Goal: Complete application form

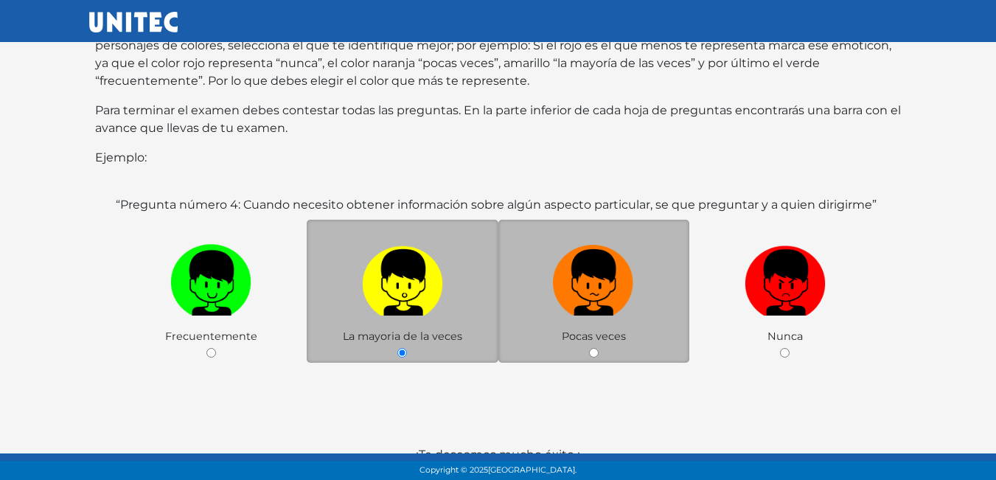
scroll to position [286, 0]
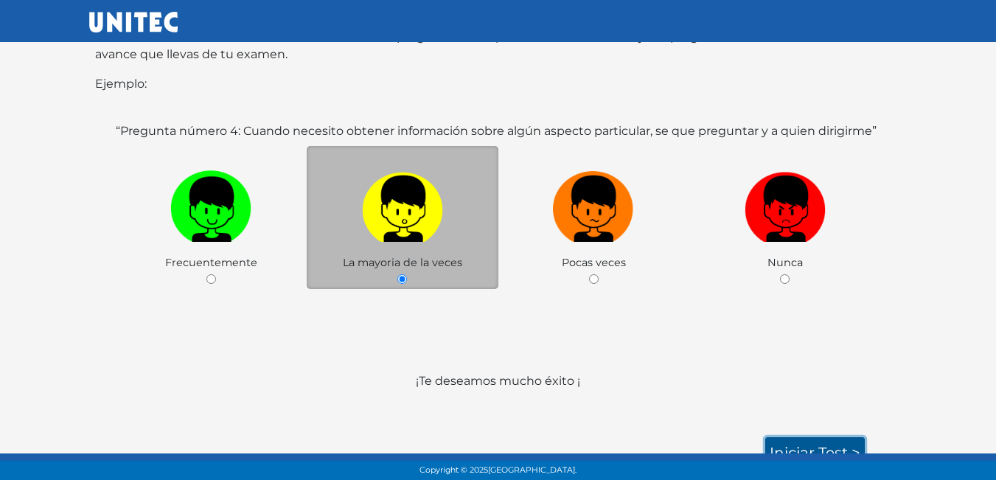
click at [808, 441] on link "Iniciar test >" at bounding box center [814, 452] width 99 height 31
click at [816, 437] on link "Iniciar test >" at bounding box center [814, 452] width 99 height 31
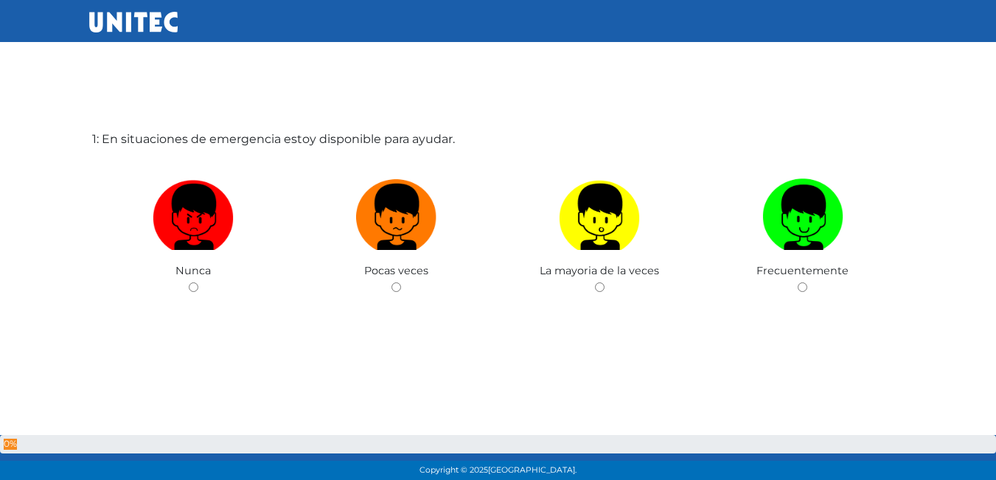
scroll to position [74, 0]
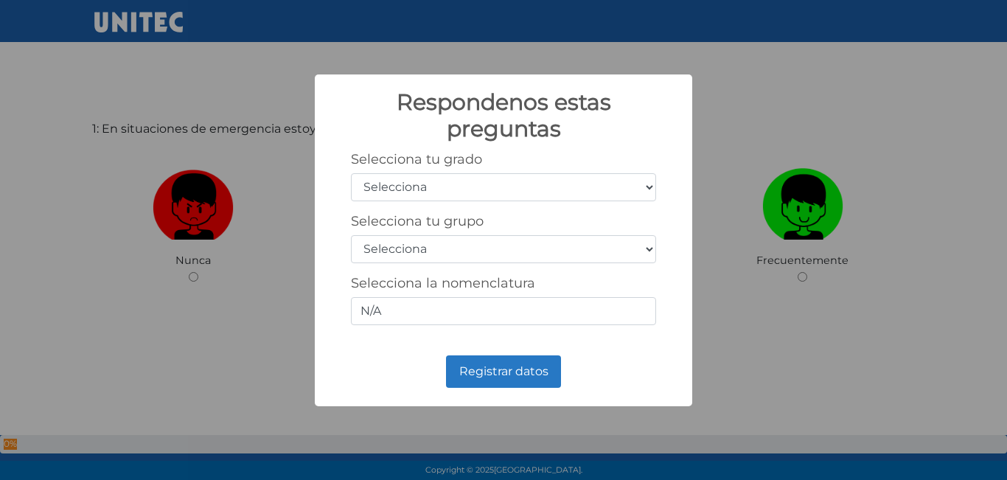
click at [867, 84] on div "Respondenos estas preguntas × Selecciona tu grado Selecciona 1er grado 2do grad…" at bounding box center [503, 240] width 1007 height 480
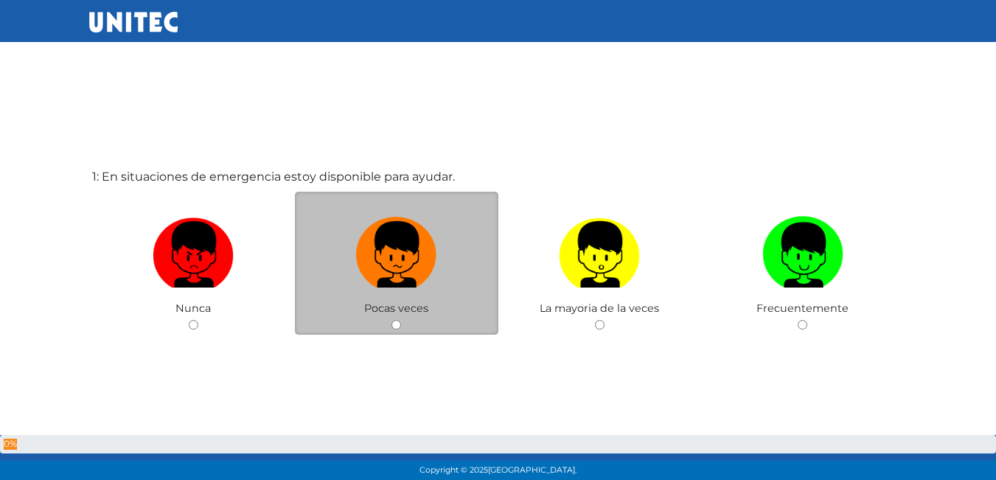
scroll to position [0, 0]
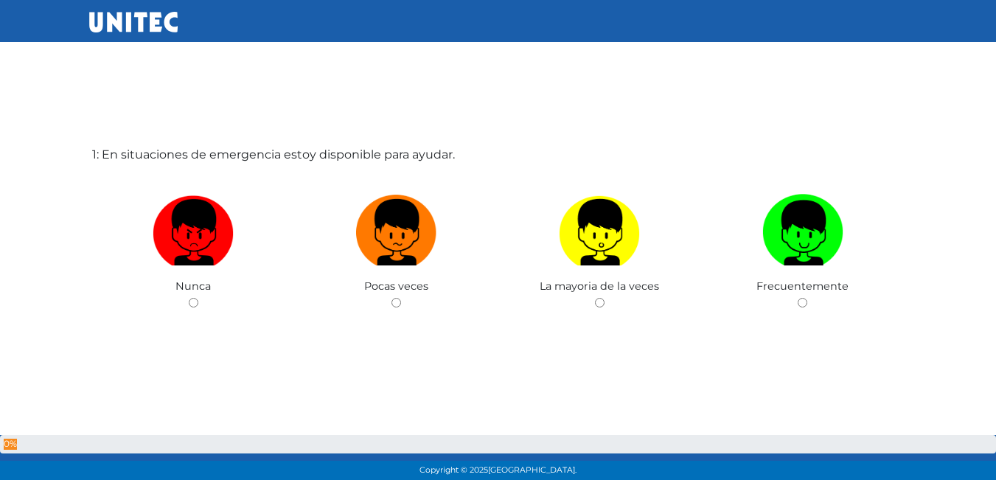
scroll to position [74, 0]
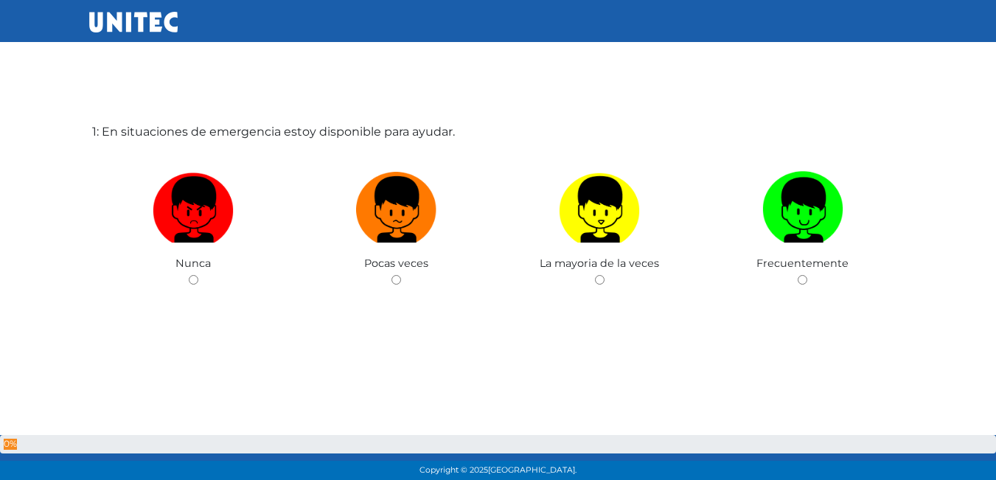
scroll to position [74, 0]
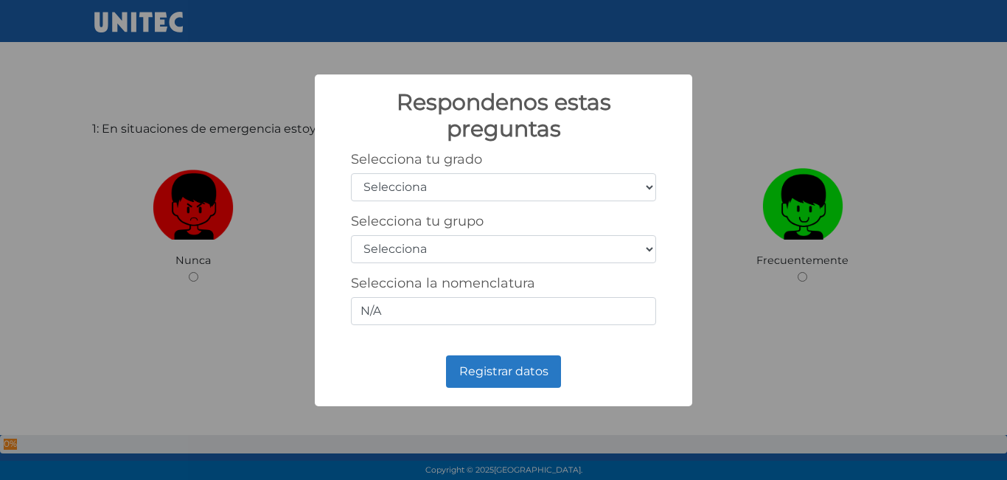
click at [504, 180] on select "Selecciona 1er grado 2do grado 3er grado 4to grado 5to grado 6to grado" at bounding box center [503, 187] width 305 height 28
select select "5"
click at [351, 173] on select "Selecciona 1er grado 2do grado 3er grado 4to grado 5to grado 6to grado" at bounding box center [503, 187] width 305 height 28
click at [490, 234] on div "Selecciona tu grupo Selecciona A B C D E F G H I J K L M N O P Q R S T U V W X …" at bounding box center [503, 238] width 305 height 50
click at [488, 248] on select "Selecciona A B C D E F G H I J K L M N O P Q R S T U V W X Y Z" at bounding box center [503, 249] width 305 height 28
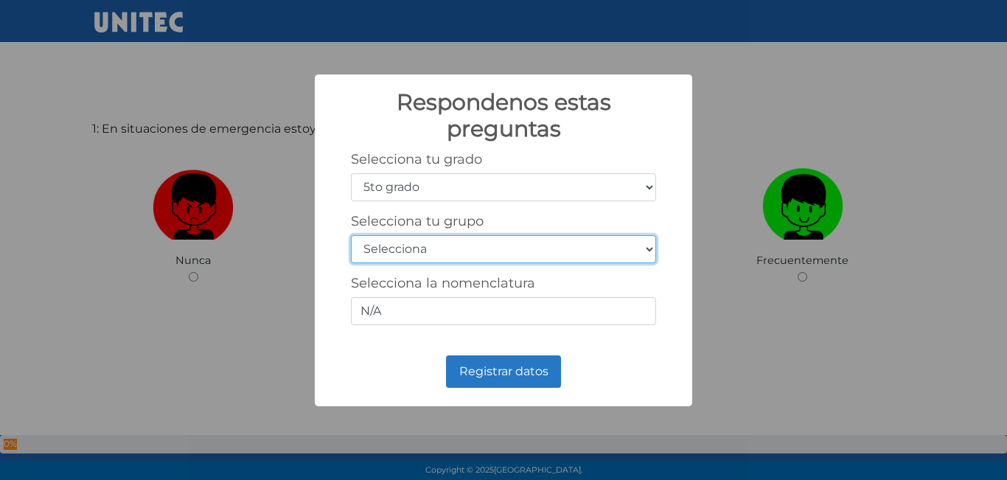
click at [351, 235] on select "Selecciona A B C D E F G H I J K L M N O P Q R S T U V W X Y Z" at bounding box center [503, 249] width 305 height 28
click at [573, 237] on select "Selecciona A B C D E F G H I J K L M N O P Q R S T U V W X Y Z" at bounding box center [503, 249] width 305 height 28
select select "a"
click at [351, 235] on select "Selecciona A B C D E F G H I J K L M N O P Q R S T U V W X Y Z" at bounding box center [503, 249] width 305 height 28
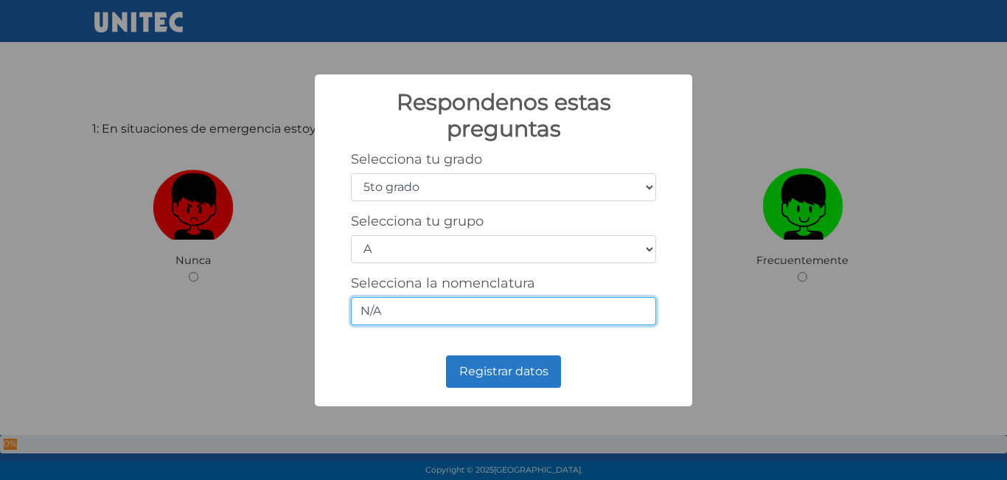
click at [567, 304] on input "N/A" at bounding box center [503, 311] width 305 height 28
type input "N"
type input "5-1"
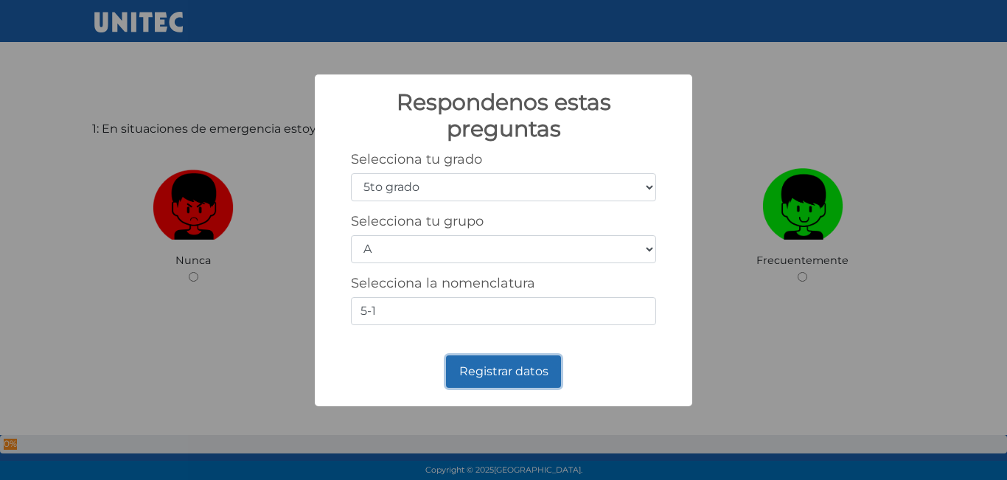
click at [504, 377] on button "Registrar datos" at bounding box center [503, 371] width 115 height 32
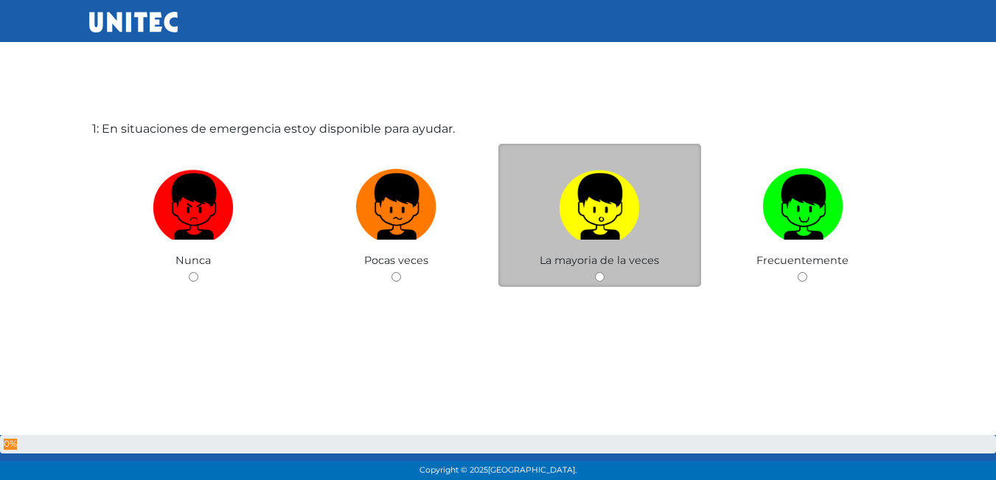
click at [606, 268] on div "La mayoria de la veces" at bounding box center [599, 216] width 203 height 144
click at [610, 239] on img at bounding box center [599, 201] width 81 height 77
click at [604, 272] on input "radio" at bounding box center [600, 277] width 10 height 10
radio input "true"
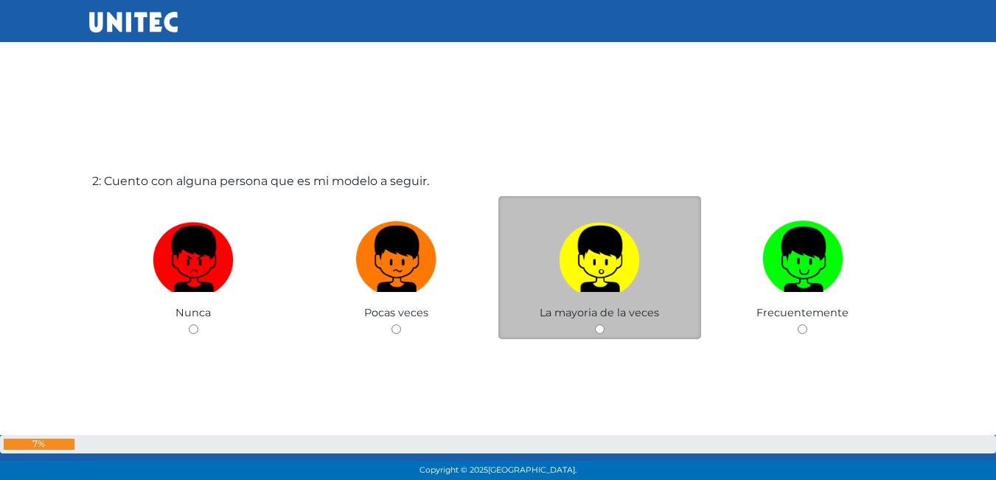
scroll to position [553, 0]
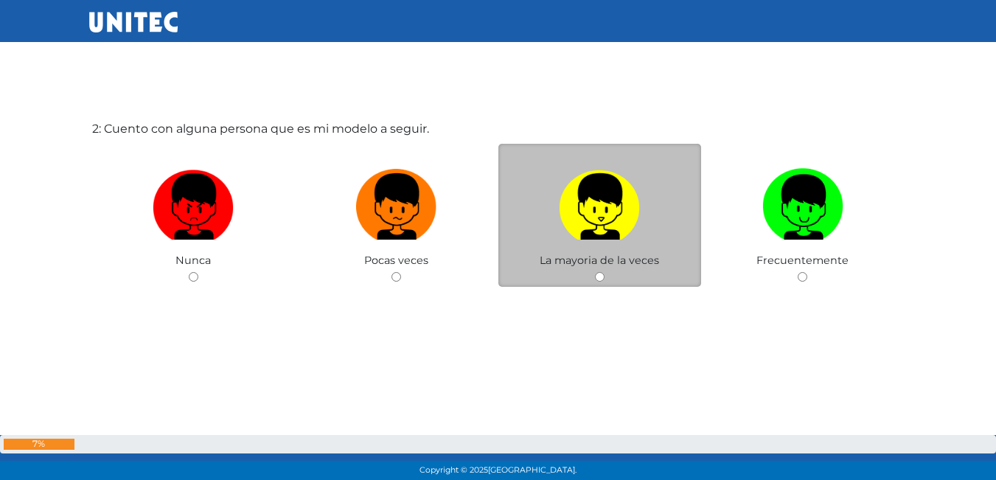
click at [591, 219] on img at bounding box center [599, 201] width 81 height 77
click at [595, 272] on input "radio" at bounding box center [600, 277] width 10 height 10
radio input "true"
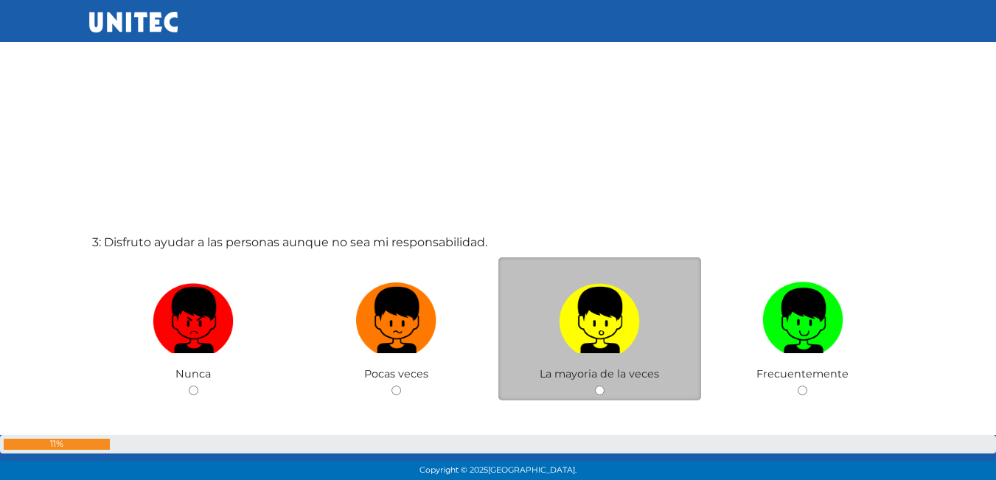
scroll to position [846, 0]
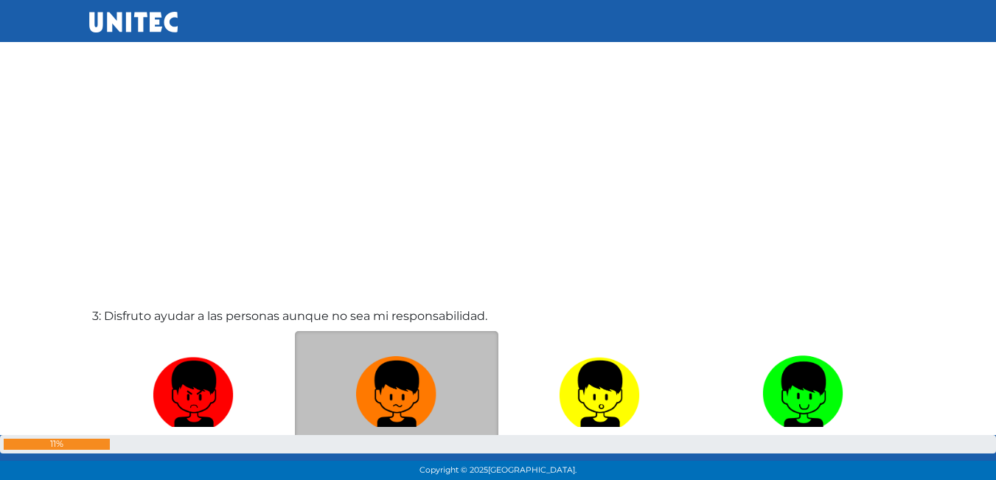
click at [444, 382] on label at bounding box center [396, 394] width 203 height 90
click at [401, 459] on input "radio" at bounding box center [396, 464] width 10 height 10
radio input "true"
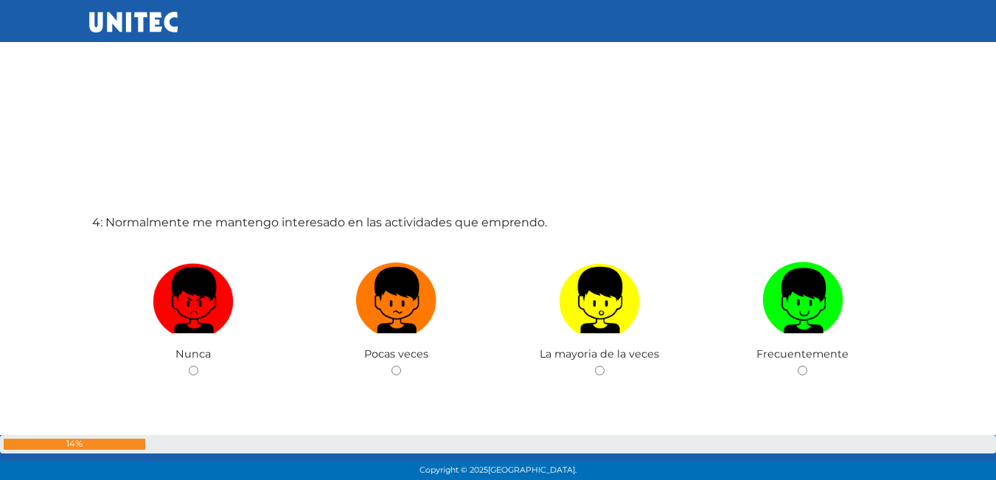
scroll to position [1434, 0]
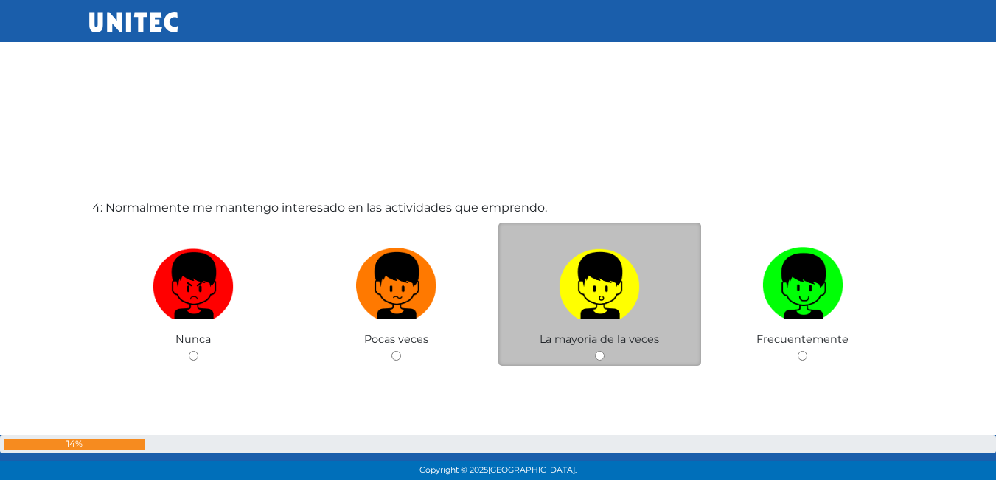
click at [575, 354] on div "La mayoria de la veces" at bounding box center [599, 295] width 203 height 144
click at [641, 318] on label at bounding box center [599, 286] width 203 height 90
click at [604, 351] on input "radio" at bounding box center [600, 356] width 10 height 10
radio input "true"
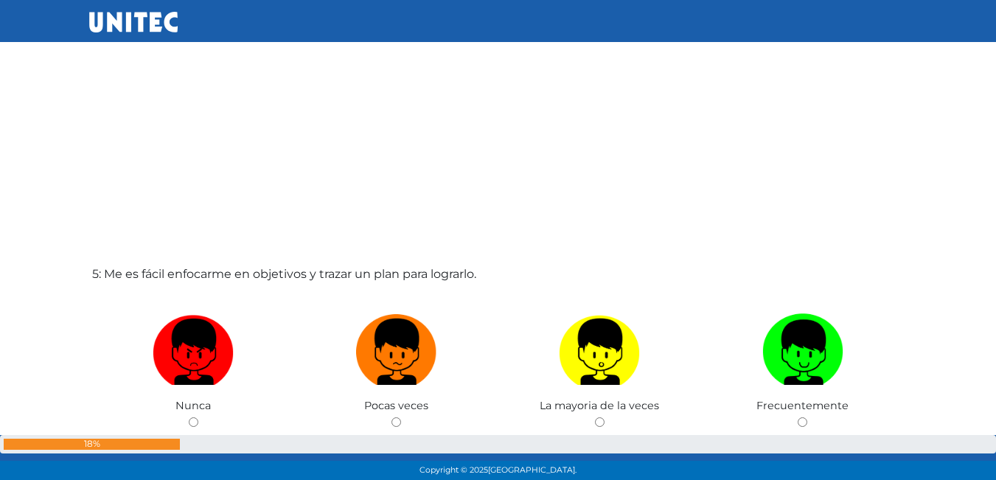
scroll to position [1873, 0]
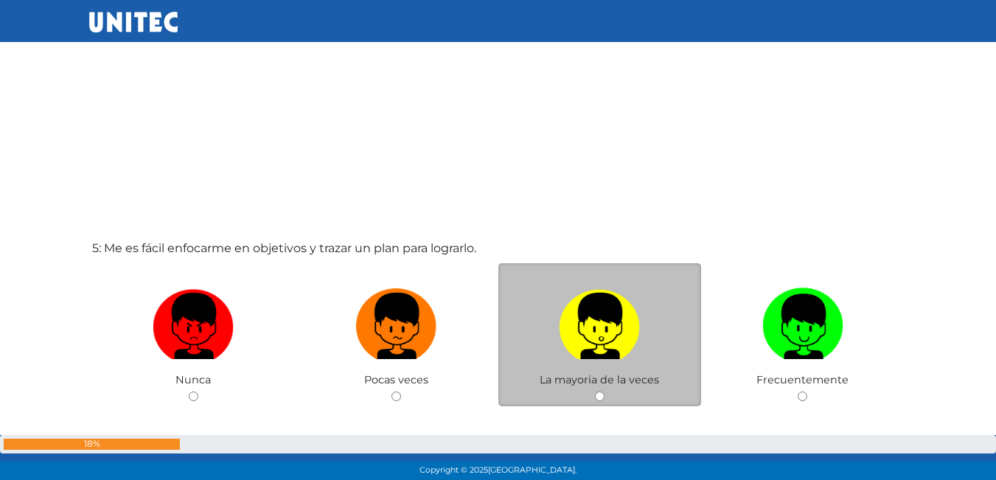
click at [572, 383] on span "La mayoria de la veces" at bounding box center [598, 379] width 119 height 13
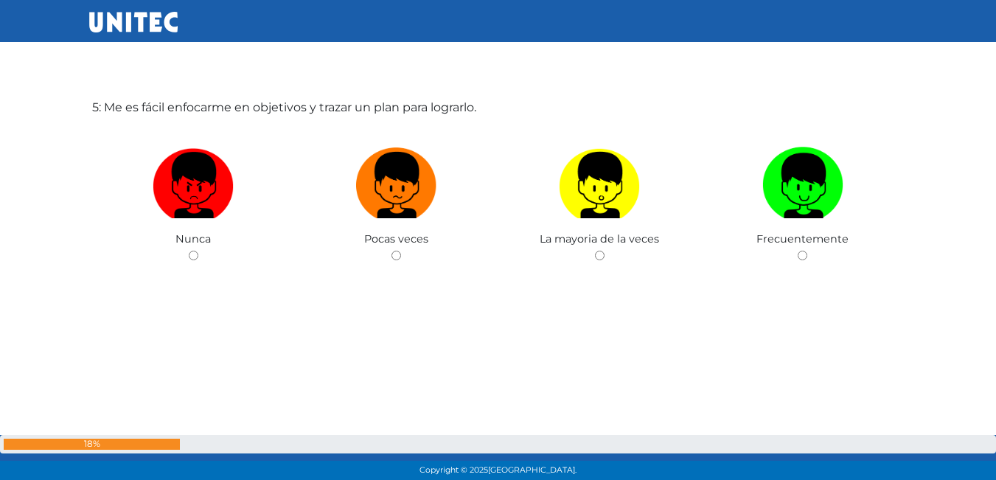
scroll to position [1947, 0]
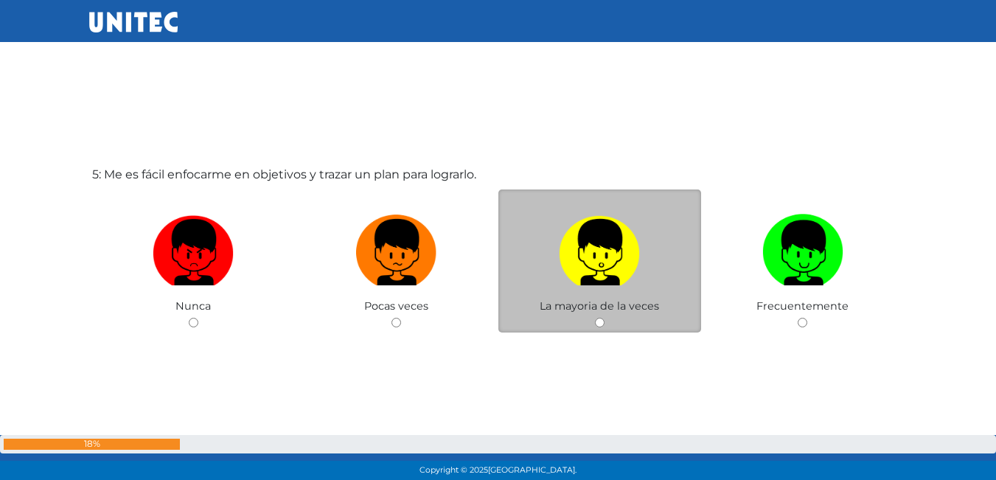
click at [598, 290] on label at bounding box center [599, 253] width 203 height 90
click at [598, 318] on input "radio" at bounding box center [600, 323] width 10 height 10
radio input "true"
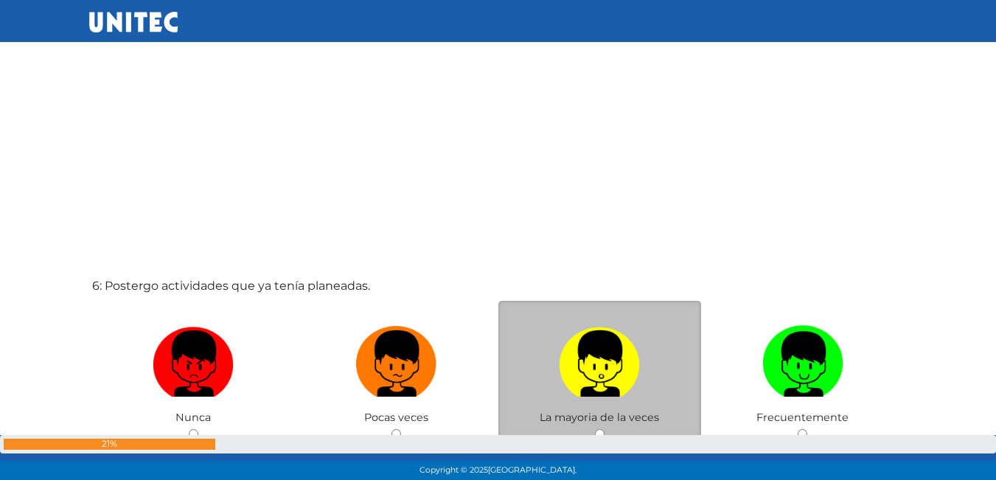
scroll to position [2389, 0]
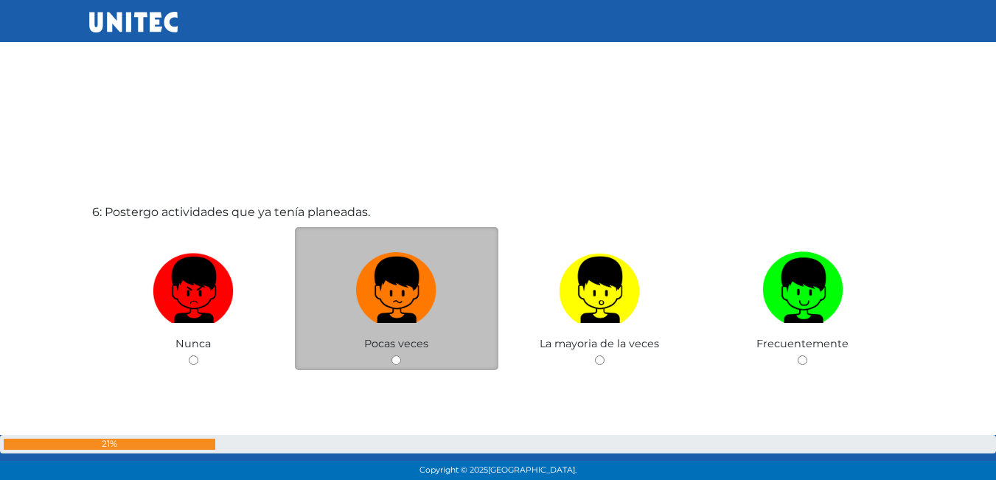
click at [439, 332] on label at bounding box center [396, 290] width 203 height 90
click at [401, 355] on input "radio" at bounding box center [396, 360] width 10 height 10
radio input "true"
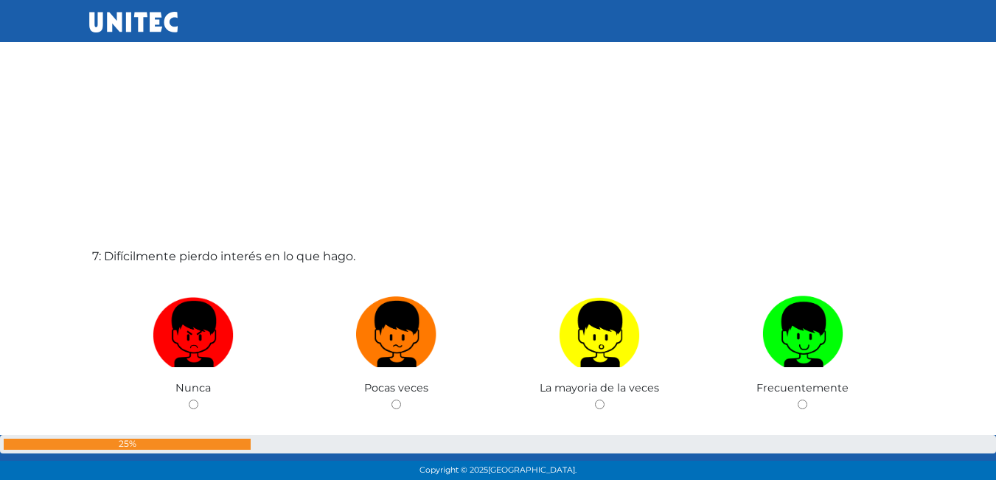
scroll to position [2829, 0]
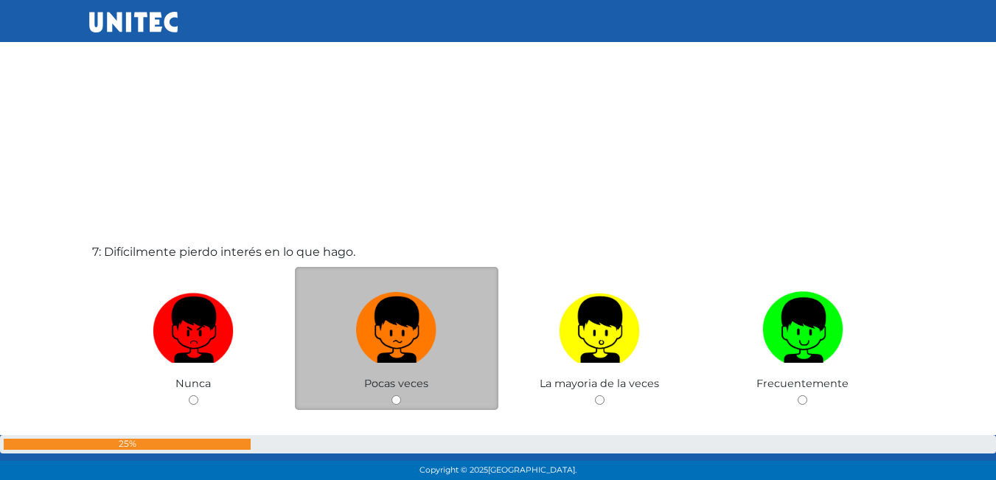
click at [408, 372] on label at bounding box center [396, 330] width 203 height 90
click at [401, 395] on input "radio" at bounding box center [396, 400] width 10 height 10
radio input "true"
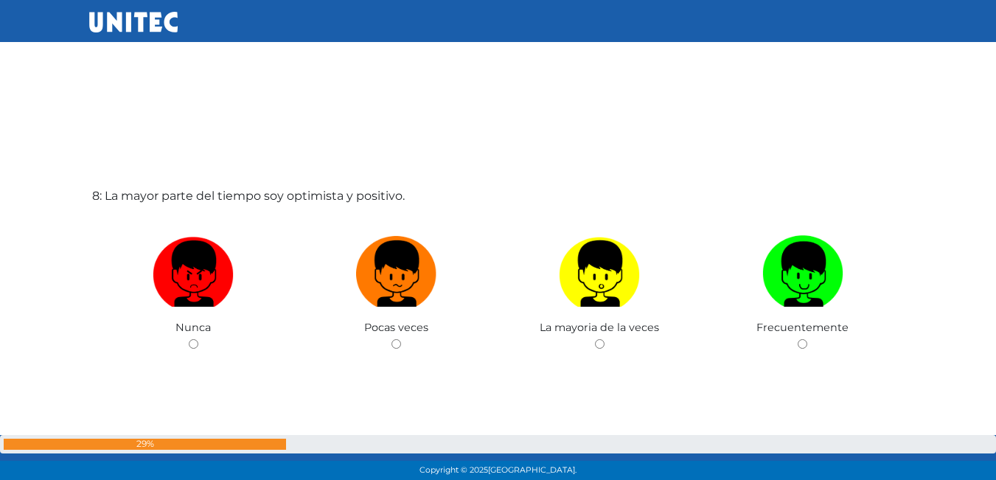
scroll to position [3432, 0]
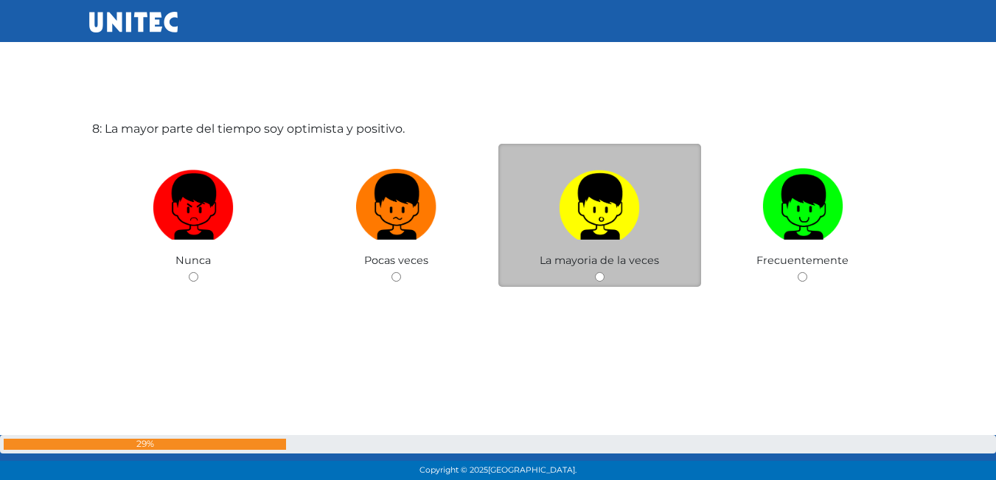
click at [613, 251] on label at bounding box center [599, 207] width 203 height 90
click at [604, 272] on input "radio" at bounding box center [600, 277] width 10 height 10
radio input "true"
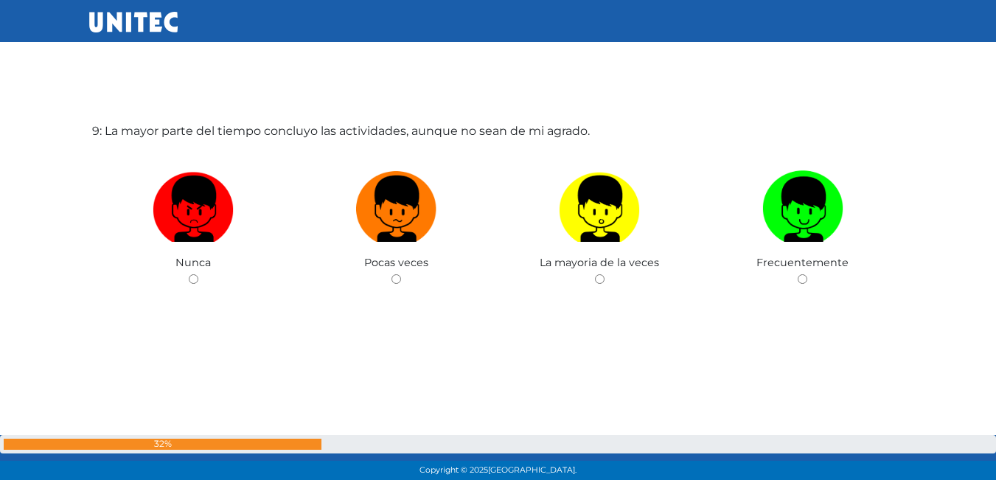
scroll to position [3981, 0]
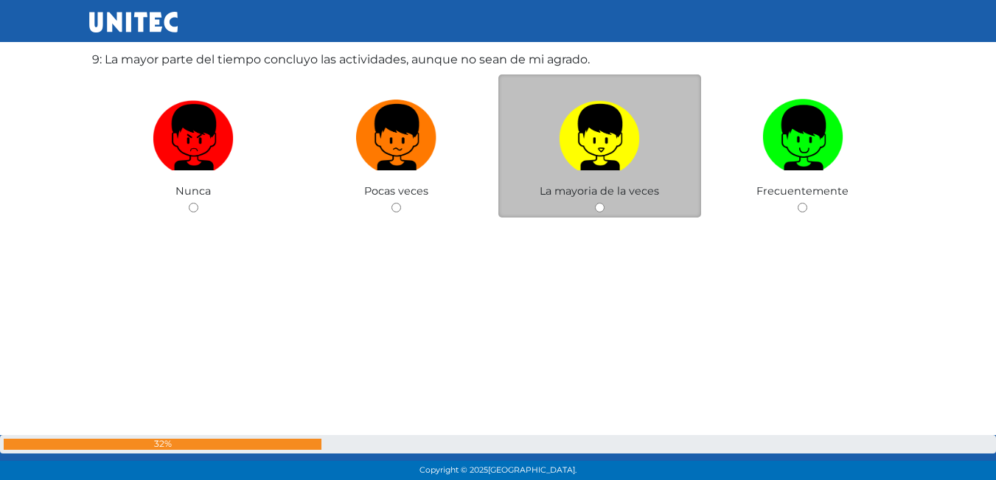
click at [595, 115] on img at bounding box center [599, 132] width 81 height 77
click at [595, 203] on input "radio" at bounding box center [600, 208] width 10 height 10
radio input "true"
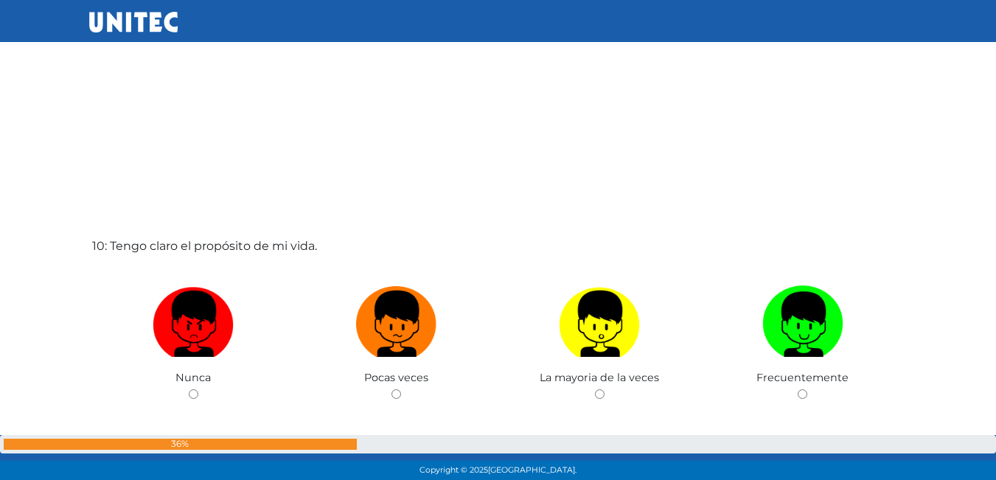
scroll to position [4348, 0]
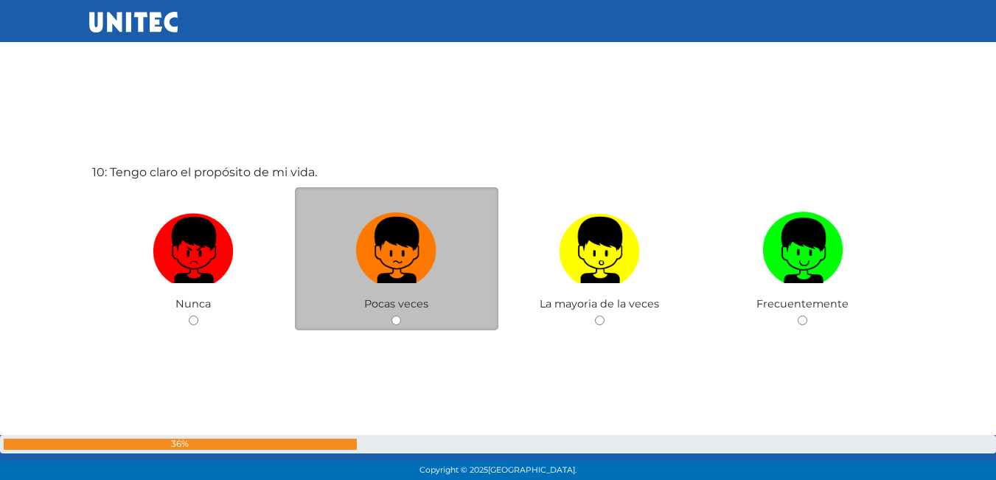
click at [343, 283] on label at bounding box center [396, 251] width 203 height 90
click at [391, 315] on input "radio" at bounding box center [396, 320] width 10 height 10
radio input "true"
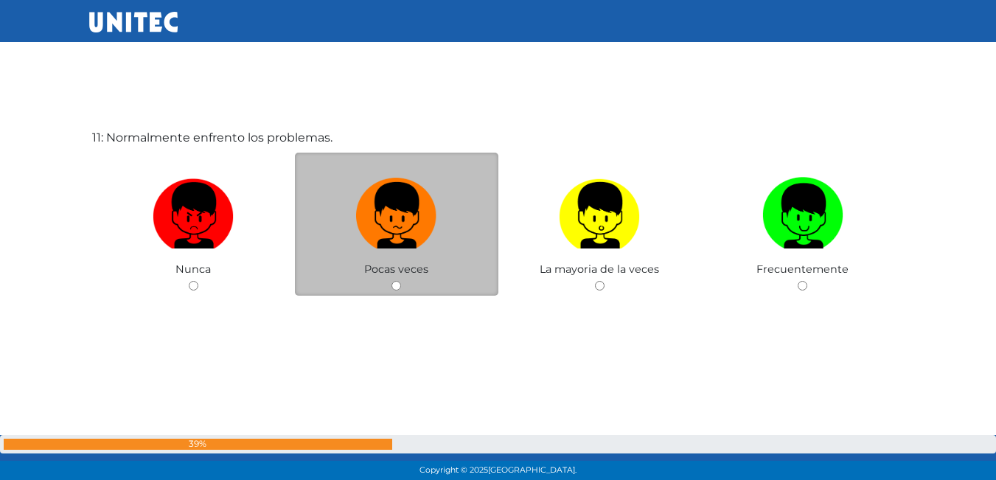
scroll to position [4871, 0]
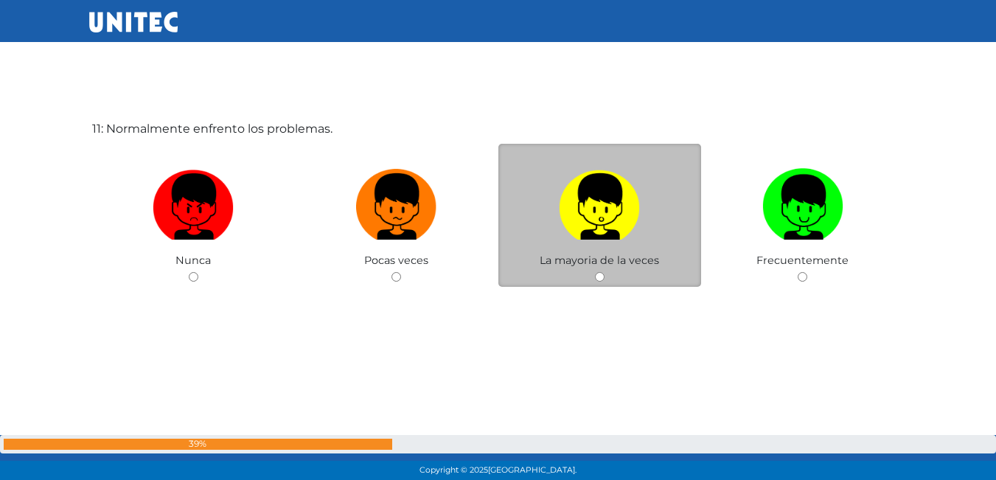
click at [646, 191] on label at bounding box center [599, 207] width 203 height 90
click at [604, 272] on input "radio" at bounding box center [600, 277] width 10 height 10
radio input "true"
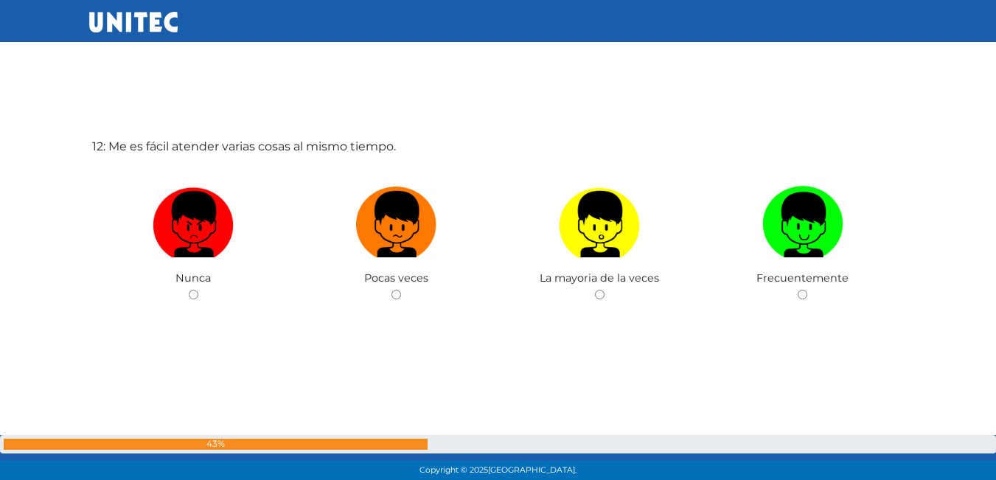
scroll to position [5359, 0]
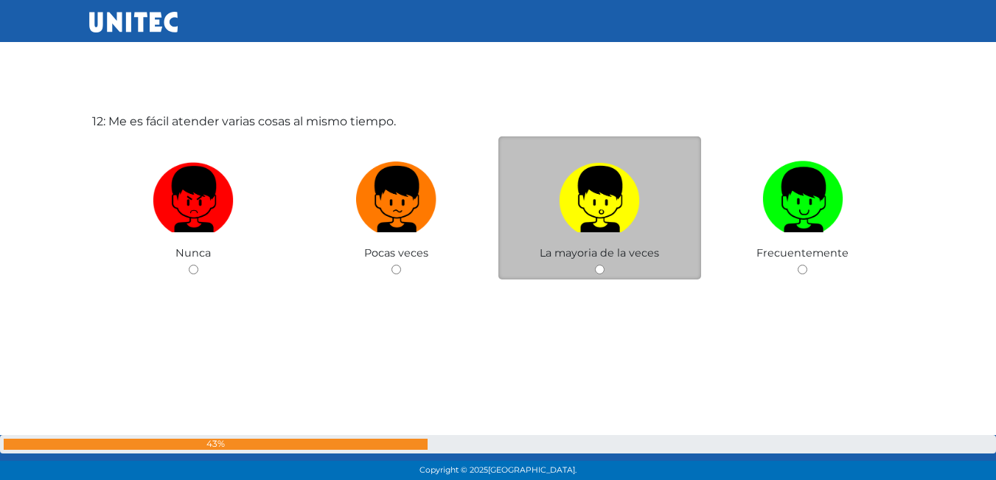
drag, startPoint x: 566, startPoint y: 268, endPoint x: 551, endPoint y: 273, distance: 16.6
click at [548, 273] on div "La mayoria de la veces" at bounding box center [599, 208] width 203 height 144
click at [581, 226] on img at bounding box center [599, 194] width 81 height 77
click at [595, 265] on input "radio" at bounding box center [600, 270] width 10 height 10
radio input "true"
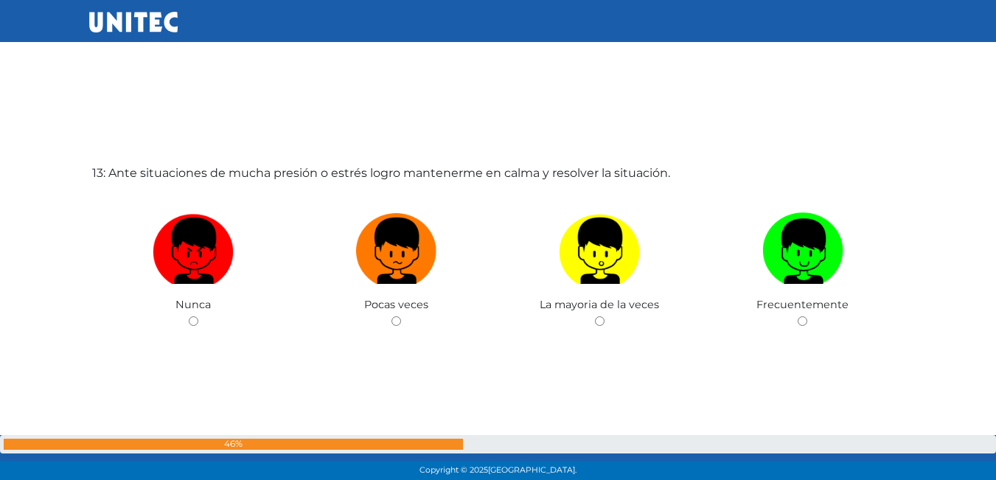
scroll to position [5803, 0]
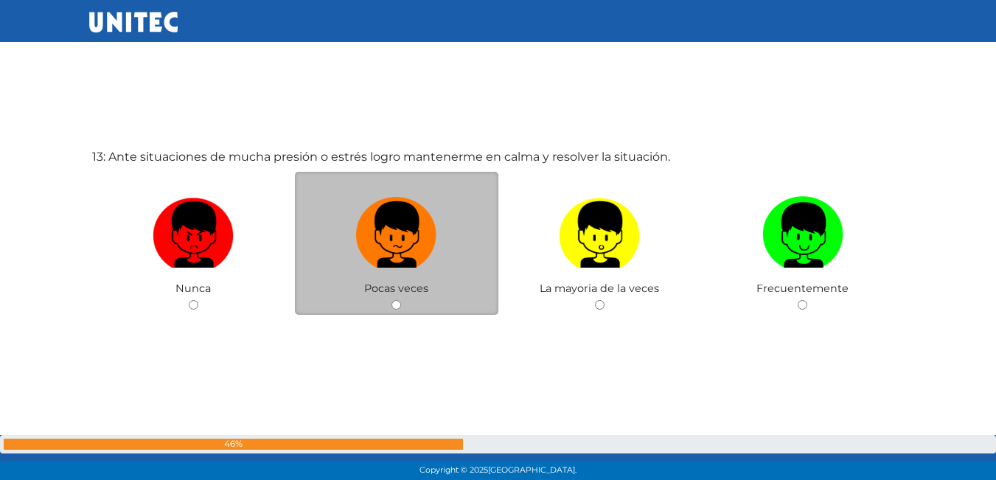
click at [440, 282] on div "Pocas veces" at bounding box center [396, 244] width 203 height 144
click at [371, 299] on div "Pocas veces" at bounding box center [396, 244] width 203 height 144
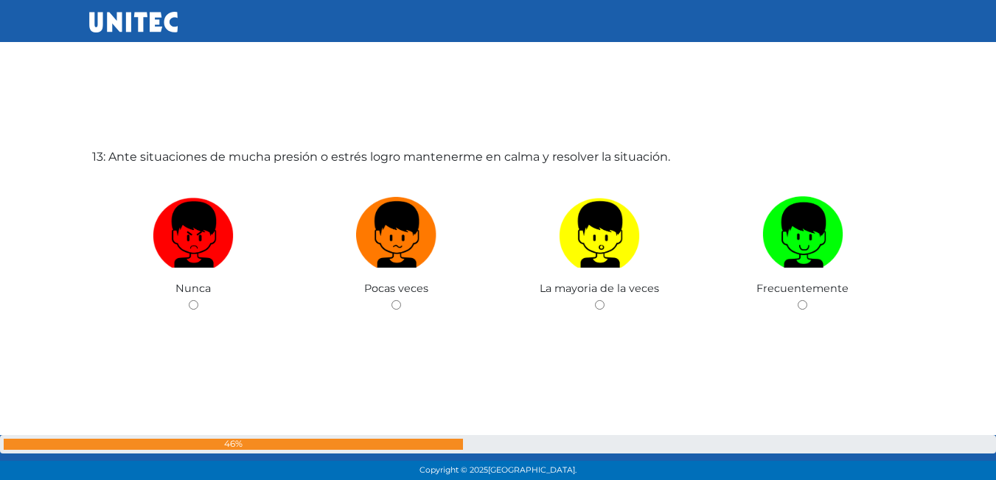
click at [447, 156] on label "13: Ante situaciones de mucha presión o estrés logro mantenerme en calma y reso…" at bounding box center [381, 157] width 578 height 18
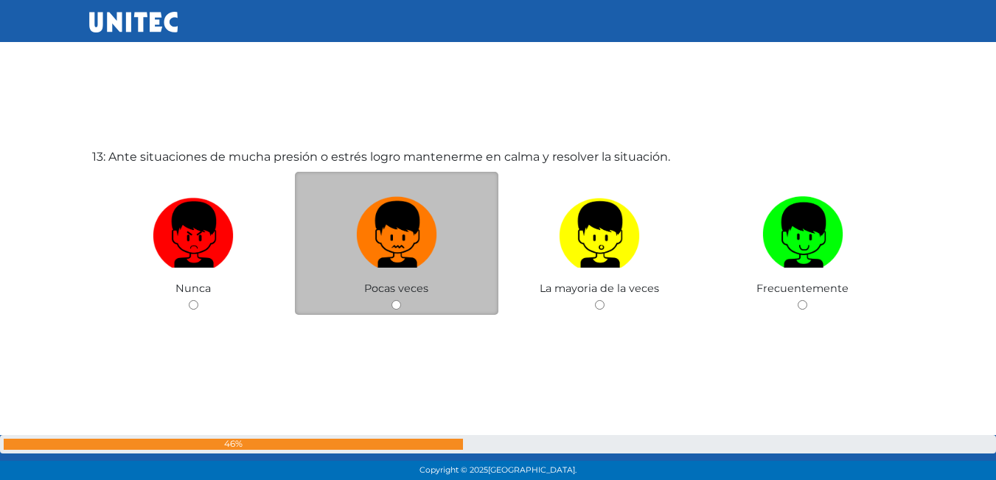
click at [417, 231] on img at bounding box center [396, 229] width 81 height 77
click at [401, 300] on input "radio" at bounding box center [396, 305] width 10 height 10
radio input "true"
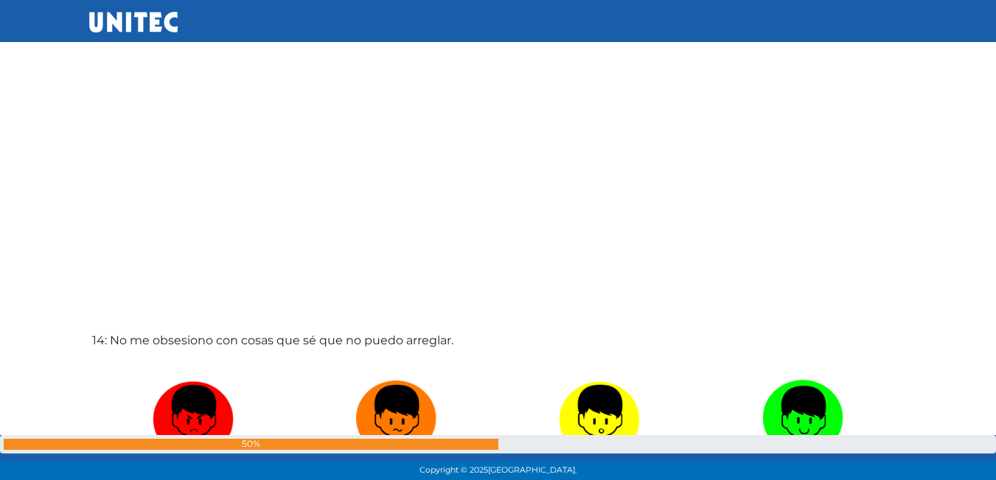
scroll to position [6173, 0]
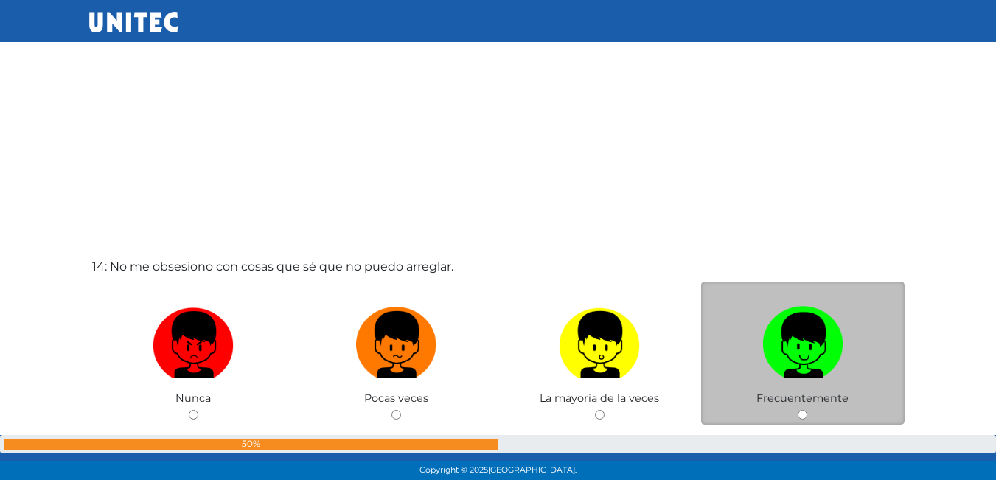
click at [807, 395] on span "Frecuentemente" at bounding box center [802, 397] width 92 height 13
click at [806, 408] on div "Frecuentemente" at bounding box center [802, 354] width 203 height 144
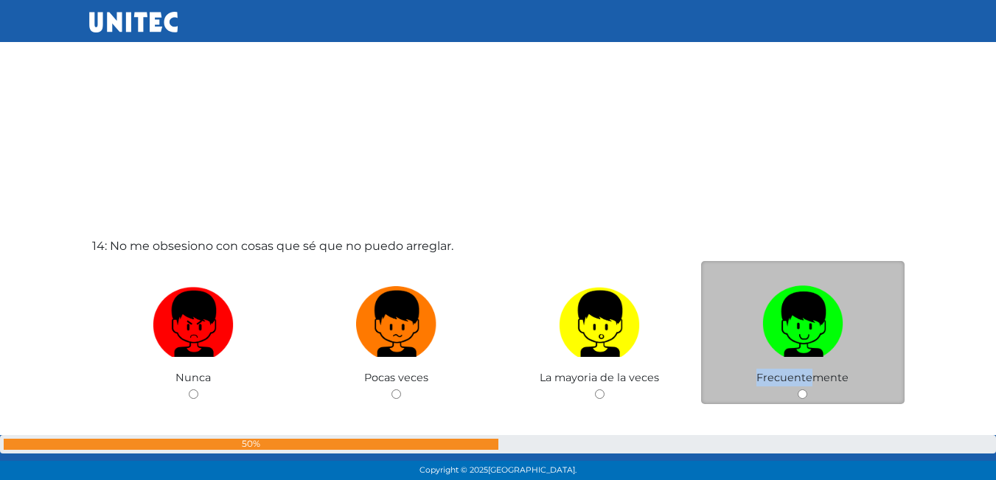
scroll to position [6267, 0]
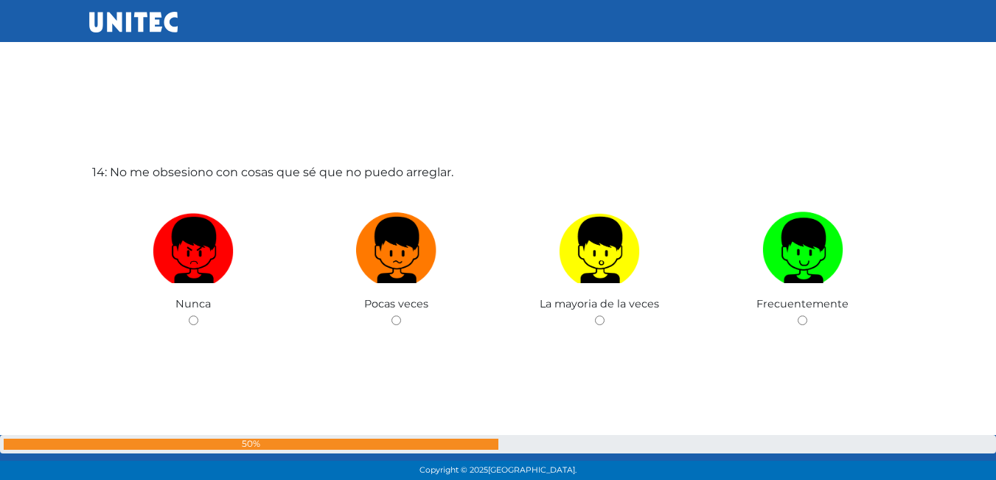
click at [727, 405] on div "14: No me obsesiono con cosas que sé que no puedo arreglar. Nunca Pocas veces L…" at bounding box center [498, 283] width 818 height 480
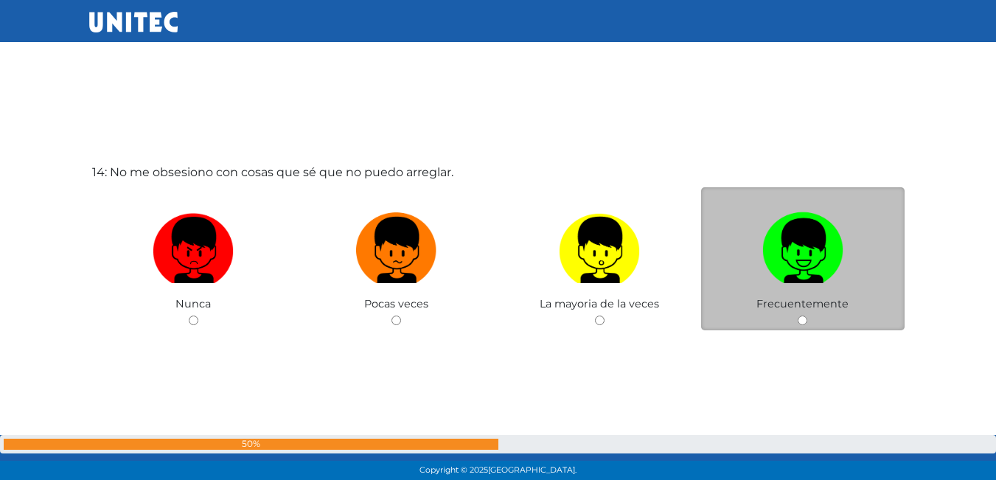
click at [840, 266] on img at bounding box center [802, 244] width 81 height 77
click at [807, 315] on input "radio" at bounding box center [802, 320] width 10 height 10
radio input "true"
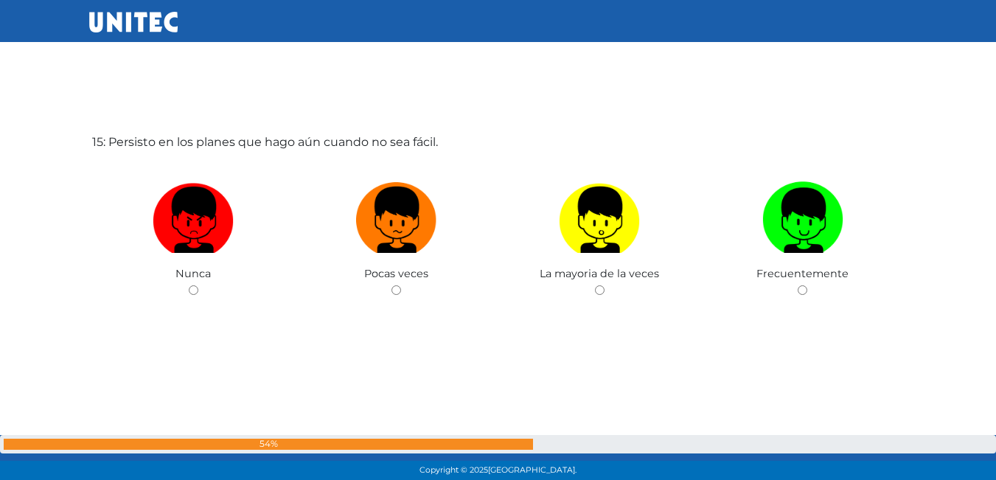
scroll to position [6791, 0]
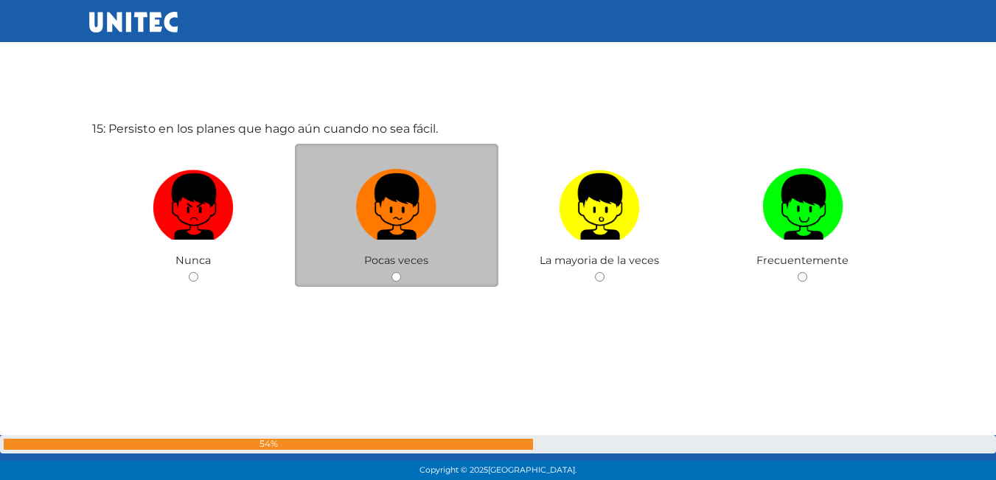
click at [467, 184] on label at bounding box center [396, 207] width 203 height 90
click at [401, 272] on input "radio" at bounding box center [396, 277] width 10 height 10
radio input "true"
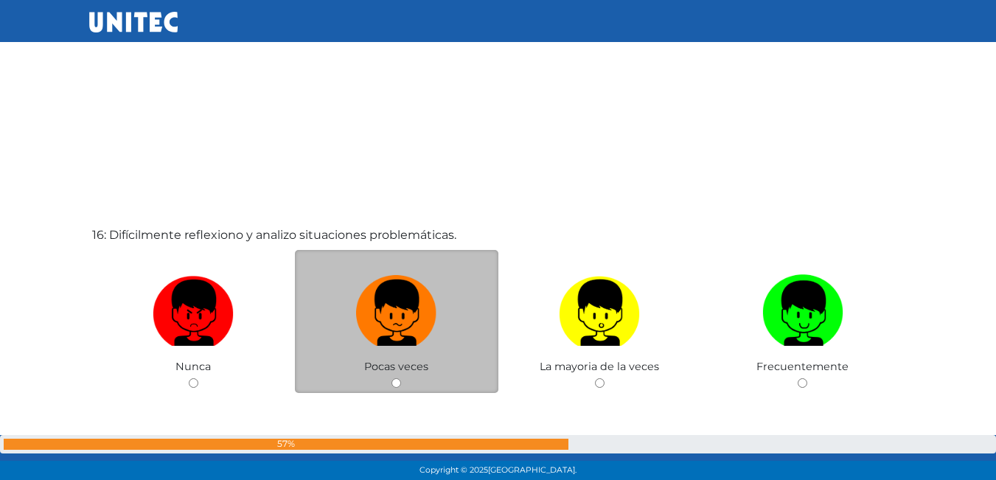
scroll to position [7138, 0]
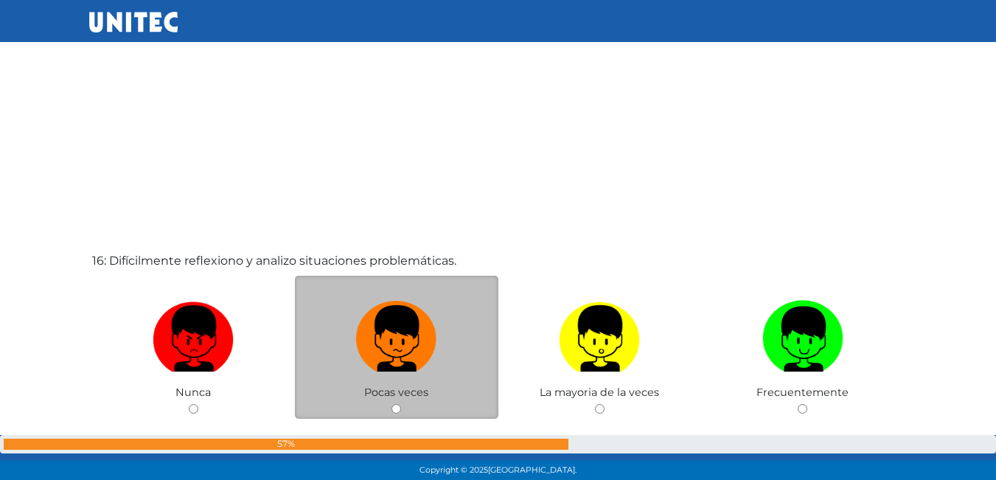
click at [473, 332] on label at bounding box center [396, 339] width 203 height 90
click at [401, 404] on input "radio" at bounding box center [396, 409] width 10 height 10
radio input "true"
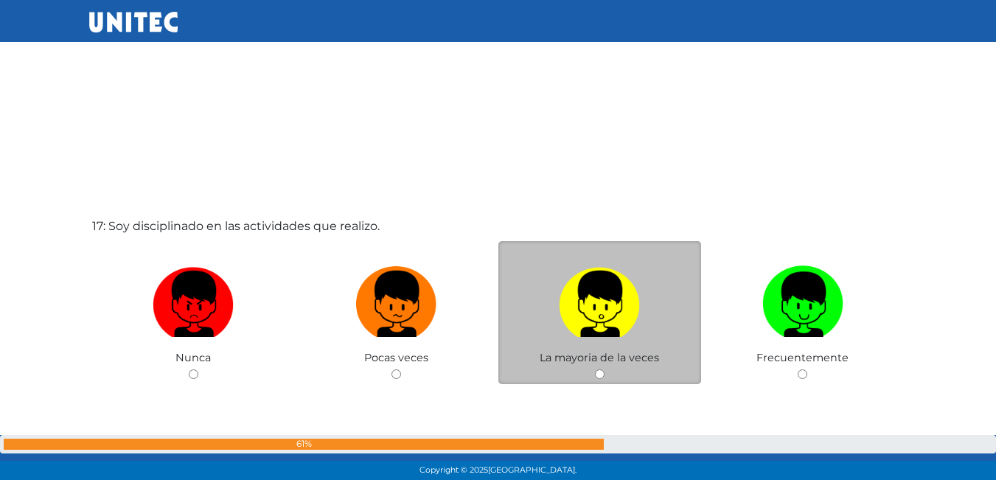
scroll to position [7629, 0]
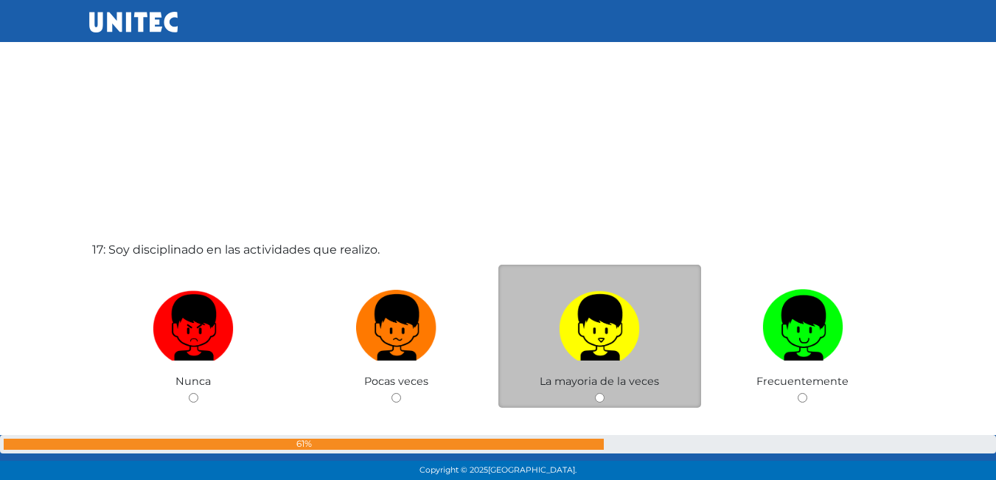
click at [604, 338] on img at bounding box center [599, 322] width 81 height 77
click at [604, 393] on input "radio" at bounding box center [600, 398] width 10 height 10
radio input "true"
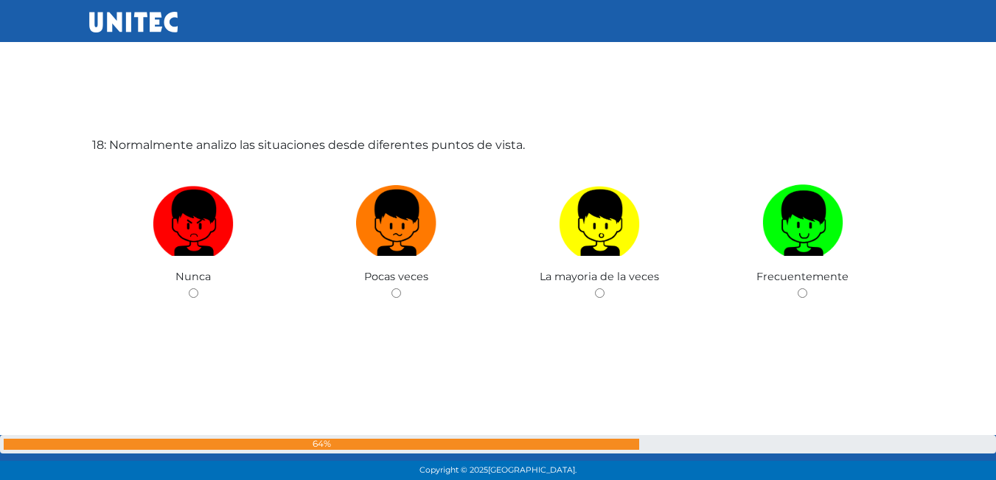
scroll to position [8230, 0]
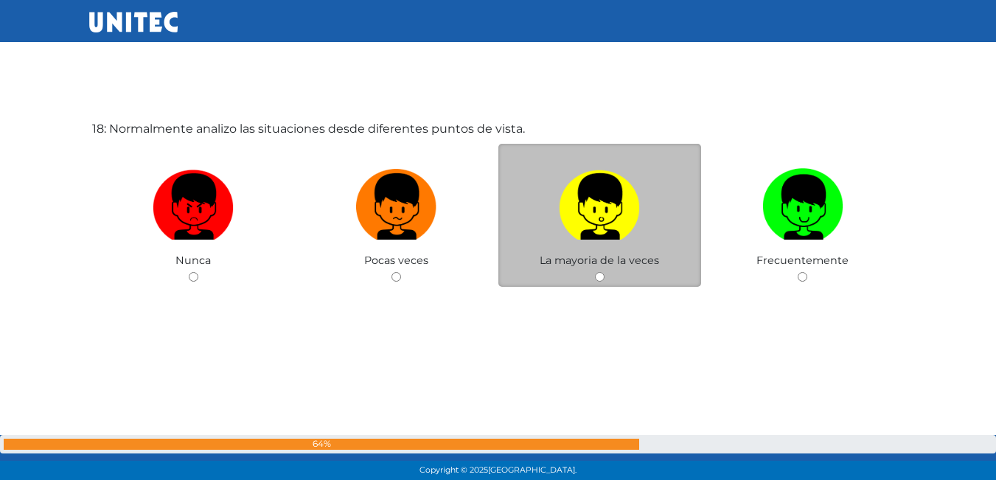
click at [540, 181] on label at bounding box center [599, 207] width 203 height 90
click at [595, 272] on input "radio" at bounding box center [600, 277] width 10 height 10
radio input "true"
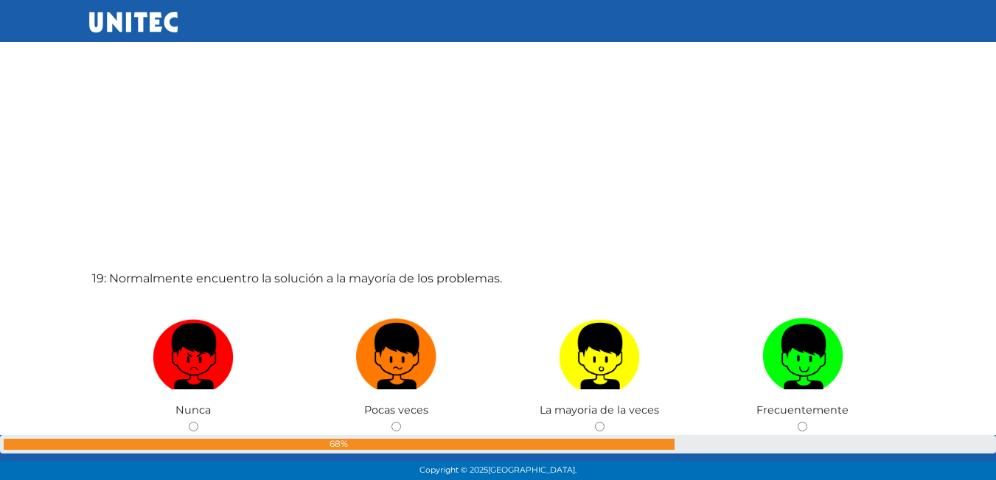
scroll to position [8585, 0]
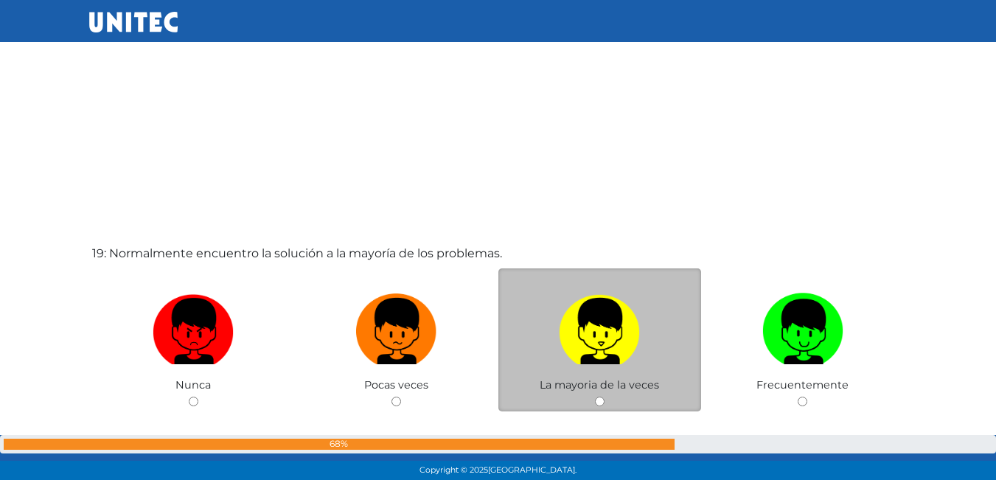
click at [588, 307] on img at bounding box center [599, 325] width 81 height 77
click at [595, 396] on input "radio" at bounding box center [600, 401] width 10 height 10
radio input "true"
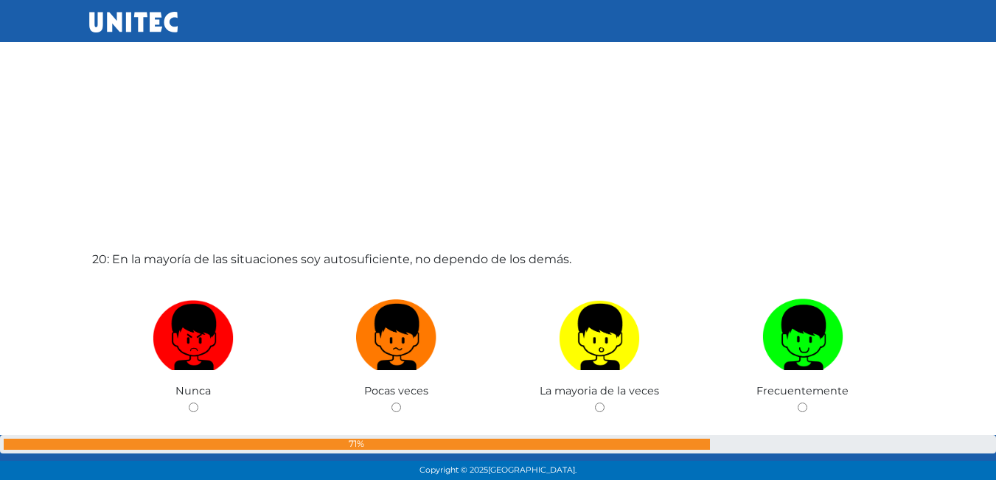
scroll to position [9083, 0]
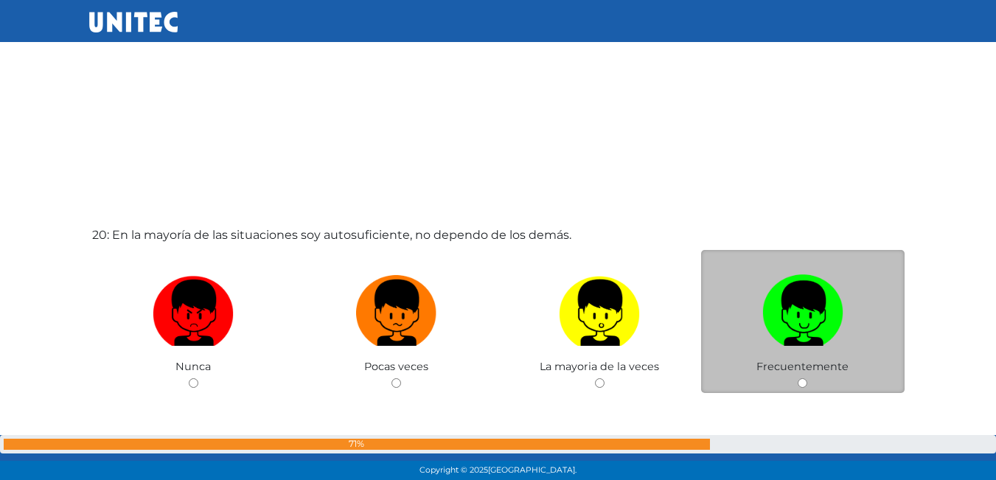
click at [834, 346] on label at bounding box center [802, 313] width 203 height 90
click at [807, 378] on input "radio" at bounding box center [802, 383] width 10 height 10
radio input "true"
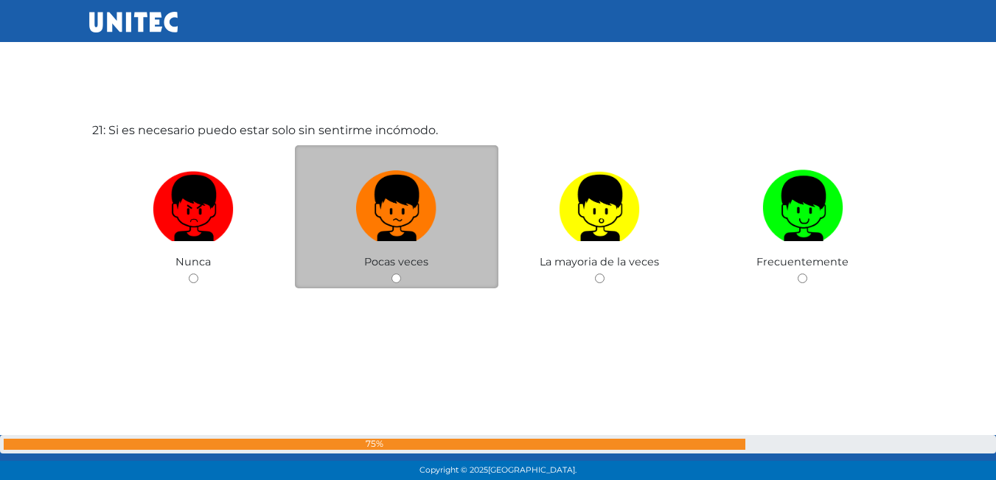
scroll to position [9669, 0]
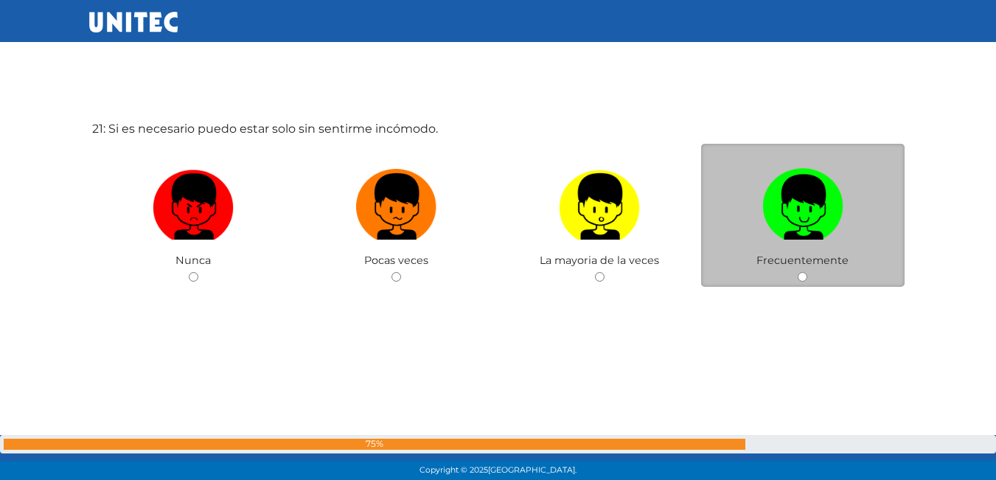
click at [874, 219] on label at bounding box center [802, 207] width 203 height 90
click at [807, 272] on input "radio" at bounding box center [802, 277] width 10 height 10
radio input "true"
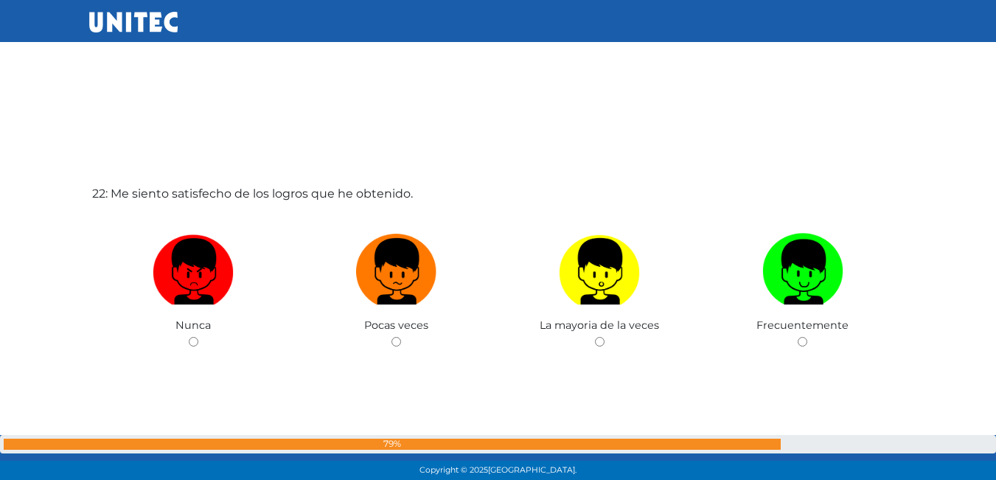
scroll to position [10109, 0]
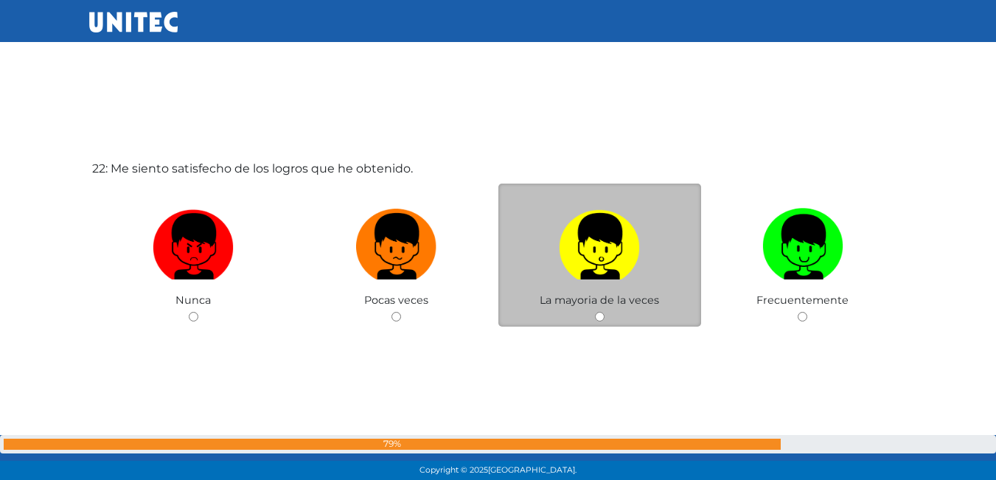
drag, startPoint x: 652, startPoint y: 268, endPoint x: 650, endPoint y: 275, distance: 7.7
click at [650, 275] on label at bounding box center [599, 247] width 203 height 90
click at [604, 312] on input "radio" at bounding box center [600, 317] width 10 height 10
radio input "true"
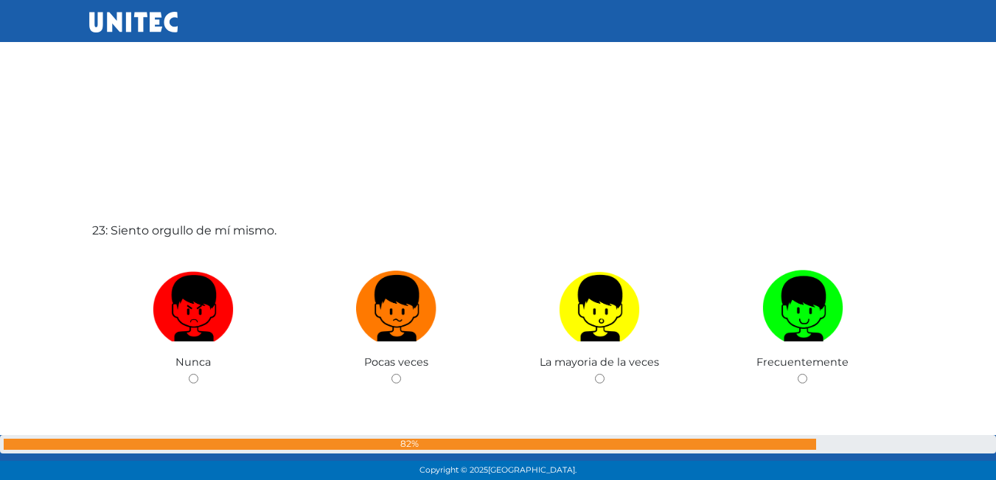
scroll to position [10553, 0]
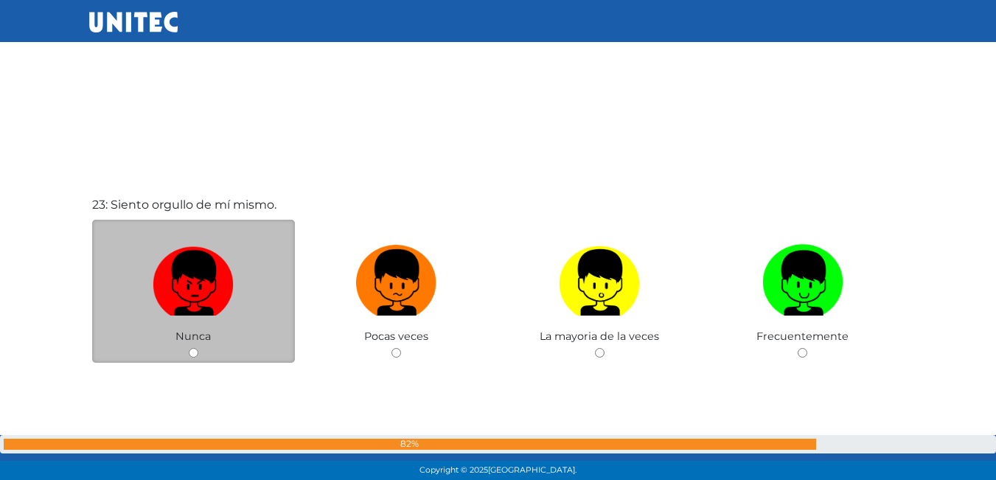
click at [164, 287] on img at bounding box center [193, 277] width 81 height 77
click at [189, 348] on input "radio" at bounding box center [194, 353] width 10 height 10
radio input "true"
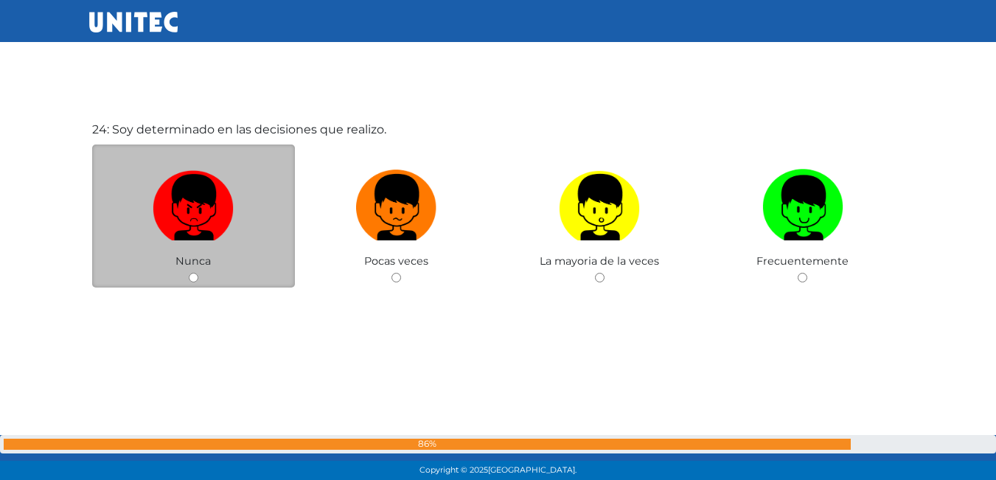
scroll to position [11108, 0]
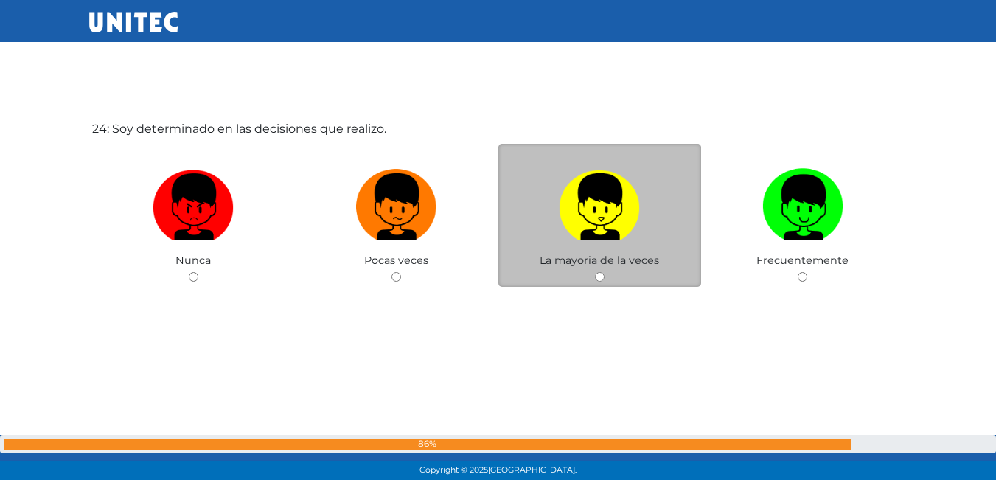
click at [637, 205] on img at bounding box center [599, 201] width 81 height 77
click at [604, 272] on input "radio" at bounding box center [600, 277] width 10 height 10
radio input "true"
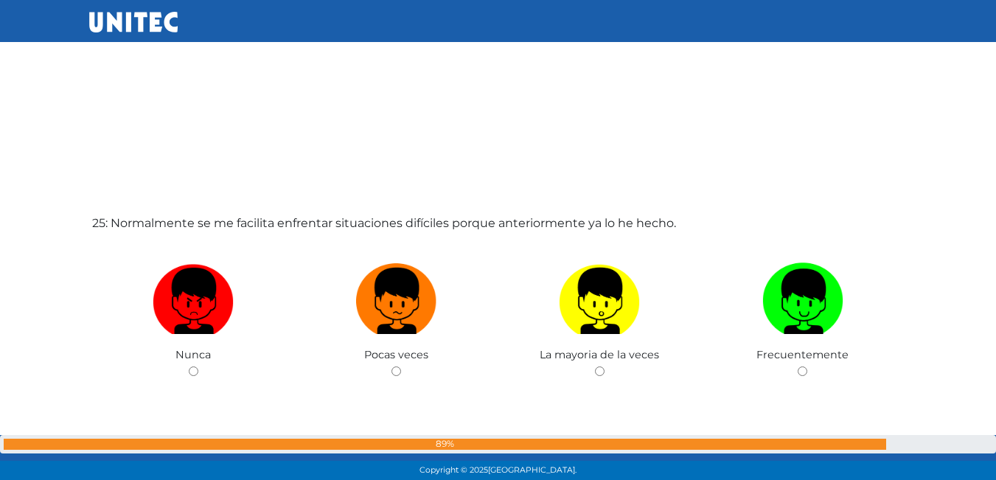
scroll to position [11548, 0]
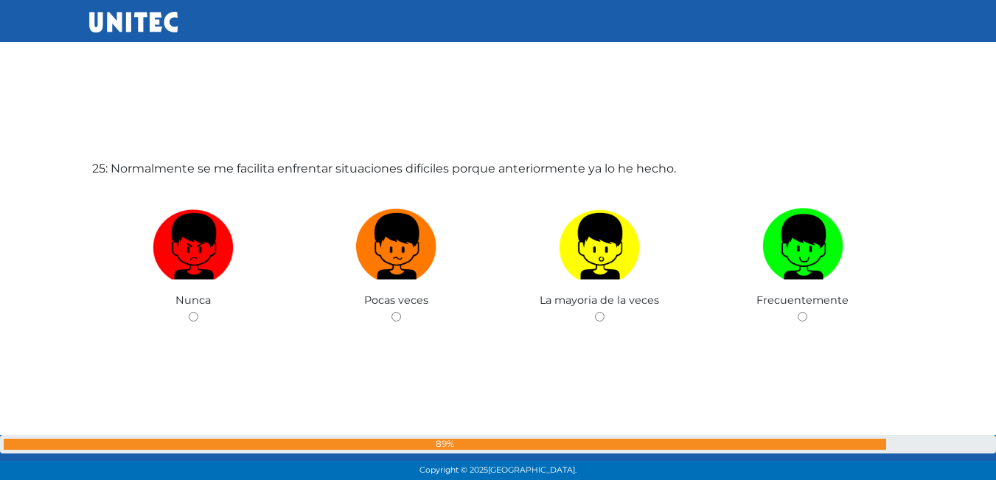
click at [606, 327] on div "25: Normalmente se me facilita enfrentar situaciones difíciles porque anteriorm…" at bounding box center [498, 280] width 818 height 480
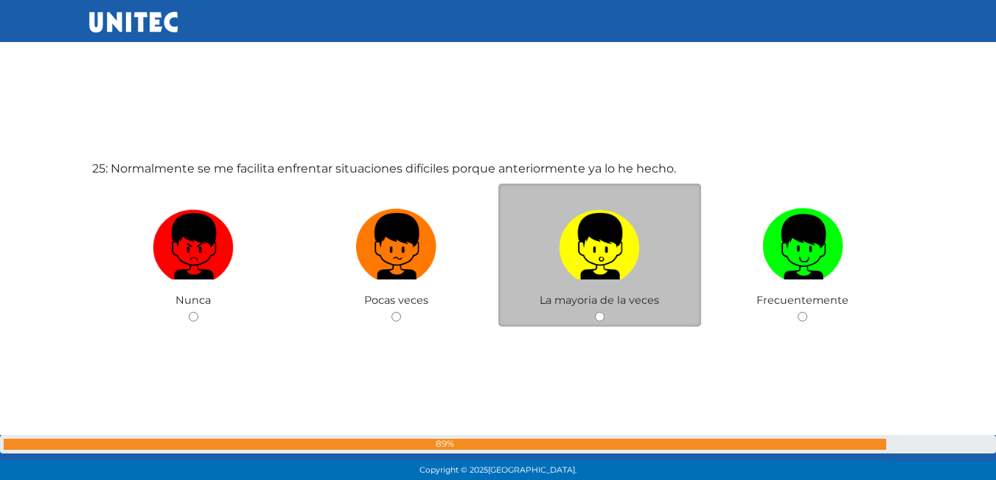
click at [620, 301] on span "La mayoria de la veces" at bounding box center [598, 299] width 119 height 13
click at [619, 266] on img at bounding box center [599, 241] width 81 height 77
click at [604, 312] on input "radio" at bounding box center [600, 317] width 10 height 10
radio input "true"
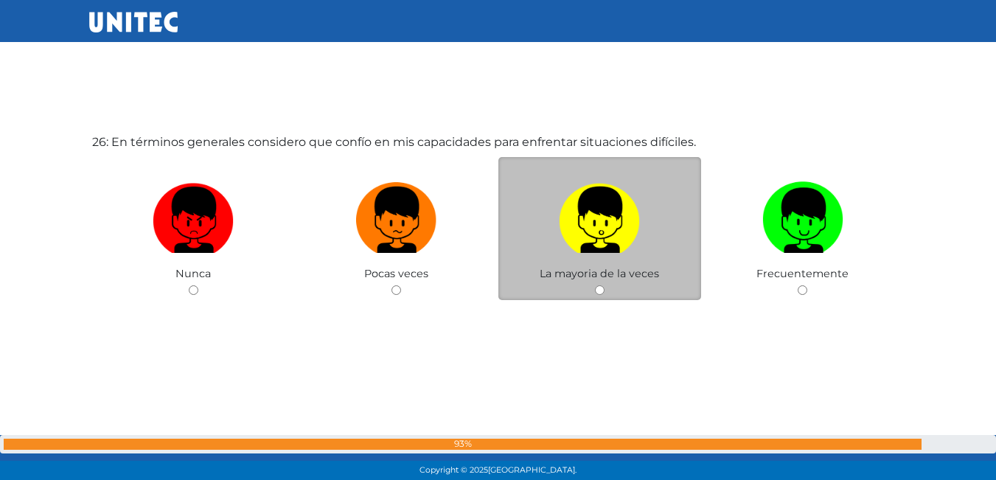
scroll to position [12068, 0]
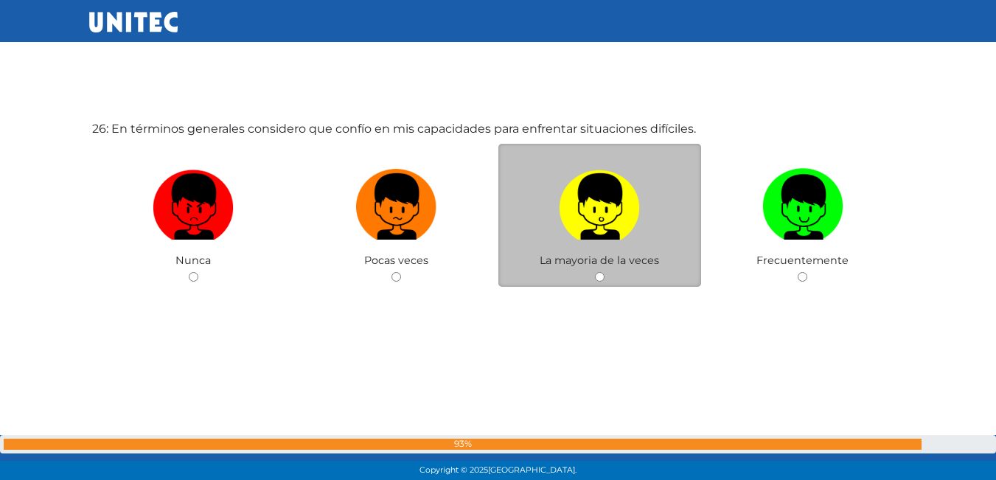
click at [661, 199] on label at bounding box center [599, 207] width 203 height 90
click at [604, 272] on input "radio" at bounding box center [600, 277] width 10 height 10
radio input "true"
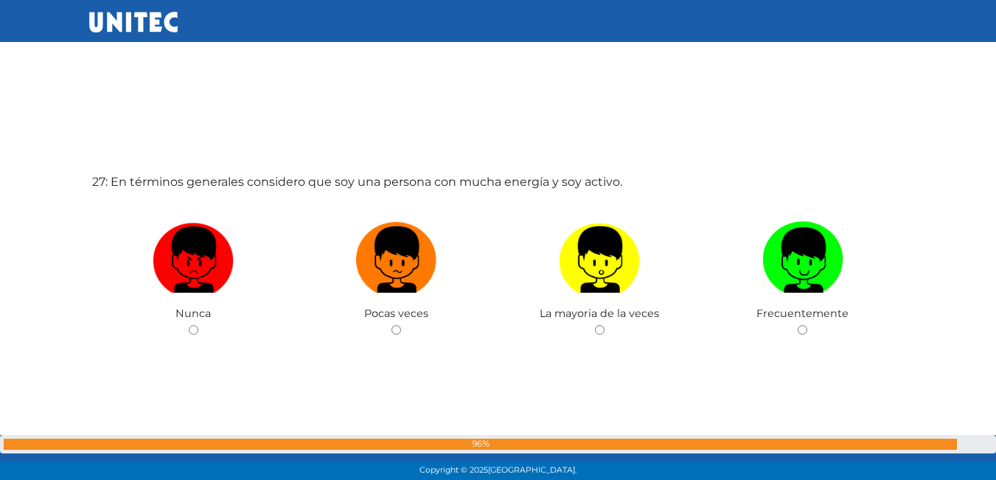
scroll to position [12508, 0]
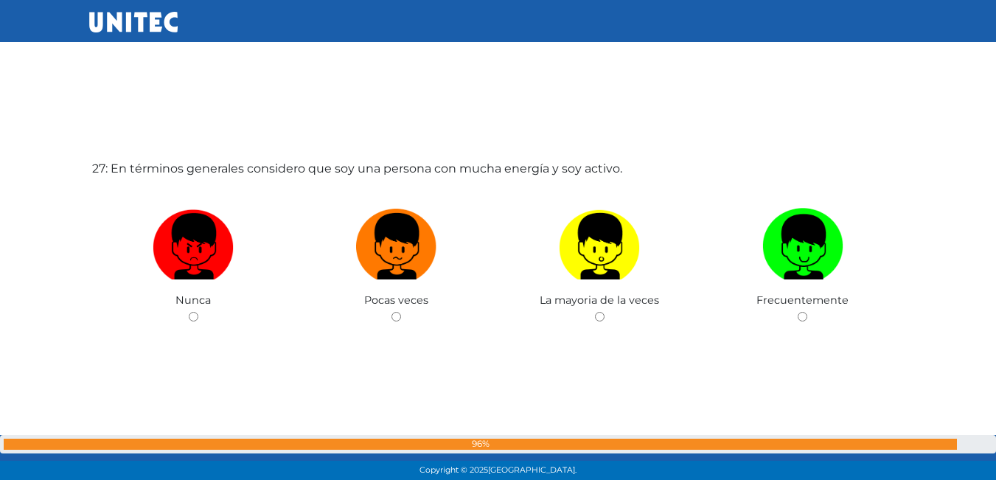
click at [573, 175] on label "27: En términos generales considero que soy una persona con mucha energía y soy…" at bounding box center [357, 169] width 530 height 18
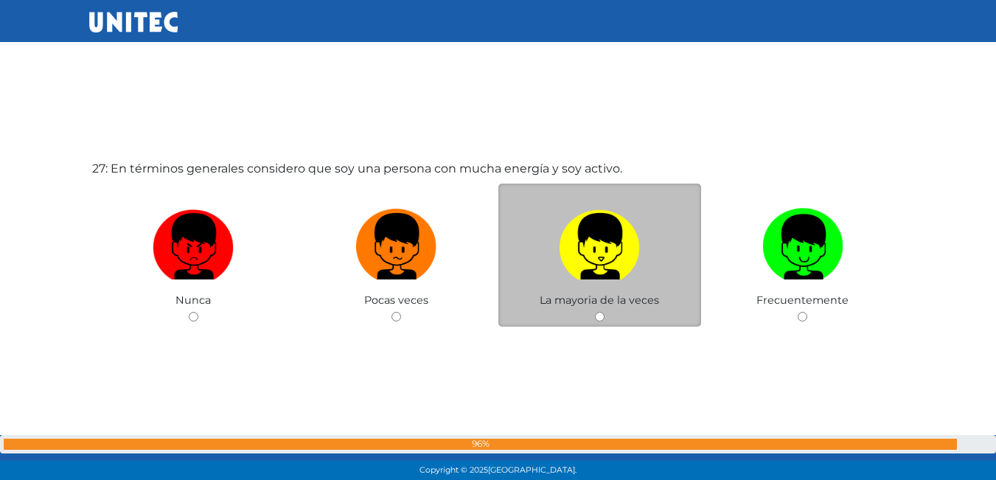
click at [600, 223] on img at bounding box center [599, 241] width 81 height 77
click at [600, 312] on input "radio" at bounding box center [600, 317] width 10 height 10
radio input "true"
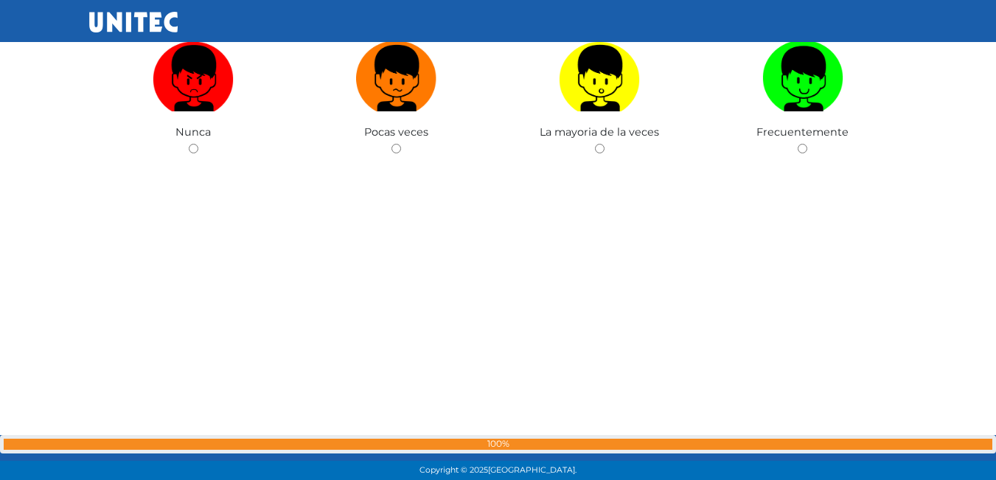
scroll to position [13082, 0]
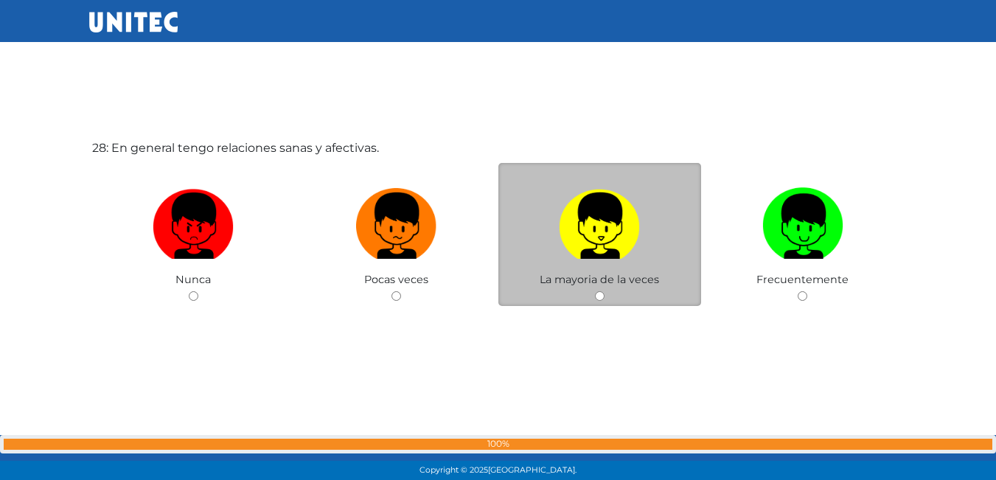
click at [601, 208] on img at bounding box center [599, 220] width 81 height 77
click at [601, 291] on input "radio" at bounding box center [600, 296] width 10 height 10
radio input "true"
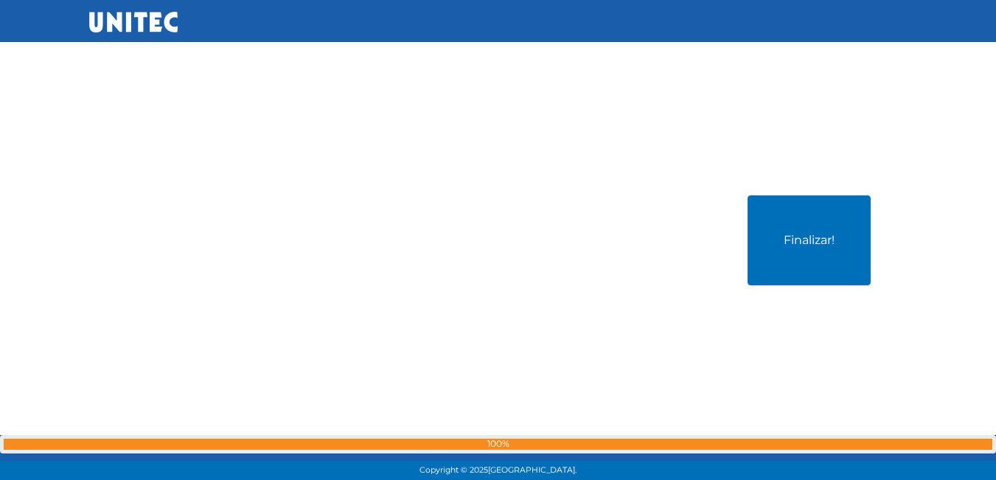
scroll to position [13389, 0]
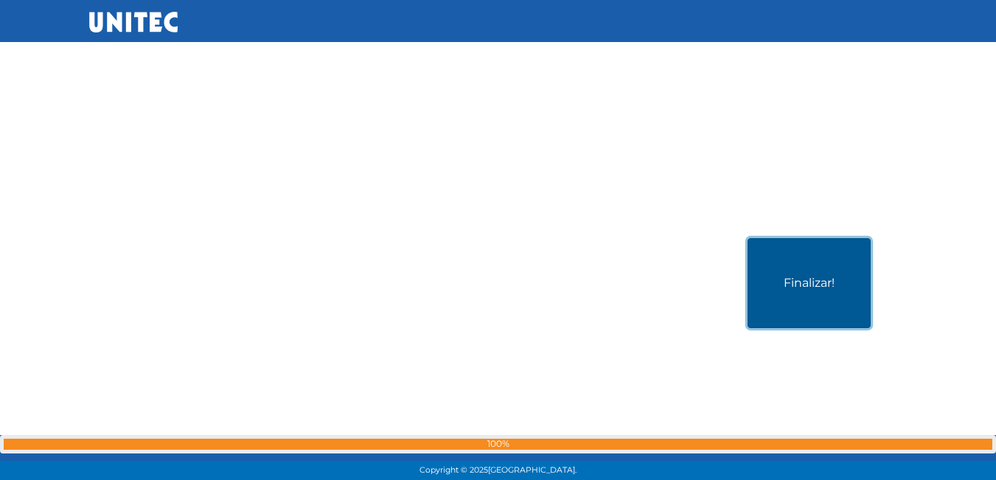
drag, startPoint x: 852, startPoint y: 270, endPoint x: 836, endPoint y: 279, distance: 18.1
click at [838, 276] on button "Finalizar!" at bounding box center [808, 283] width 123 height 90
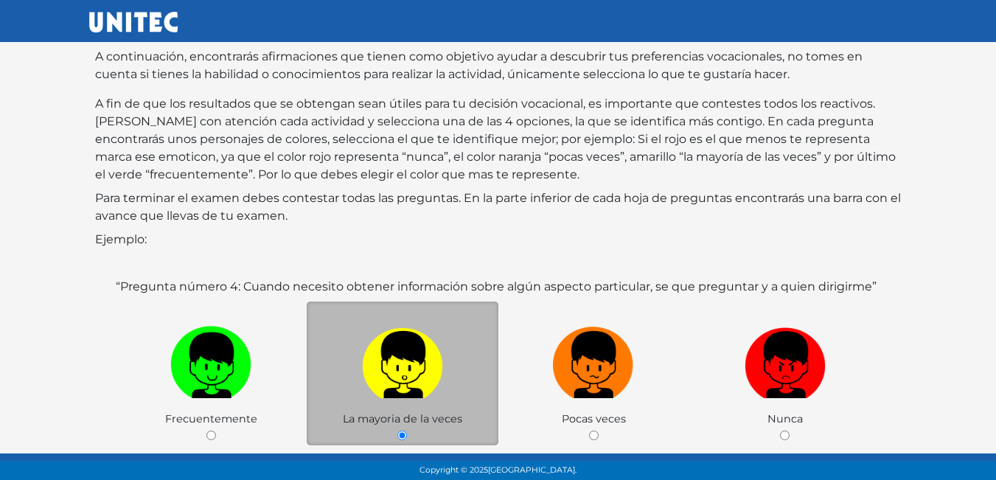
scroll to position [220, 0]
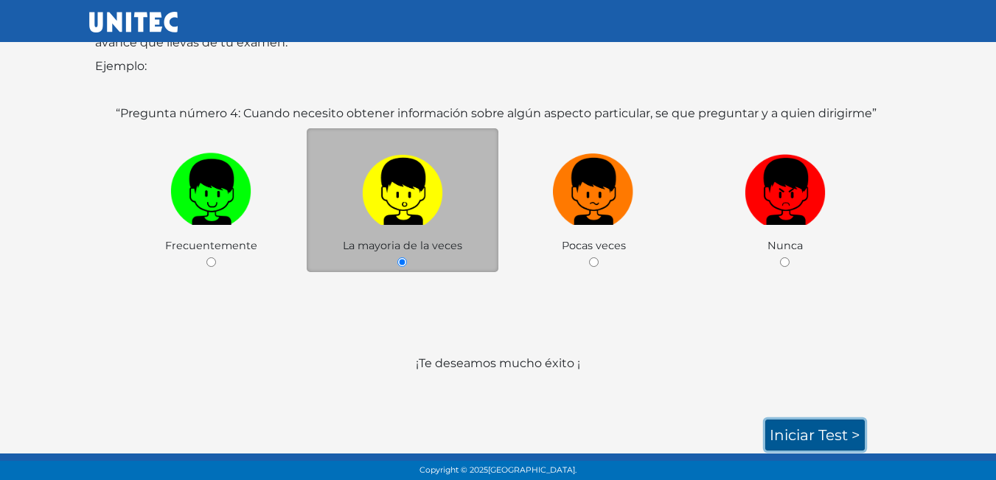
click at [794, 433] on link "Iniciar test >" at bounding box center [814, 434] width 99 height 31
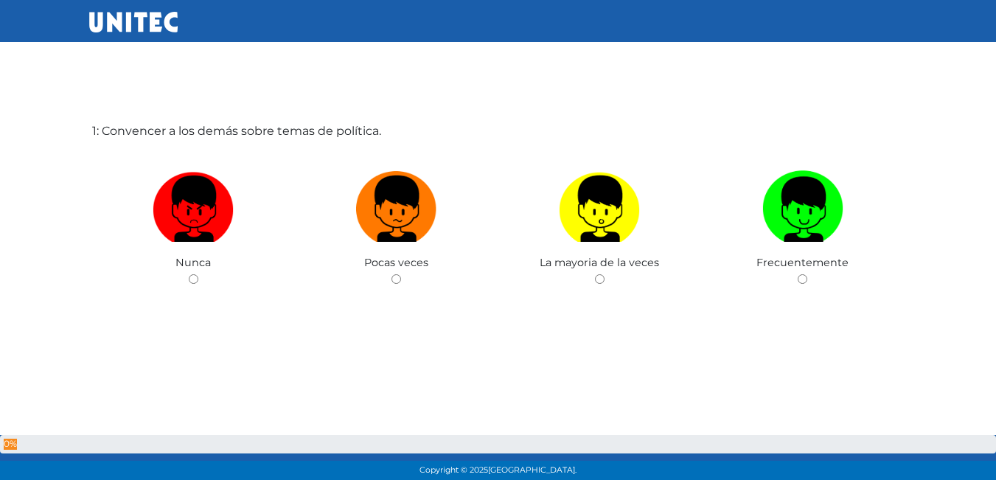
scroll to position [74, 0]
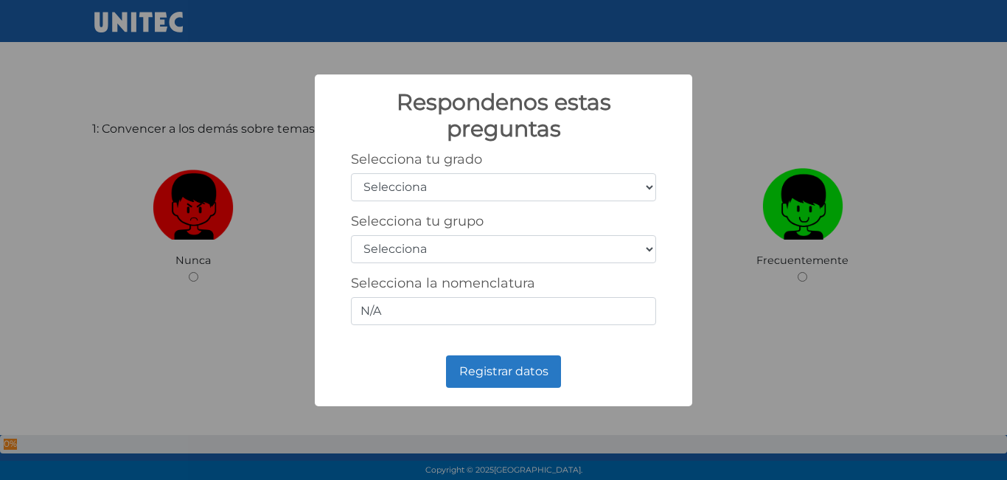
click at [652, 198] on select "Selecciona 1er grado 2do grado 3er grado 4to grado 5to grado 6to grado" at bounding box center [503, 187] width 305 height 28
select select "5"
click at [351, 173] on select "Selecciona 1er grado 2do grado 3er grado 4to grado 5to grado 6to grado" at bounding box center [503, 187] width 305 height 28
click at [559, 243] on select "Selecciona A B C D E F G H I J K L M N O P Q R S T U V W X Y Z" at bounding box center [503, 249] width 305 height 28
select select "a"
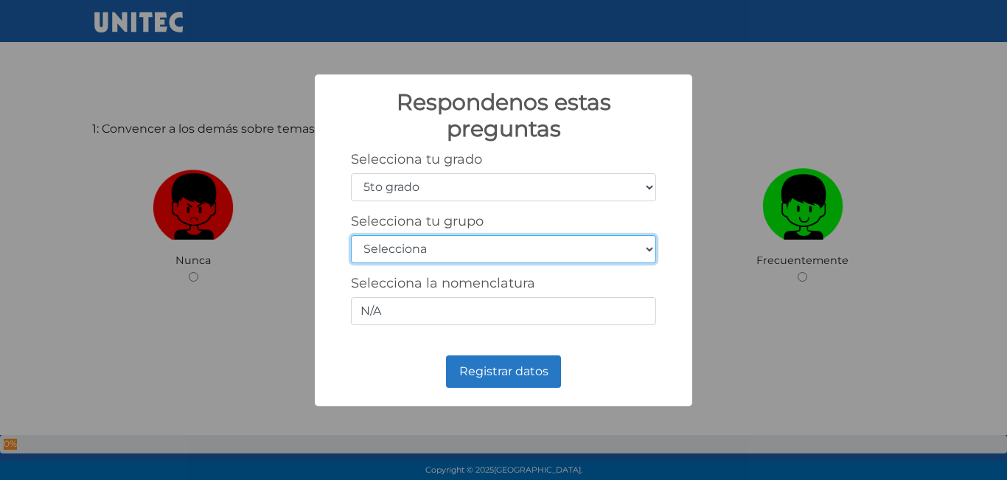
click at [351, 235] on select "Selecciona A B C D E F G H I J K L M N O P Q R S T U V W X Y Z" at bounding box center [503, 249] width 305 height 28
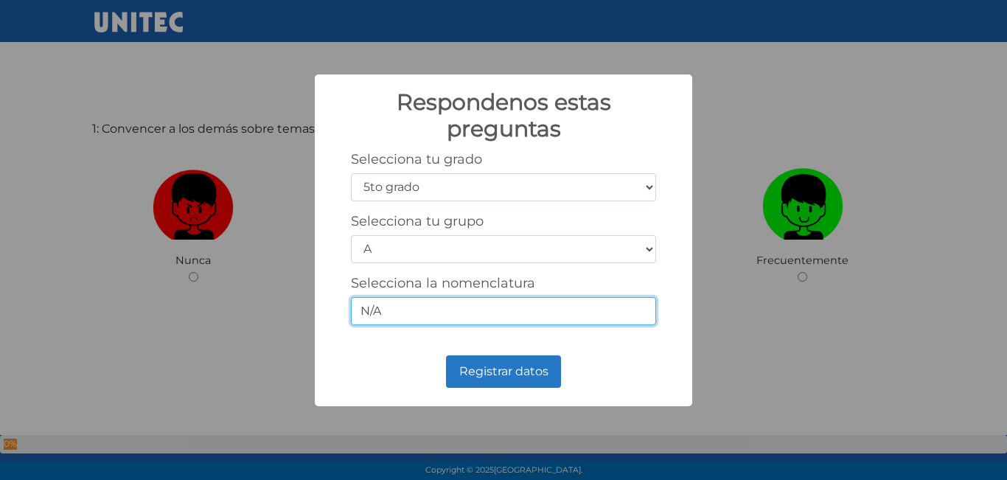
click at [570, 308] on input "N/A" at bounding box center [503, 311] width 305 height 28
type input "N"
type input "5-1"
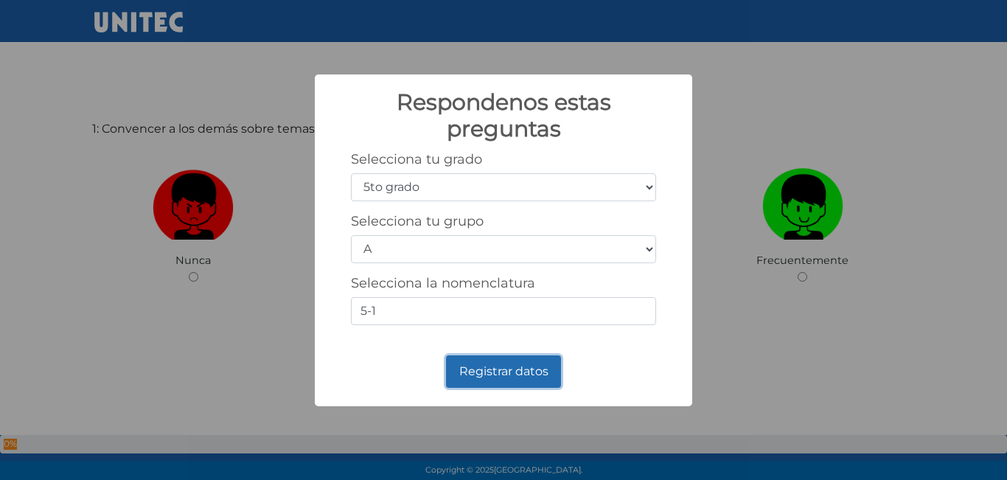
click at [503, 372] on button "Registrar datos" at bounding box center [503, 371] width 115 height 32
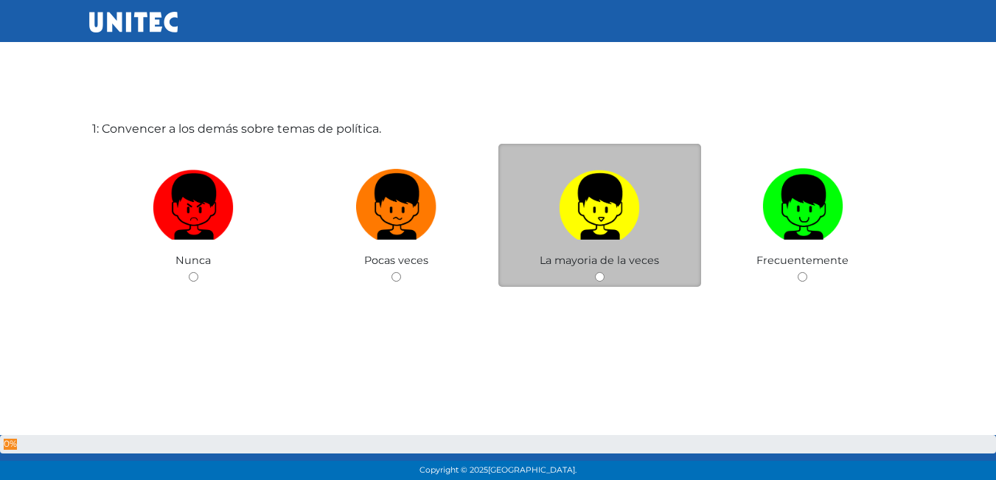
click at [592, 235] on img at bounding box center [599, 201] width 81 height 77
click at [595, 272] on input "radio" at bounding box center [600, 277] width 10 height 10
radio input "true"
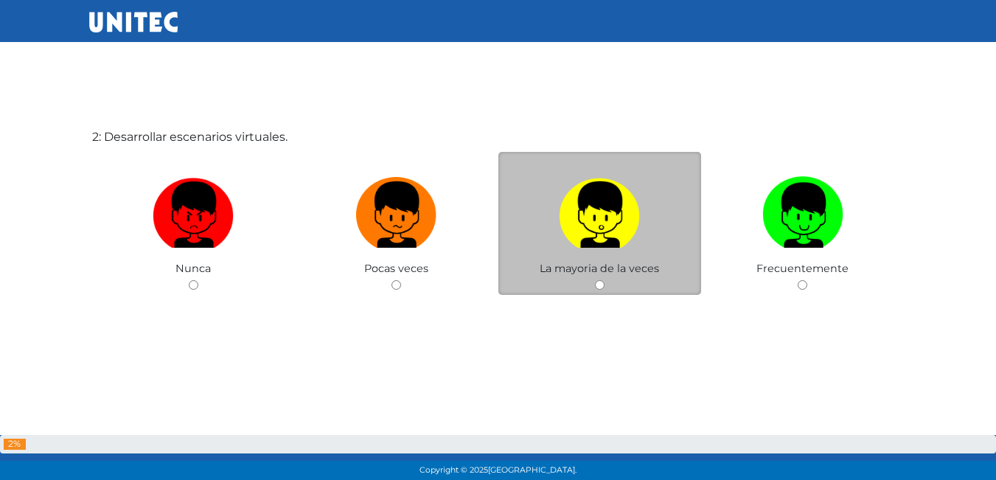
scroll to position [553, 0]
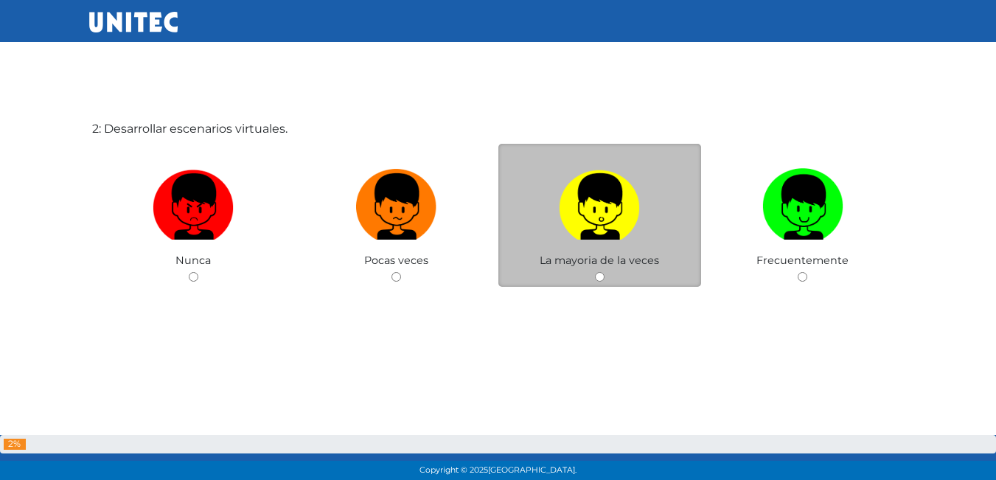
click at [551, 209] on label at bounding box center [599, 207] width 203 height 90
click at [595, 272] on input "radio" at bounding box center [600, 277] width 10 height 10
radio input "true"
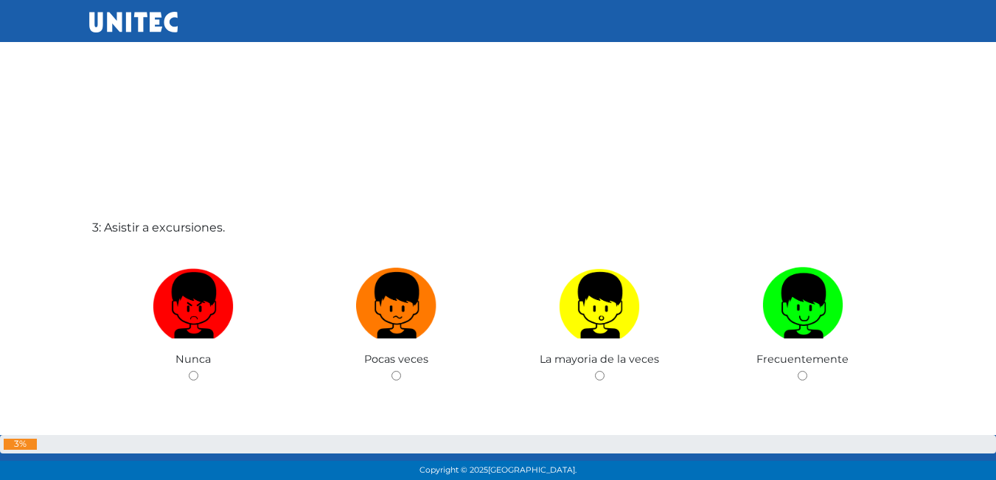
scroll to position [960, 0]
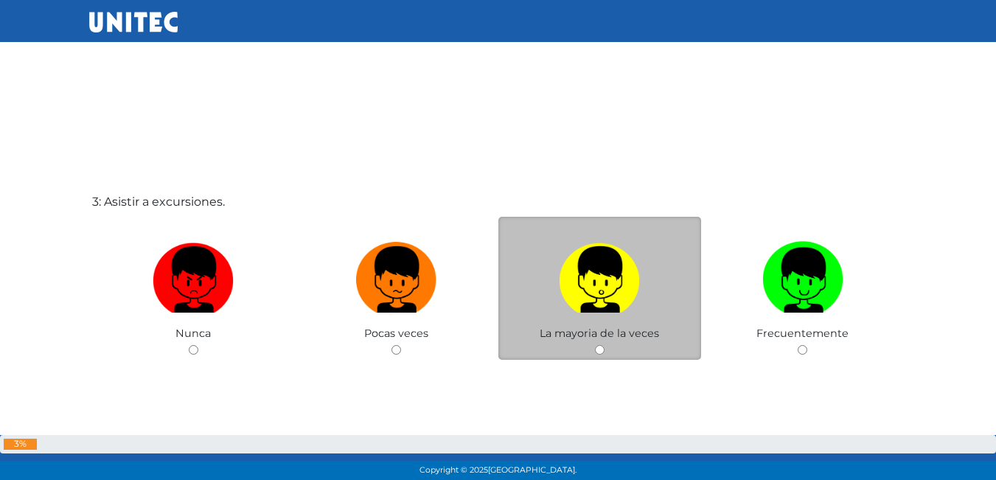
click at [647, 342] on div "La mayoria de la veces" at bounding box center [599, 289] width 203 height 144
click at [607, 316] on label at bounding box center [599, 280] width 203 height 90
click at [604, 345] on input "radio" at bounding box center [600, 350] width 10 height 10
radio input "true"
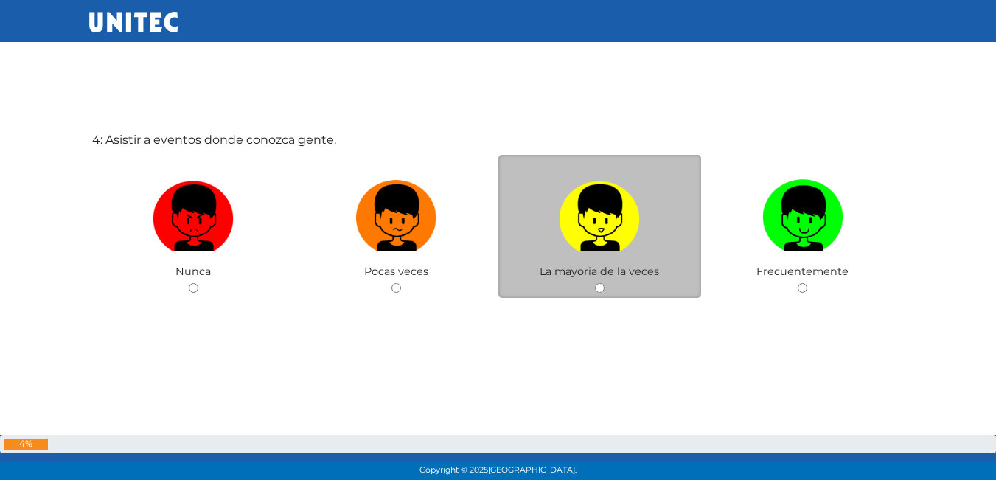
scroll to position [1513, 0]
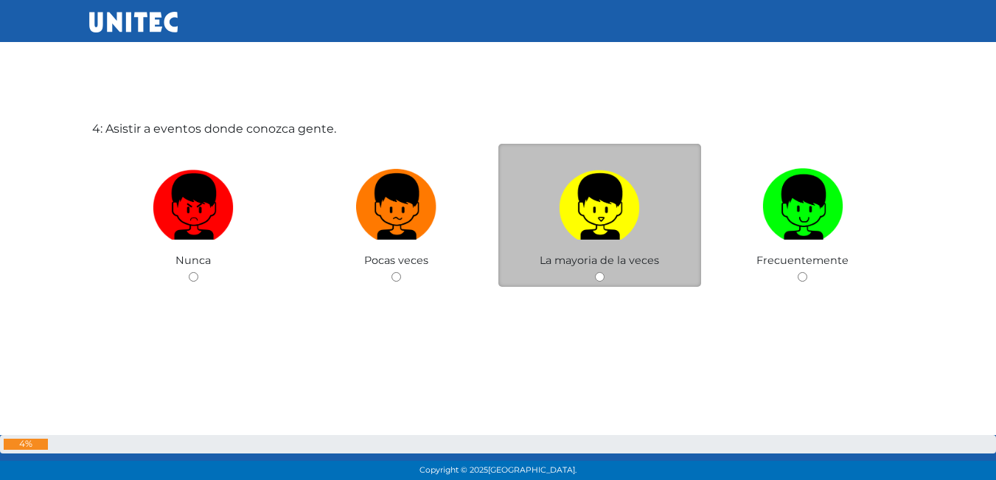
click at [604, 198] on img at bounding box center [599, 201] width 81 height 77
click at [604, 272] on input "radio" at bounding box center [600, 277] width 10 height 10
radio input "true"
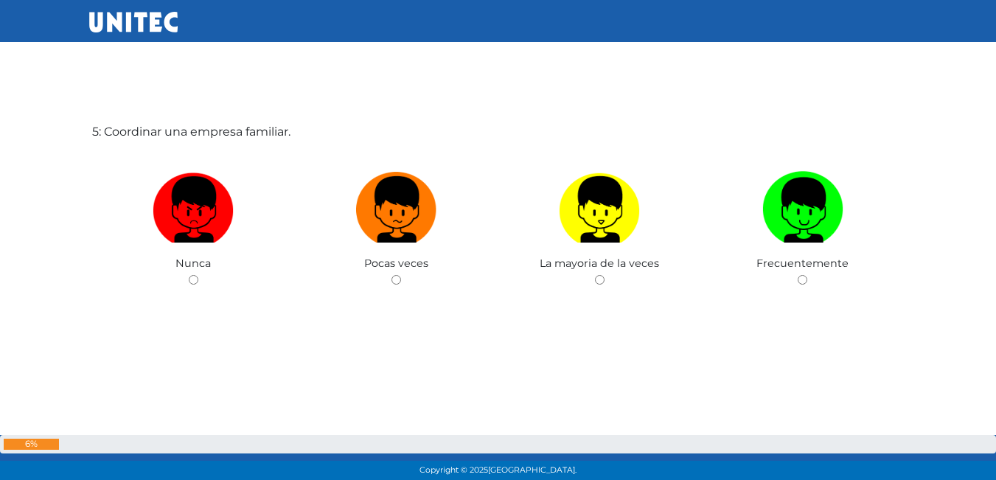
scroll to position [1993, 0]
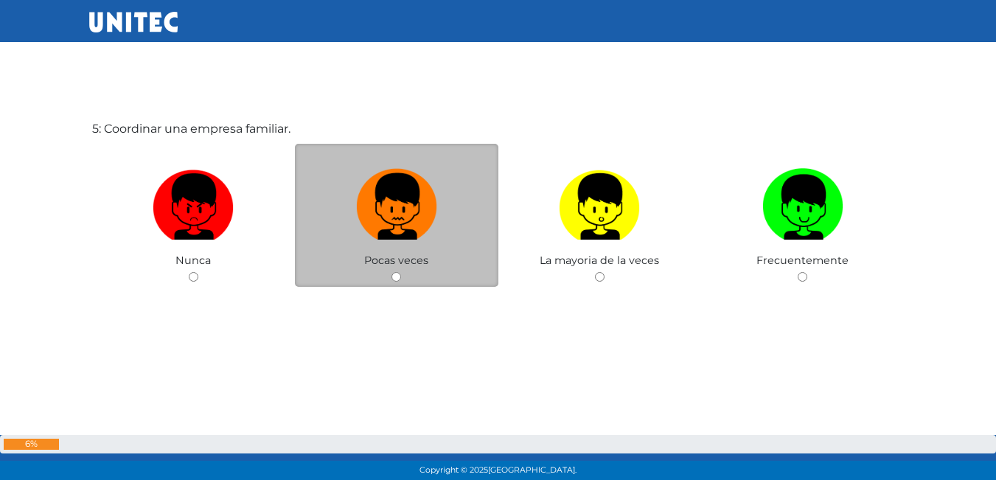
click at [406, 198] on img at bounding box center [396, 201] width 81 height 77
click at [401, 272] on input "radio" at bounding box center [396, 277] width 10 height 10
radio input "true"
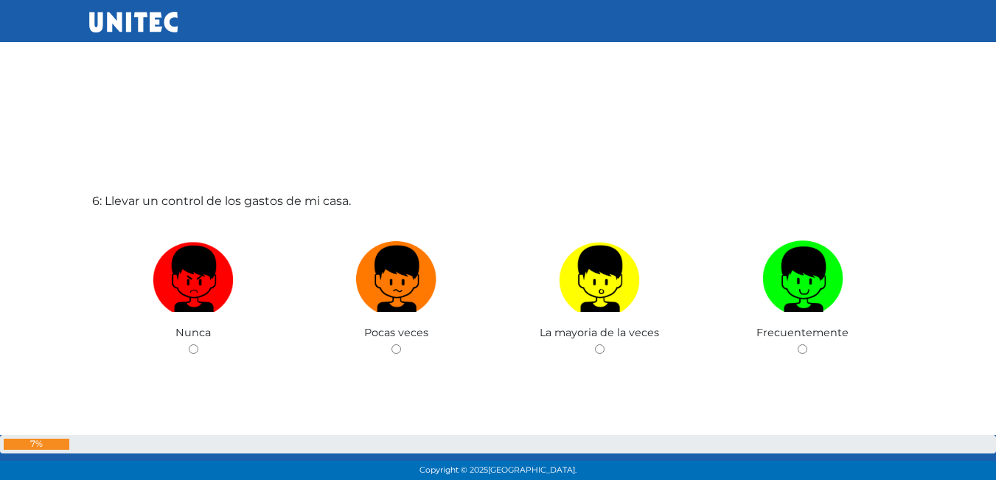
scroll to position [2404, 0]
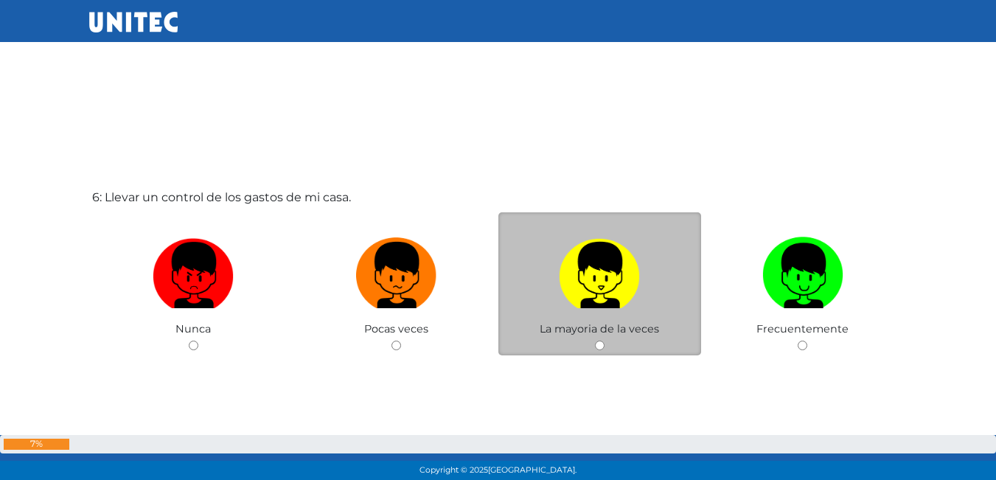
click at [632, 290] on img at bounding box center [599, 269] width 81 height 77
click at [604, 340] on input "radio" at bounding box center [600, 345] width 10 height 10
radio input "true"
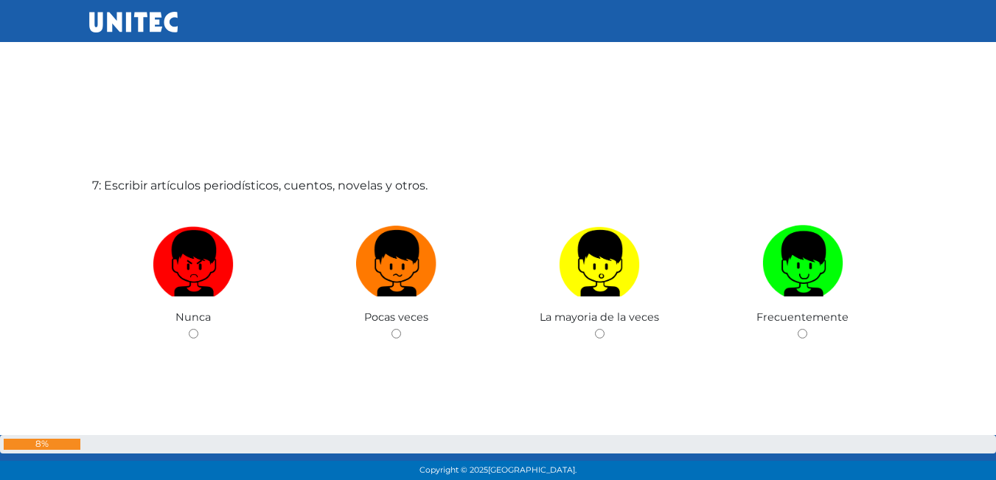
scroll to position [2921, 0]
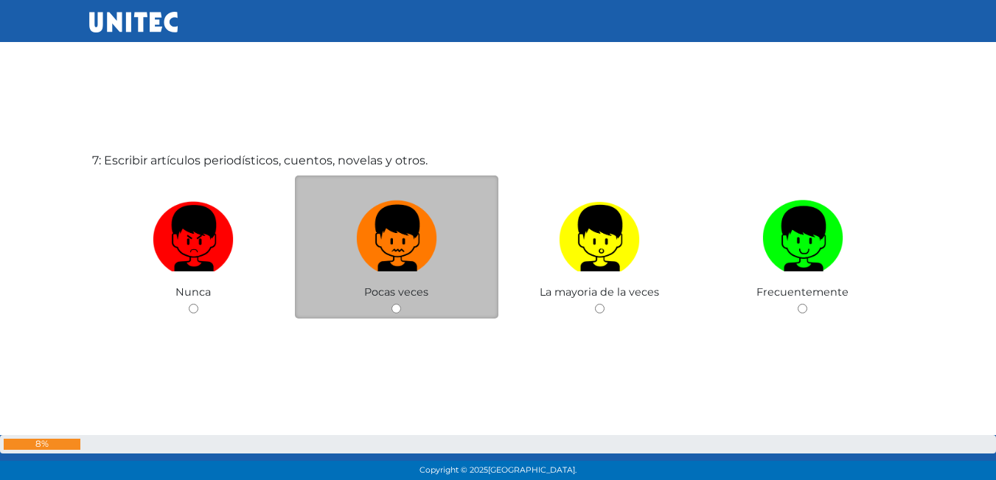
click at [402, 215] on img at bounding box center [396, 233] width 81 height 77
click at [401, 304] on input "radio" at bounding box center [396, 309] width 10 height 10
radio input "true"
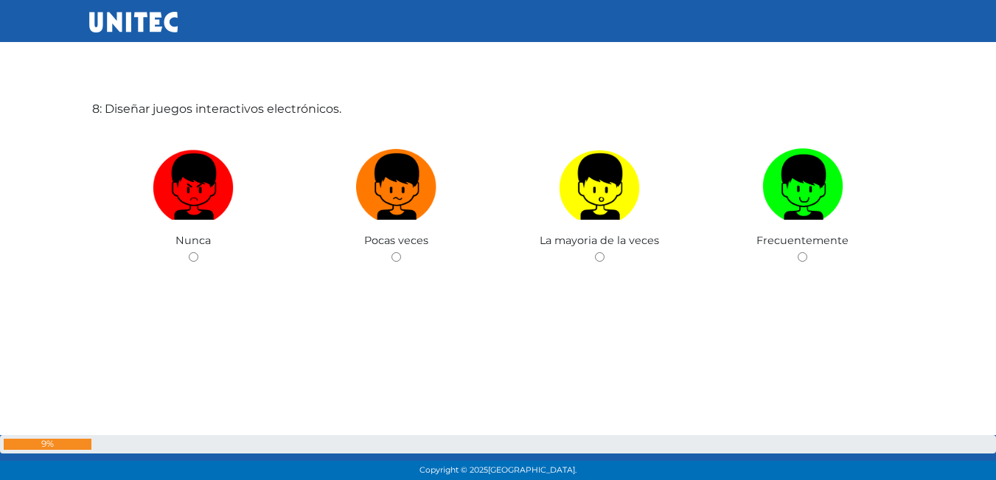
scroll to position [3426, 0]
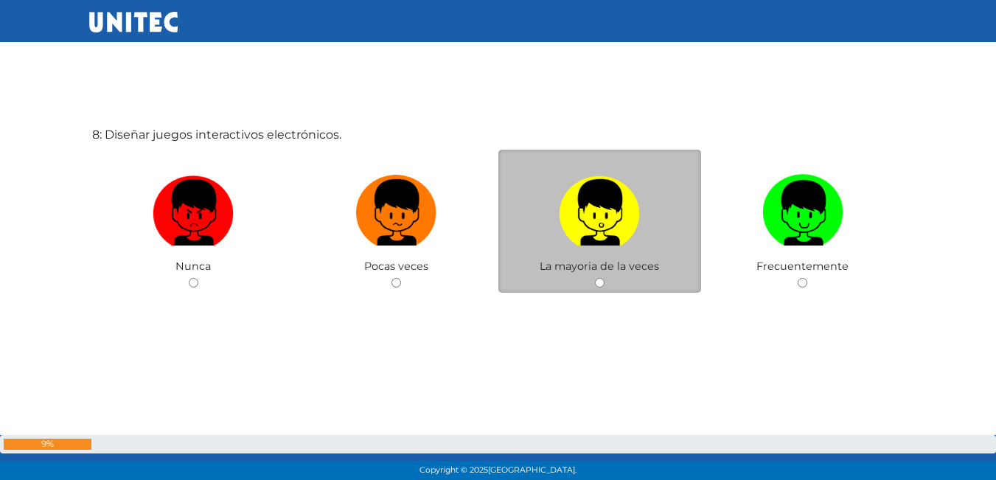
click at [567, 251] on label at bounding box center [599, 213] width 203 height 90
click at [595, 278] on input "radio" at bounding box center [600, 283] width 10 height 10
radio input "true"
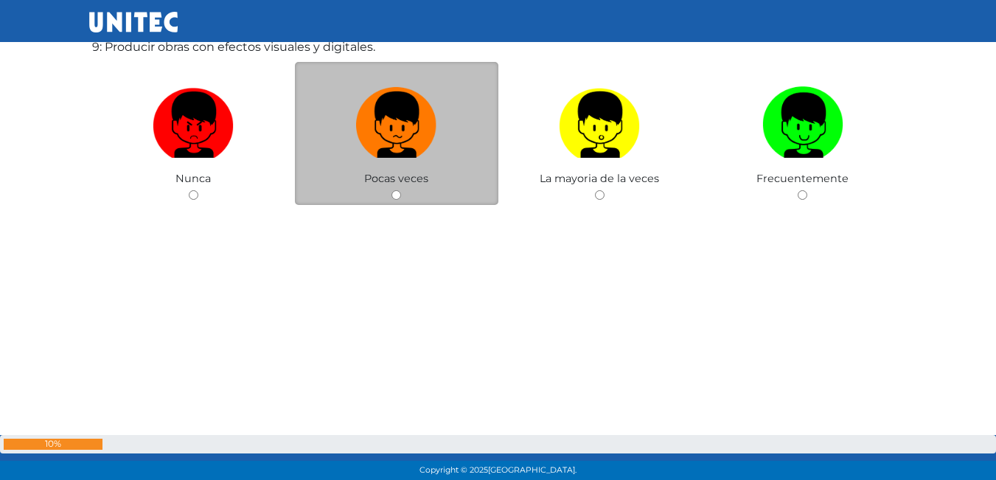
scroll to position [3995, 0]
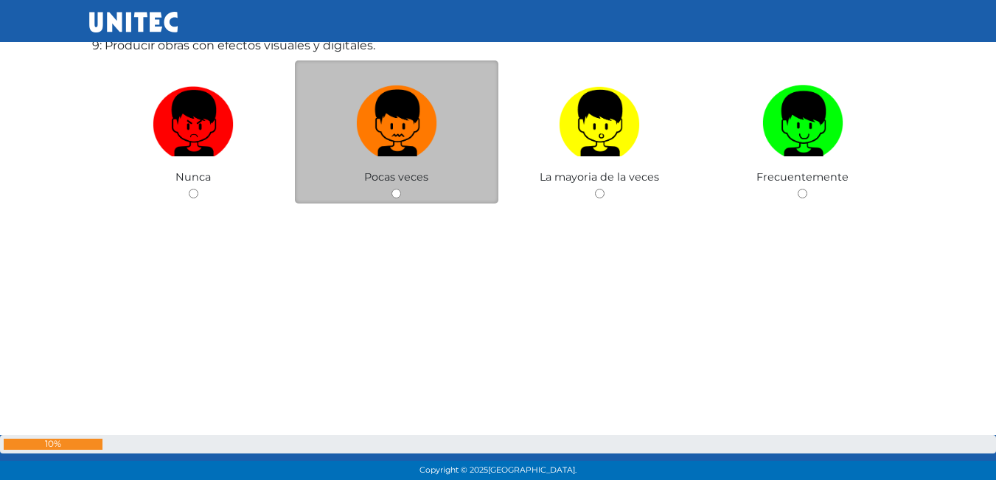
click at [424, 138] on img at bounding box center [396, 118] width 81 height 77
click at [401, 189] on input "radio" at bounding box center [396, 194] width 10 height 10
radio input "true"
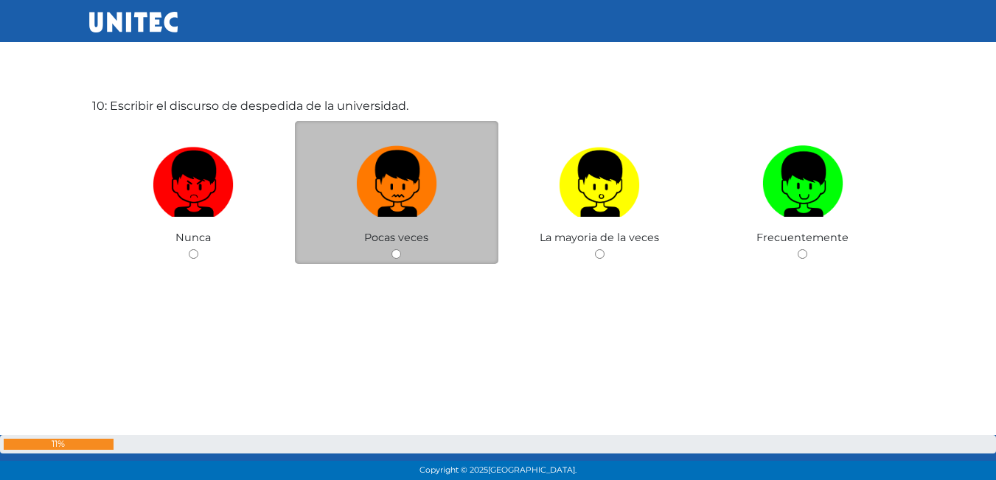
scroll to position [4344, 0]
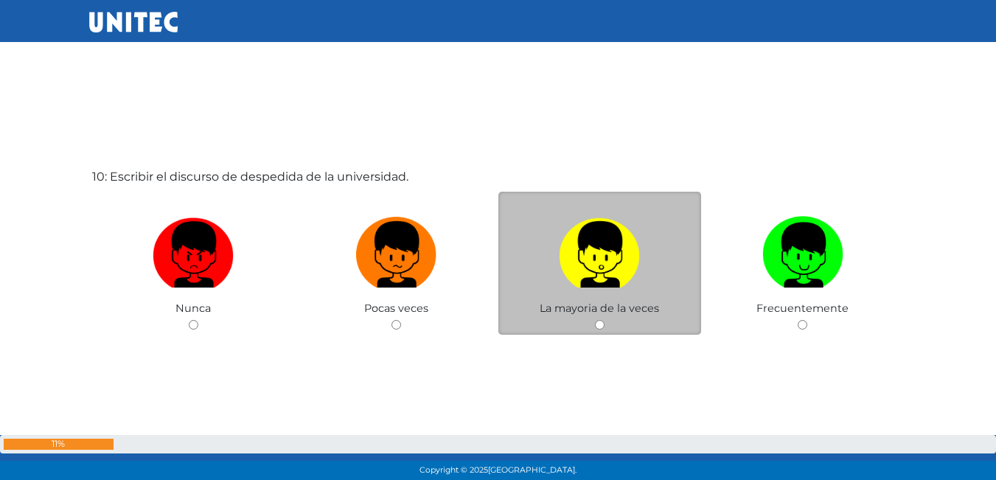
click at [515, 228] on label at bounding box center [599, 255] width 203 height 90
click at [595, 320] on input "radio" at bounding box center [600, 325] width 10 height 10
radio input "true"
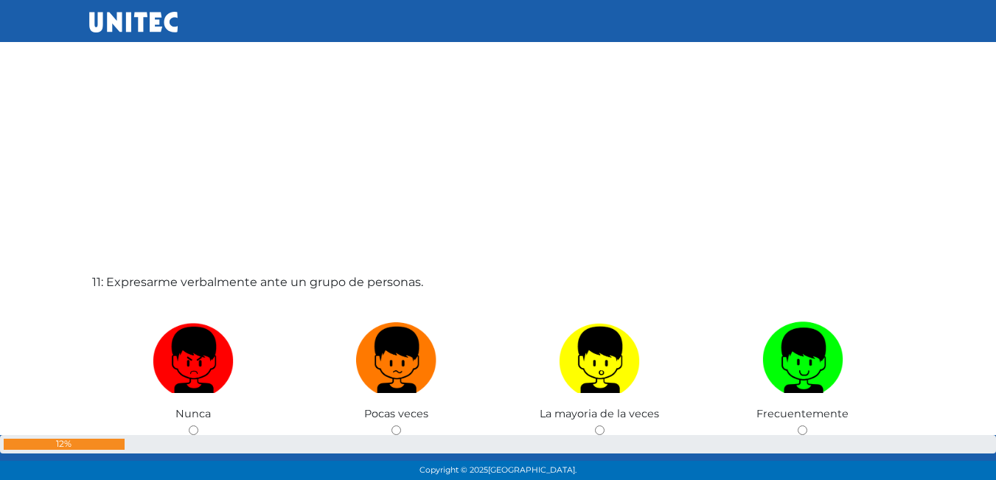
scroll to position [4694, 0]
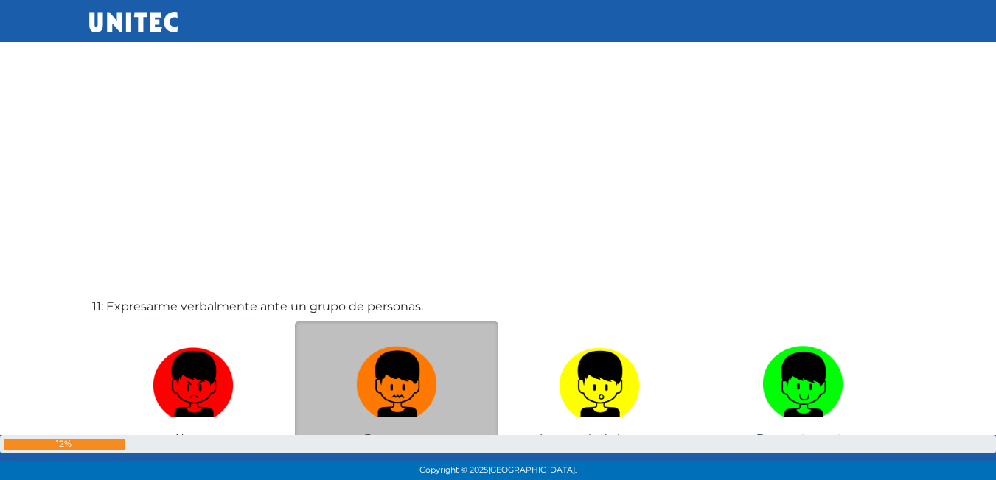
click at [410, 367] on img at bounding box center [396, 378] width 81 height 77
click at [401, 450] on input "radio" at bounding box center [396, 455] width 10 height 10
radio input "true"
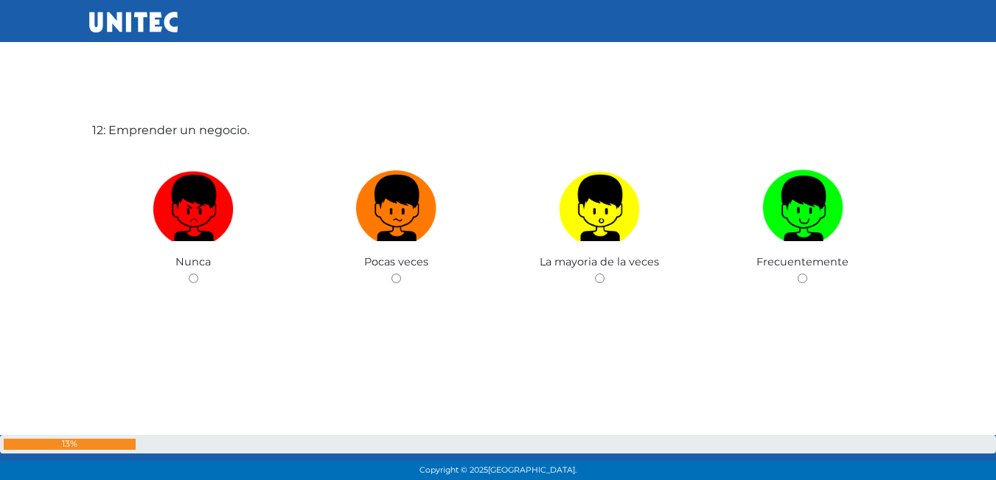
scroll to position [5351, 0]
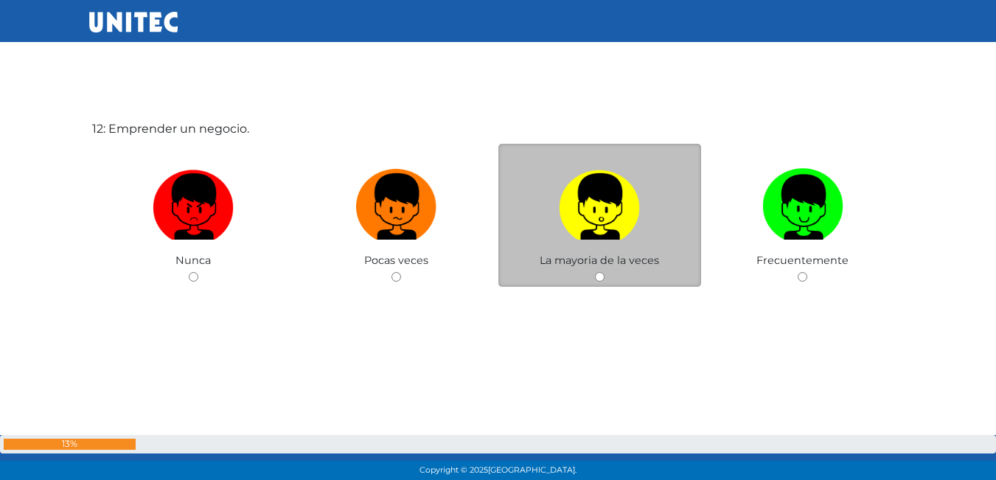
click at [523, 251] on label at bounding box center [599, 207] width 203 height 90
click at [595, 272] on input "radio" at bounding box center [600, 277] width 10 height 10
radio input "true"
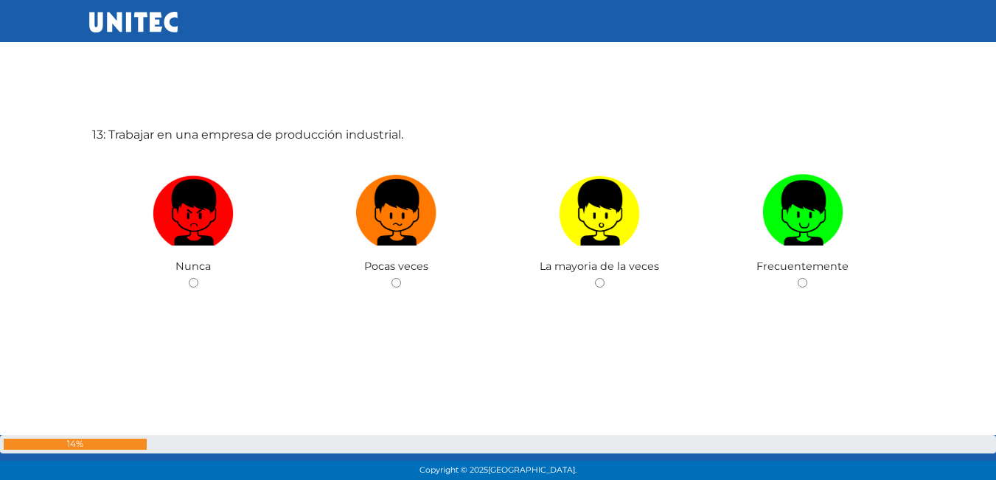
scroll to position [5831, 0]
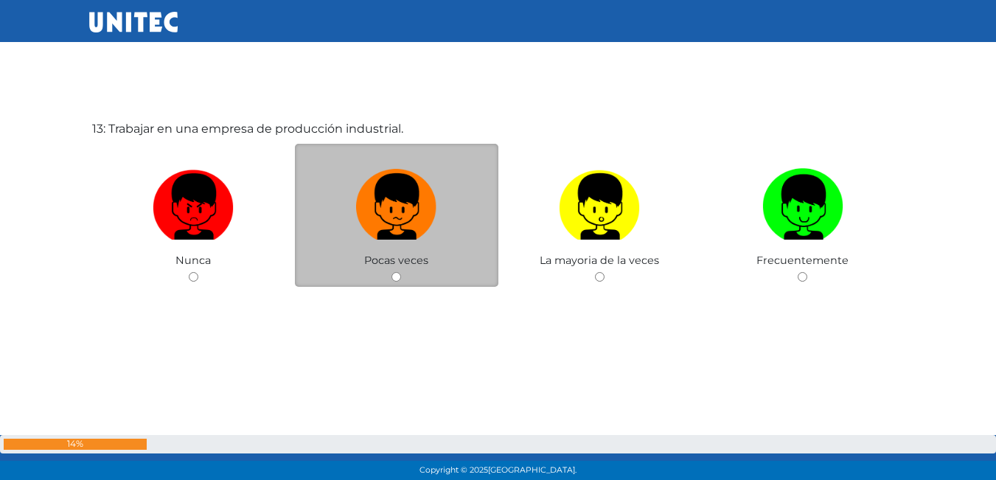
drag, startPoint x: 495, startPoint y: 187, endPoint x: 479, endPoint y: 187, distance: 15.5
click at [488, 187] on label at bounding box center [396, 207] width 203 height 90
click at [401, 272] on input "radio" at bounding box center [396, 277] width 10 height 10
radio input "true"
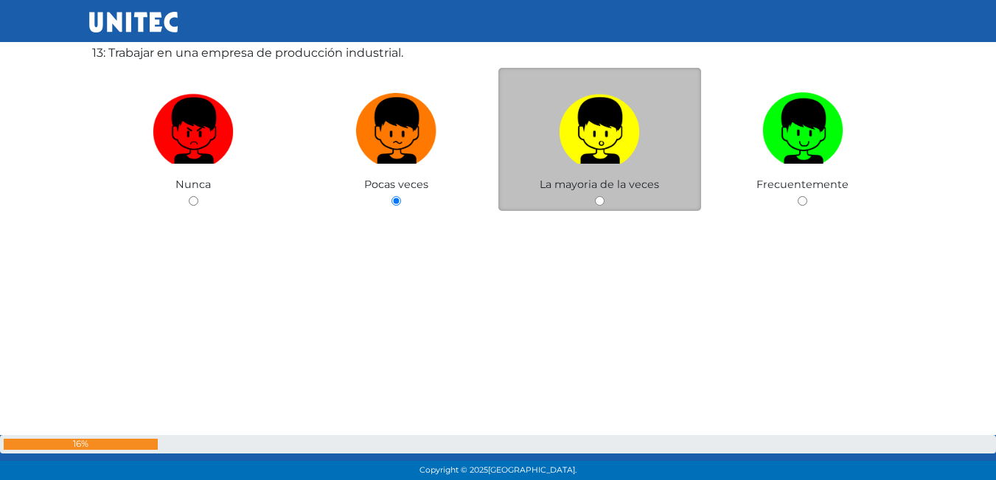
drag, startPoint x: 548, startPoint y: 161, endPoint x: 538, endPoint y: 157, distance: 10.6
click at [545, 160] on label at bounding box center [599, 131] width 203 height 90
click at [595, 196] on input "radio" at bounding box center [600, 201] width 10 height 10
radio input "true"
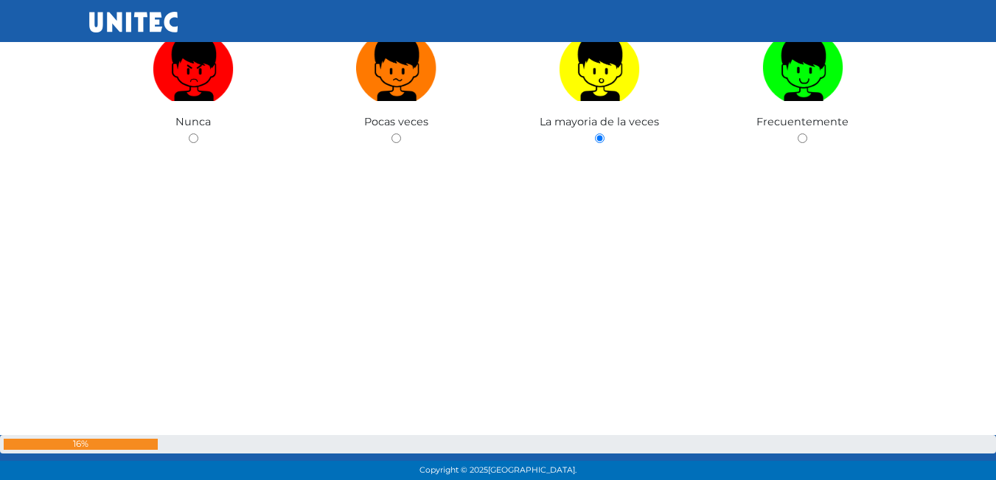
scroll to position [6189, 0]
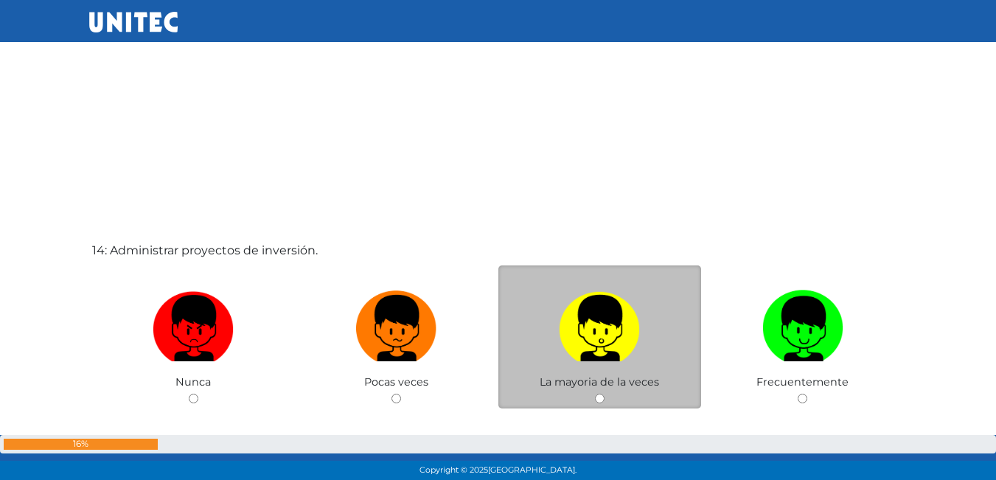
drag, startPoint x: 531, startPoint y: 328, endPoint x: 537, endPoint y: 339, distance: 12.9
click at [537, 339] on label at bounding box center [599, 329] width 203 height 90
click at [595, 394] on input "radio" at bounding box center [600, 399] width 10 height 10
radio input "true"
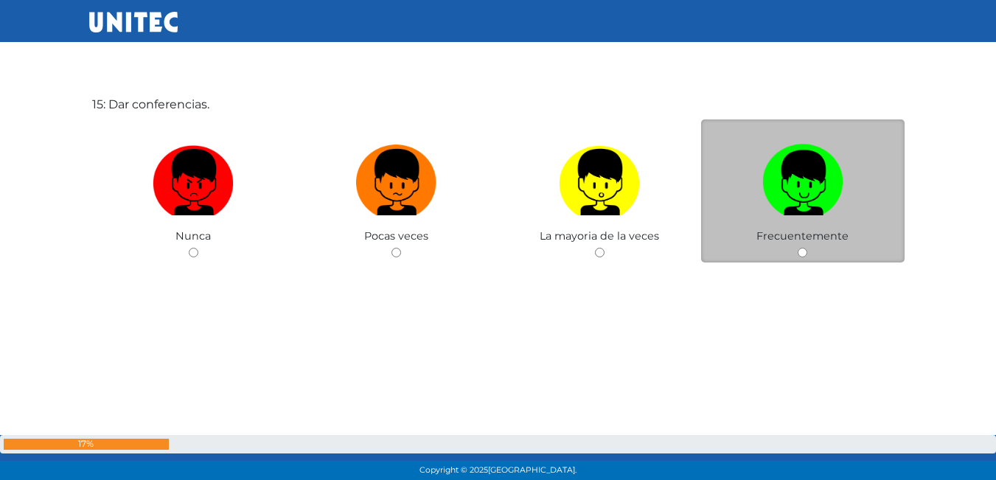
scroll to position [6850, 0]
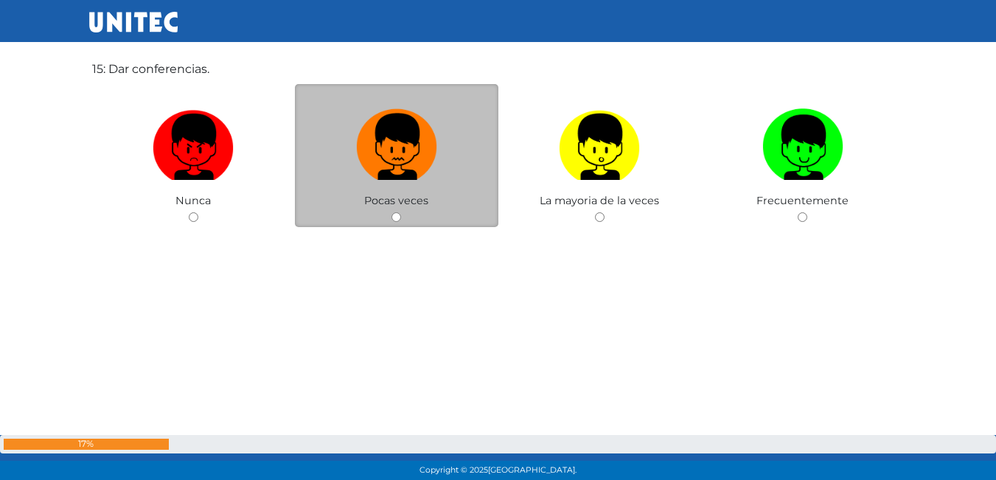
click at [370, 164] on img at bounding box center [396, 141] width 81 height 77
click at [391, 212] on input "radio" at bounding box center [396, 217] width 10 height 10
radio input "true"
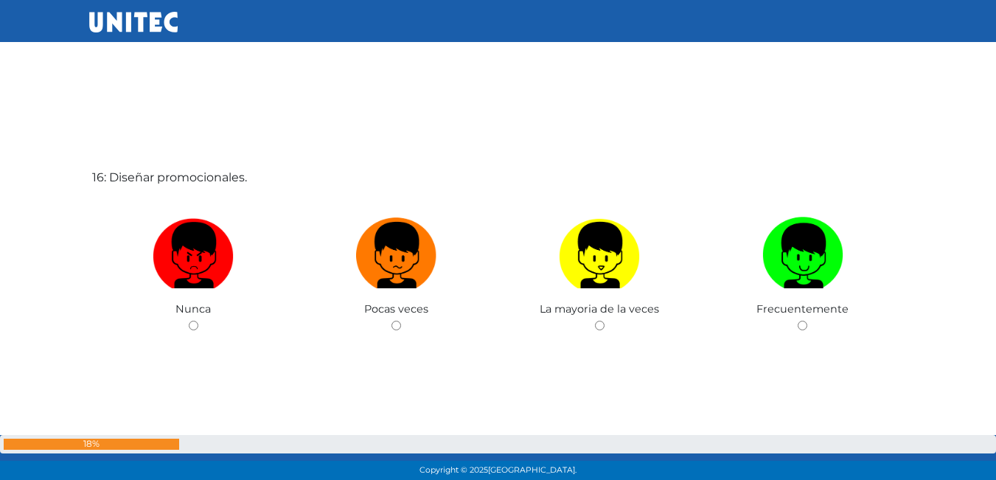
scroll to position [7197, 0]
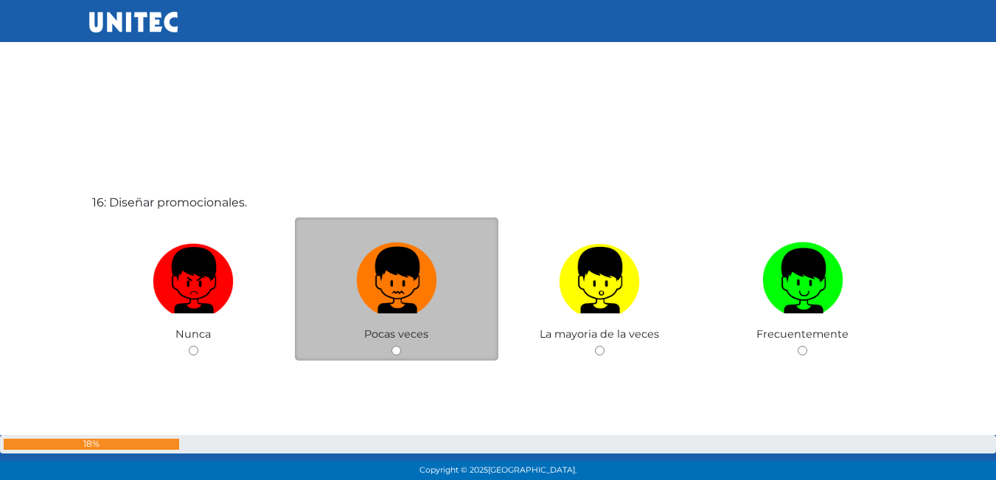
click at [411, 257] on img at bounding box center [396, 275] width 81 height 77
click at [401, 346] on input "radio" at bounding box center [396, 351] width 10 height 10
radio input "true"
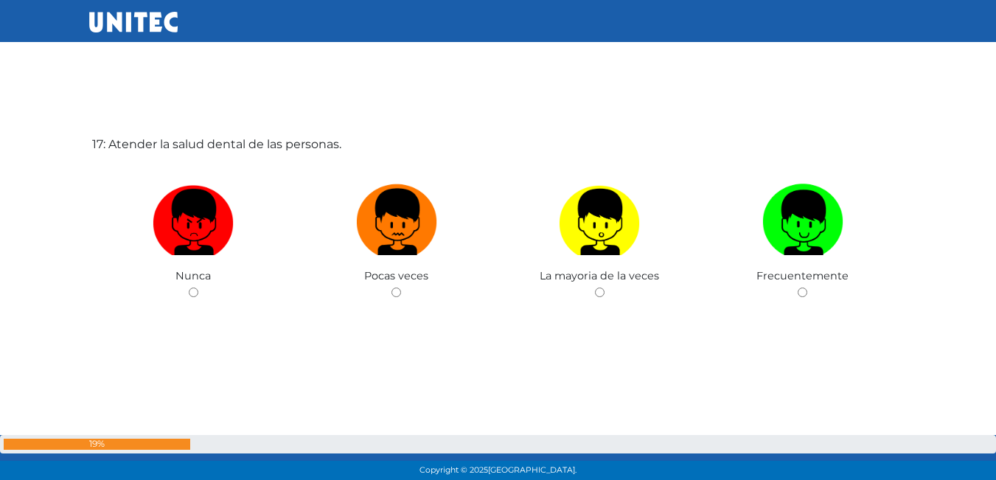
scroll to position [7750, 0]
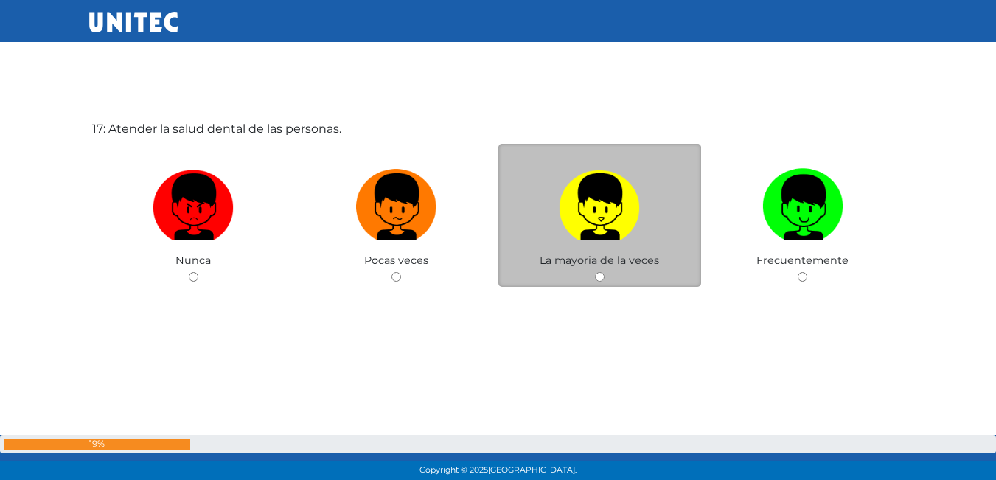
click at [559, 216] on img at bounding box center [599, 201] width 81 height 77
click at [595, 272] on input "radio" at bounding box center [600, 277] width 10 height 10
radio input "true"
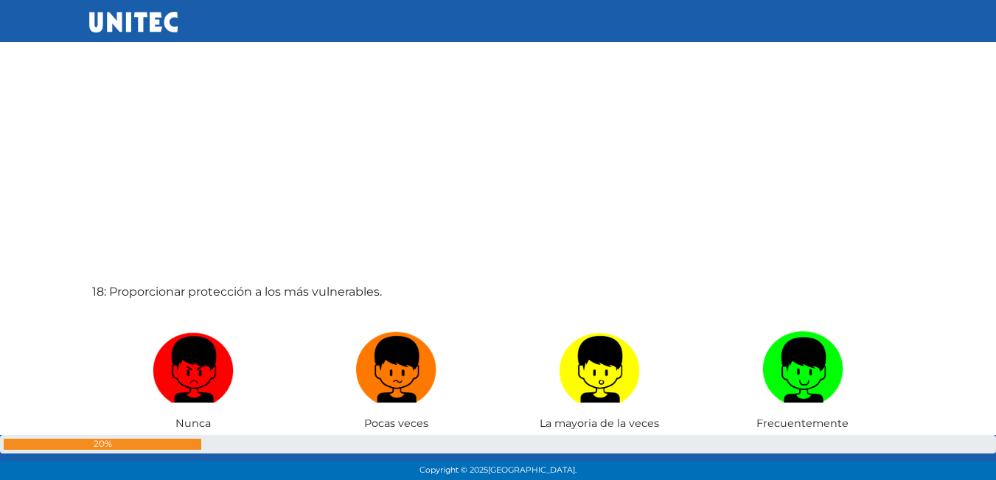
scroll to position [8093, 0]
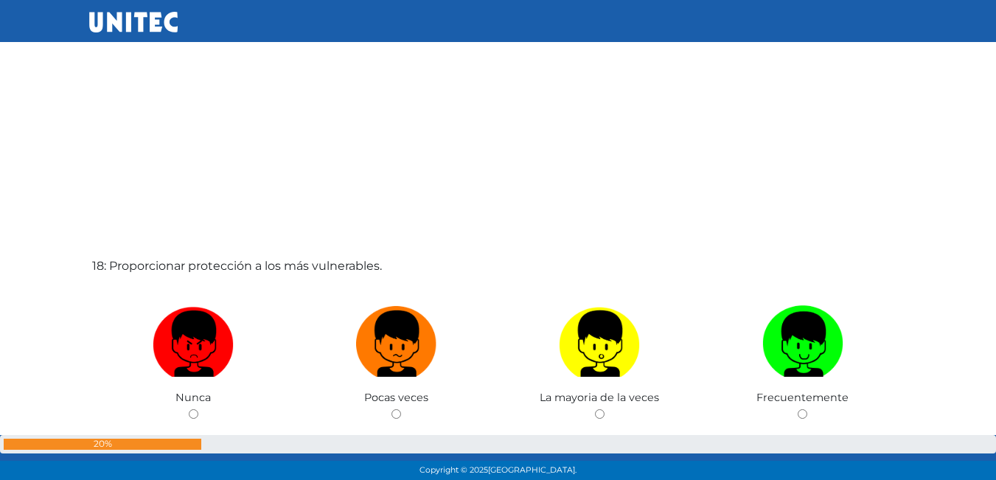
drag, startPoint x: 343, startPoint y: 133, endPoint x: 352, endPoint y: 129, distance: 9.9
drag, startPoint x: 352, startPoint y: 129, endPoint x: 323, endPoint y: 80, distance: 56.9
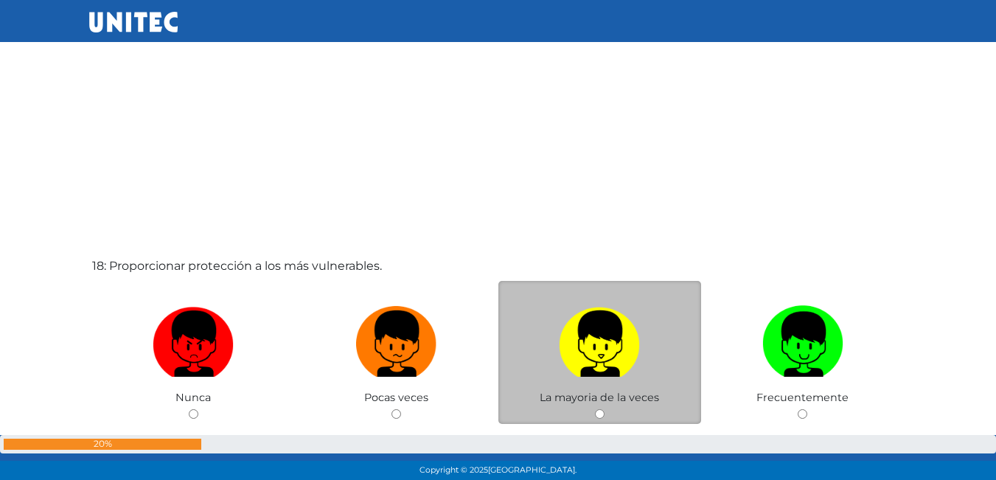
click at [575, 360] on img at bounding box center [599, 338] width 81 height 77
click at [595, 409] on input "radio" at bounding box center [600, 414] width 10 height 10
radio input "true"
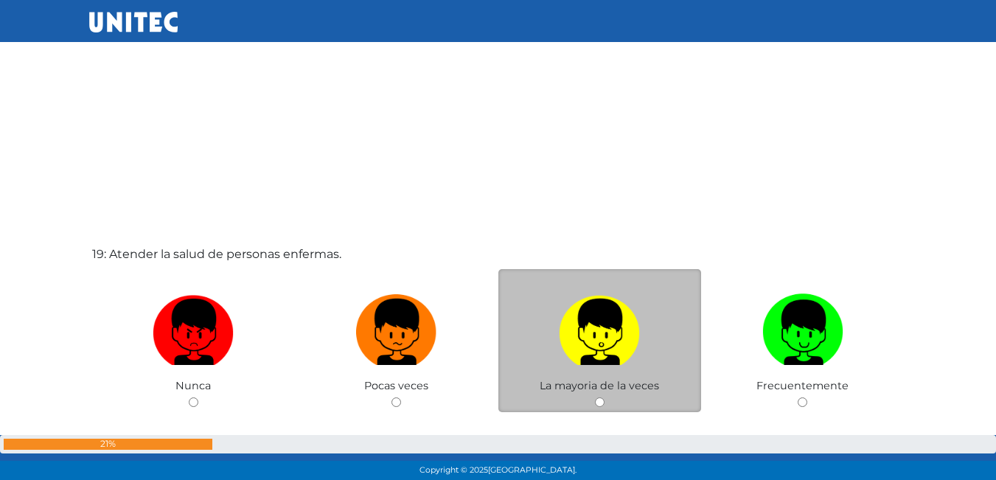
scroll to position [8597, 0]
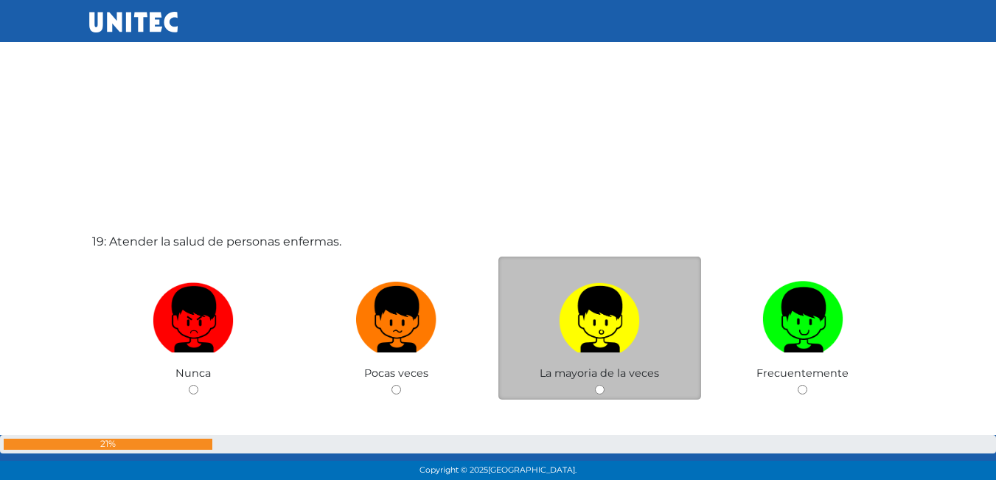
click at [528, 317] on label at bounding box center [599, 320] width 203 height 90
click at [595, 385] on input "radio" at bounding box center [600, 390] width 10 height 10
radio input "true"
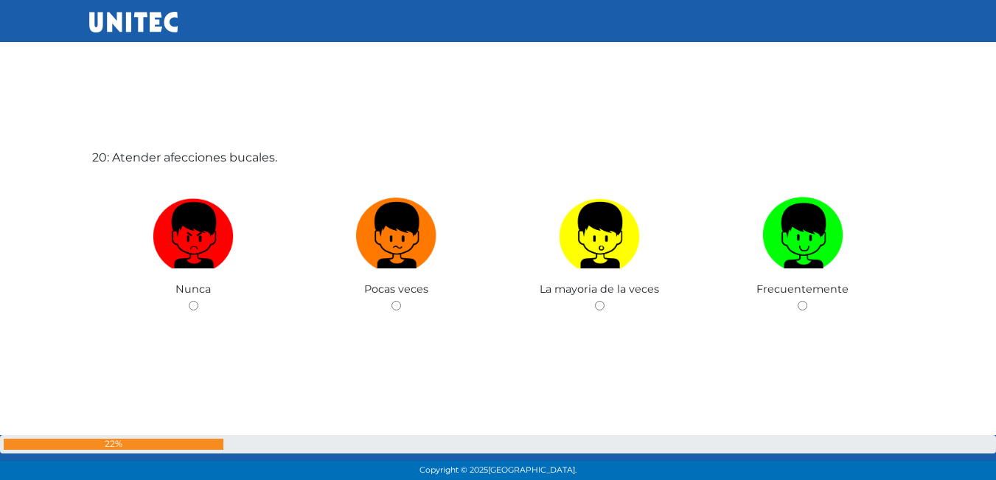
scroll to position [9186, 0]
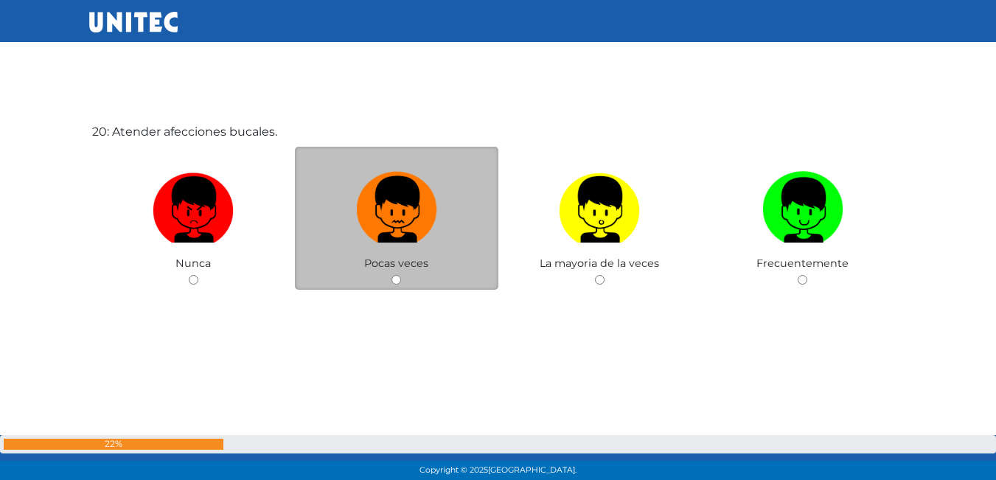
click at [433, 198] on img at bounding box center [396, 204] width 81 height 77
click at [401, 275] on input "radio" at bounding box center [396, 280] width 10 height 10
radio input "true"
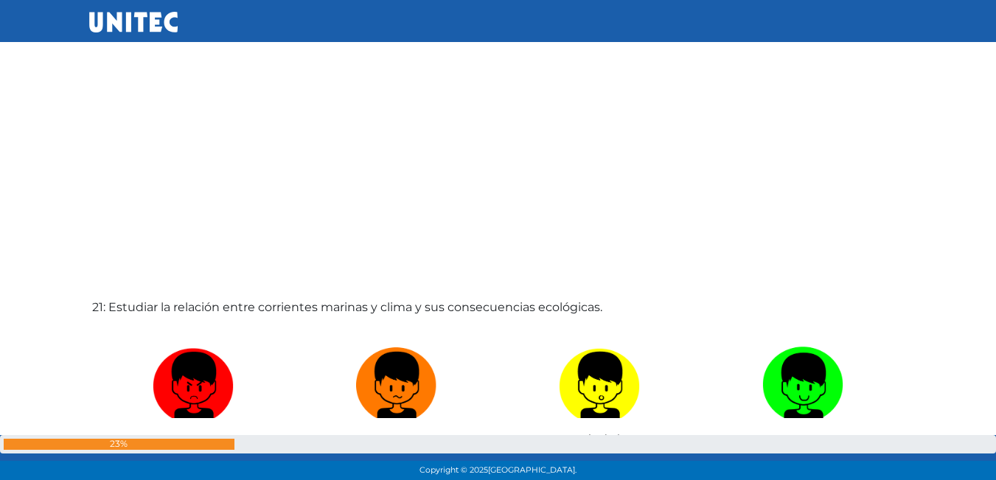
scroll to position [9527, 0]
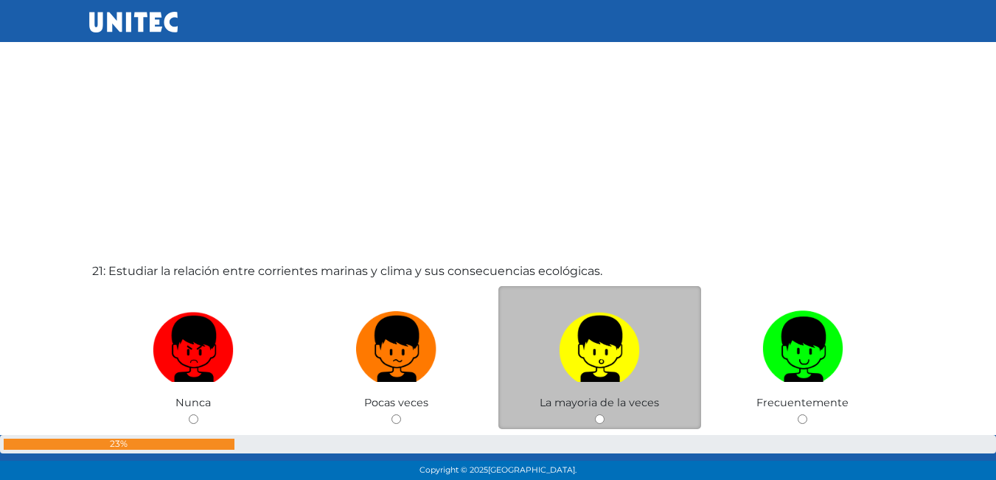
click at [528, 337] on label at bounding box center [599, 349] width 203 height 90
click at [595, 414] on input "radio" at bounding box center [600, 419] width 10 height 10
radio input "true"
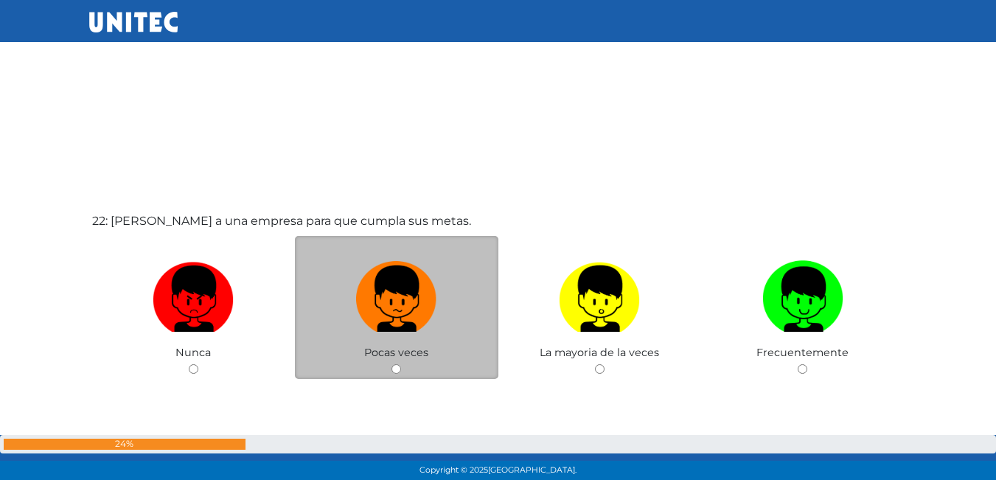
scroll to position [10170, 0]
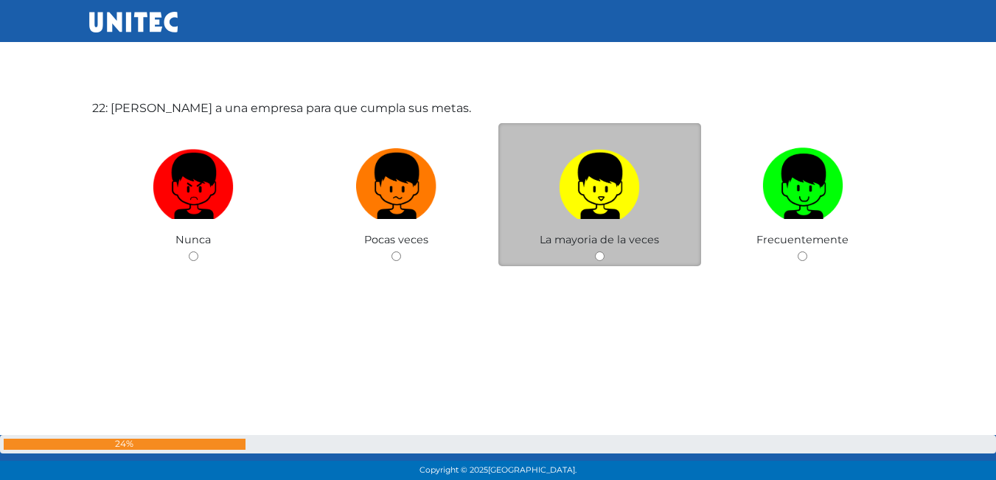
click at [619, 172] on img at bounding box center [599, 180] width 81 height 77
click at [604, 251] on input "radio" at bounding box center [600, 256] width 10 height 10
radio input "true"
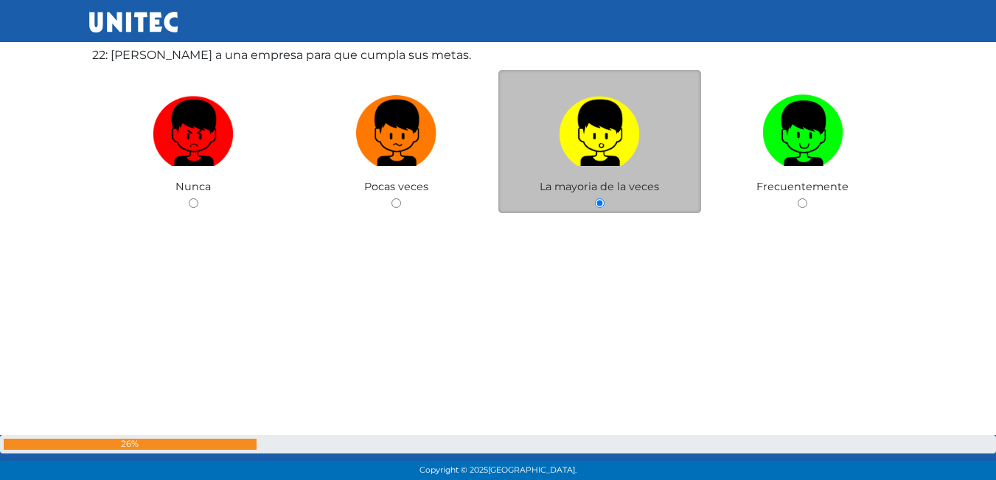
click at [616, 172] on label at bounding box center [599, 133] width 203 height 90
click at [604, 198] on input "radio" at bounding box center [600, 203] width 10 height 10
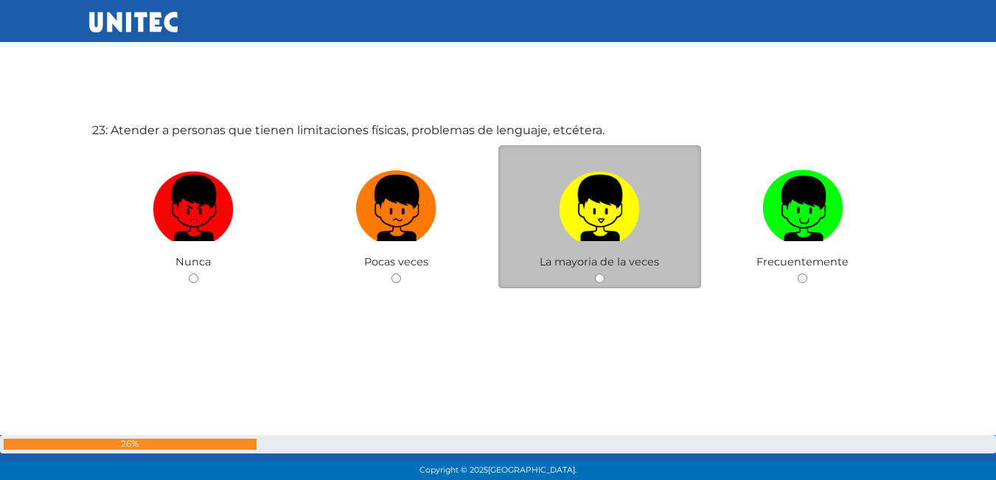
scroll to position [10629, 0]
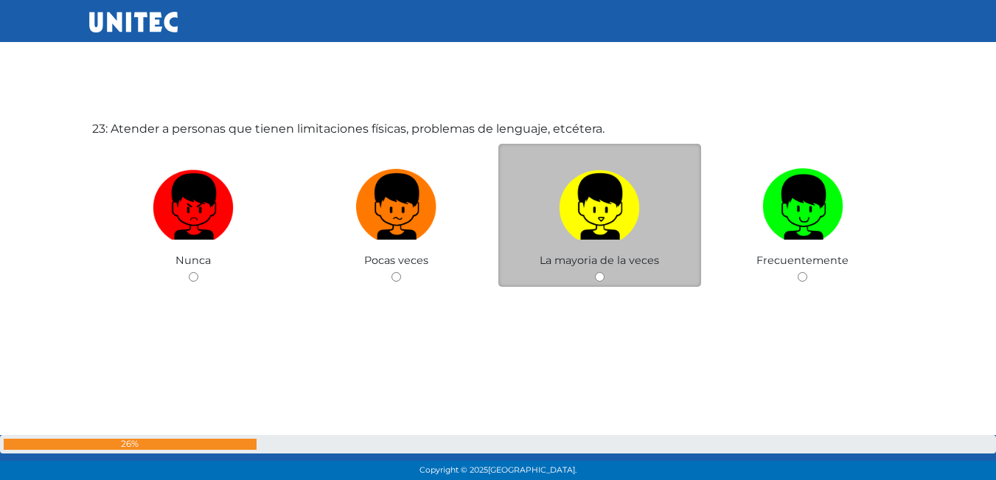
click at [592, 200] on img at bounding box center [599, 201] width 81 height 77
click at [595, 272] on input "radio" at bounding box center [600, 277] width 10 height 10
radio input "true"
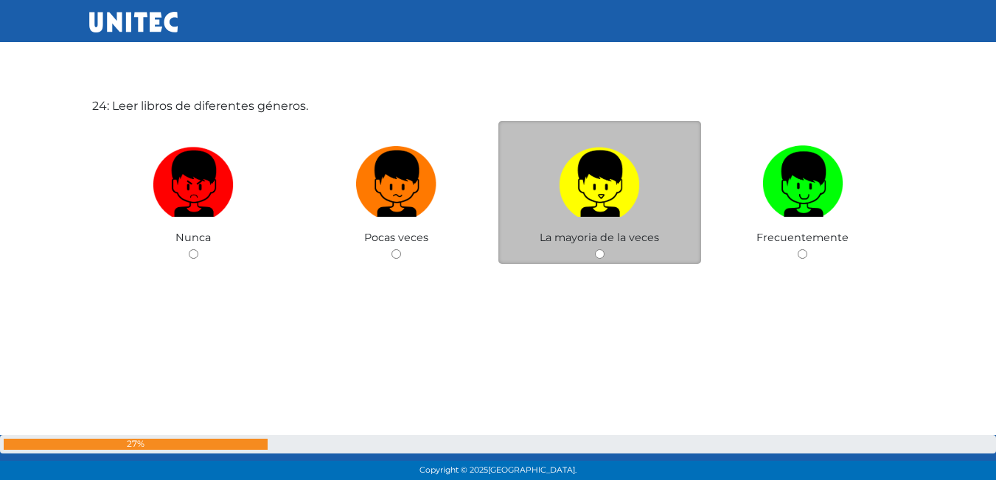
click at [564, 201] on img at bounding box center [599, 178] width 81 height 77
click at [595, 249] on input "radio" at bounding box center [600, 254] width 10 height 10
radio input "true"
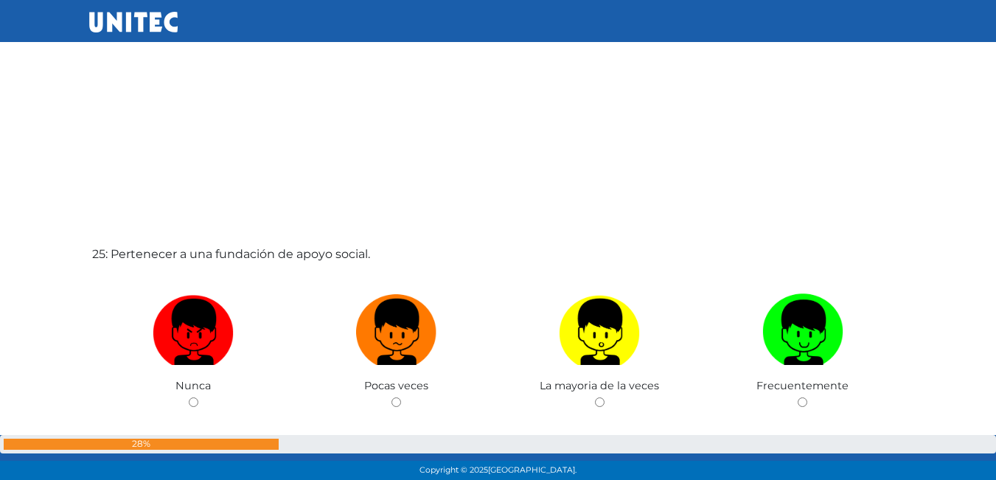
scroll to position [11498, 0]
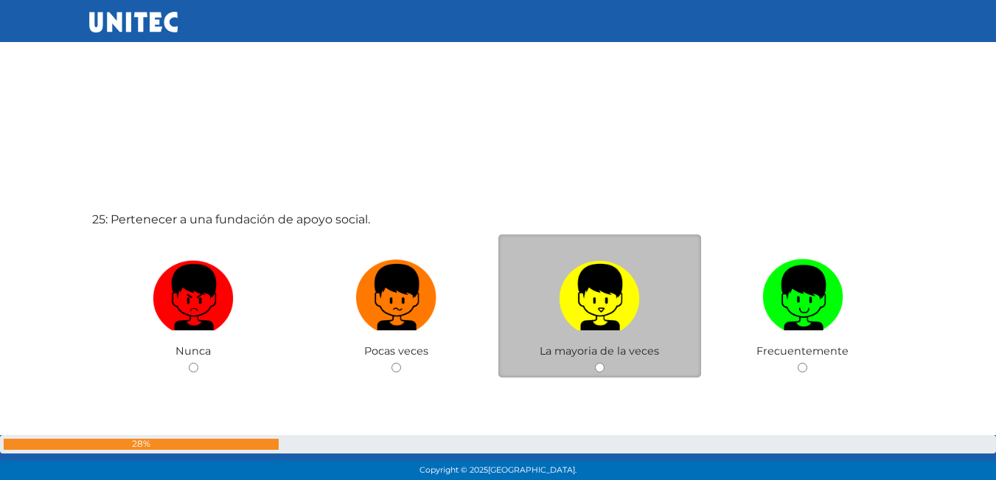
click at [590, 276] on img at bounding box center [599, 292] width 81 height 77
click at [595, 363] on input "radio" at bounding box center [600, 368] width 10 height 10
radio input "true"
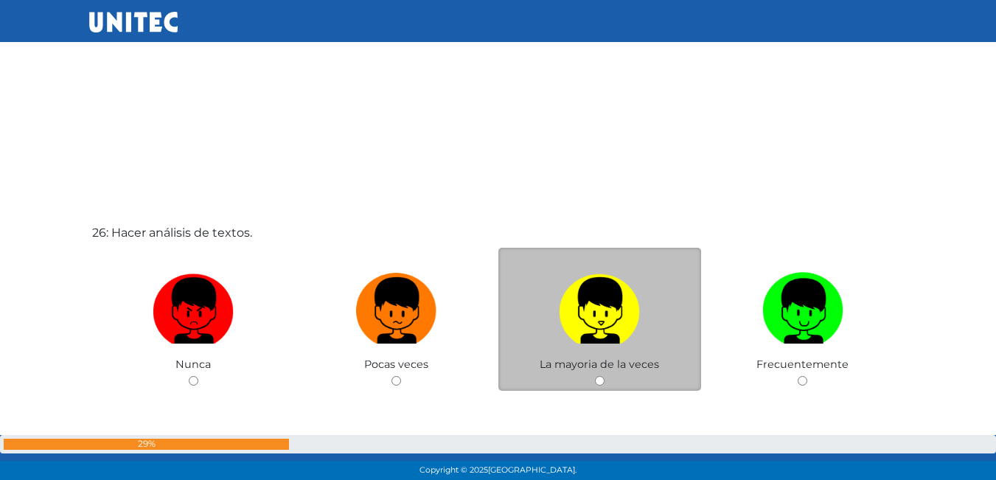
scroll to position [11983, 0]
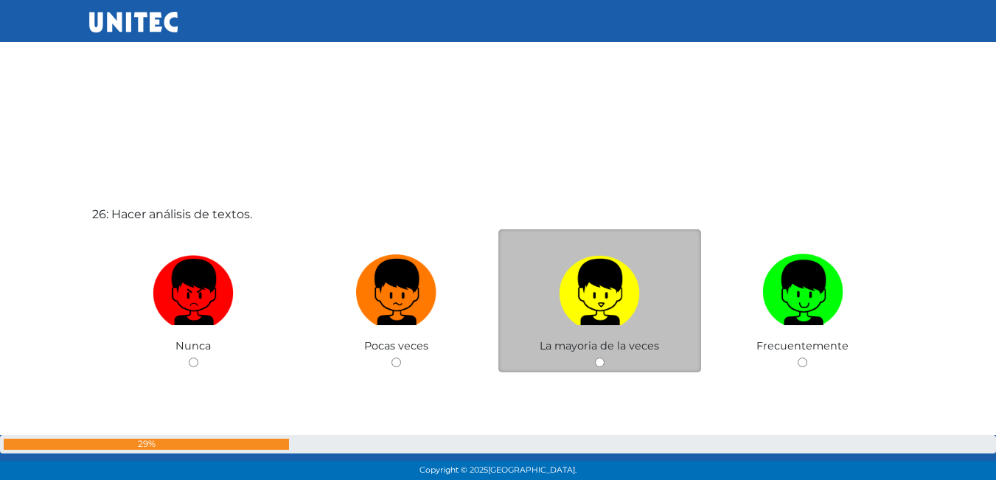
click at [588, 255] on img at bounding box center [599, 286] width 81 height 77
click at [595, 357] on input "radio" at bounding box center [600, 362] width 10 height 10
radio input "true"
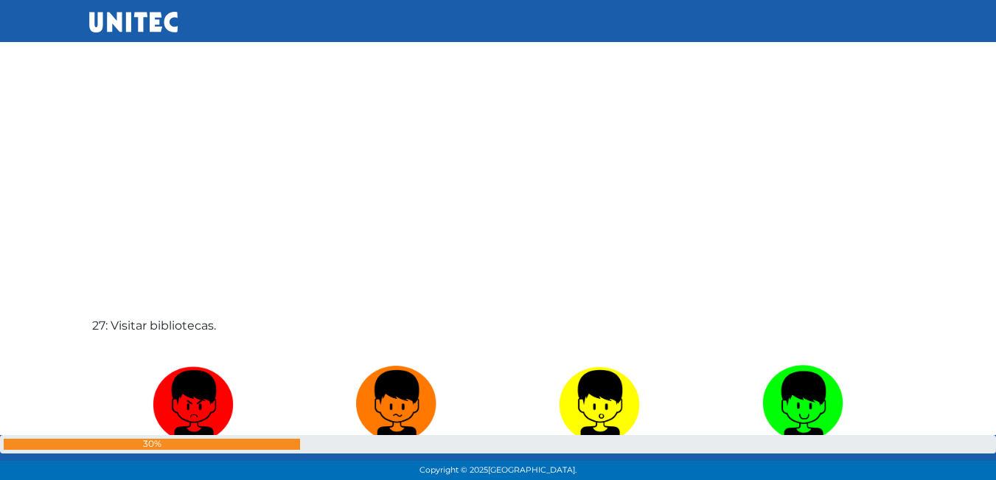
scroll to position [12397, 0]
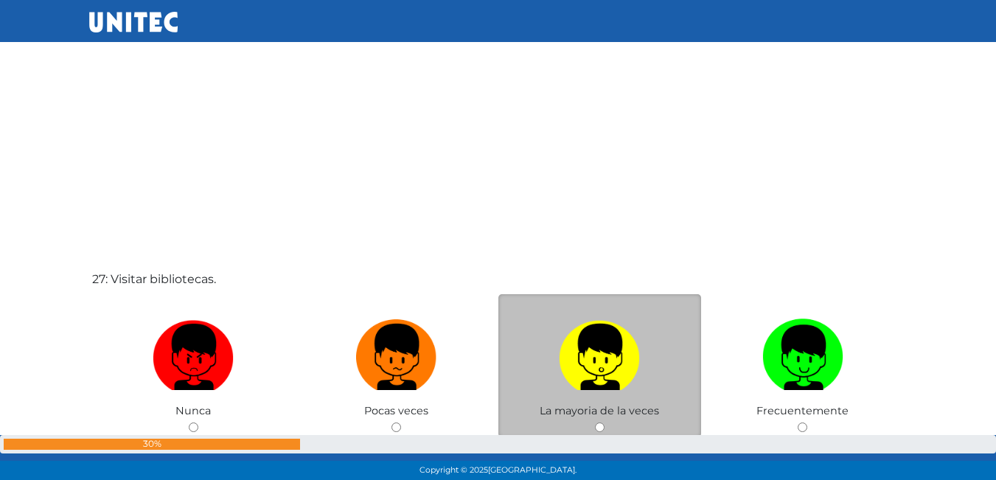
click at [519, 396] on label at bounding box center [599, 357] width 203 height 90
click at [595, 422] on input "radio" at bounding box center [600, 427] width 10 height 10
radio input "true"
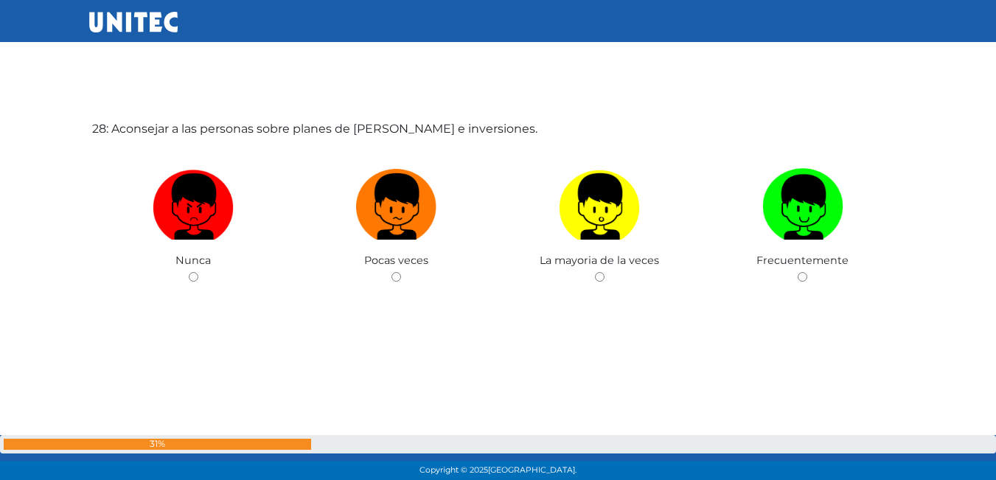
scroll to position [13101, 0]
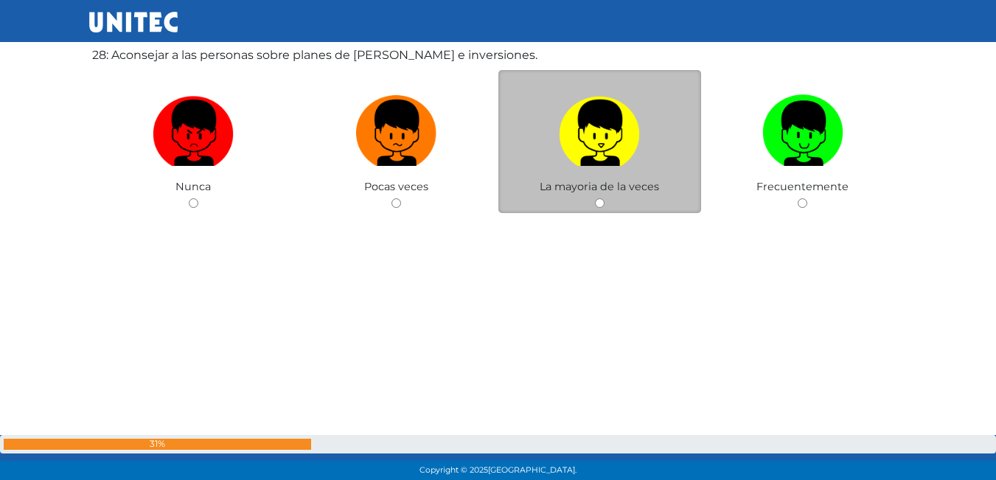
click at [578, 162] on img at bounding box center [599, 127] width 81 height 77
click at [595, 198] on input "radio" at bounding box center [600, 203] width 10 height 10
radio input "true"
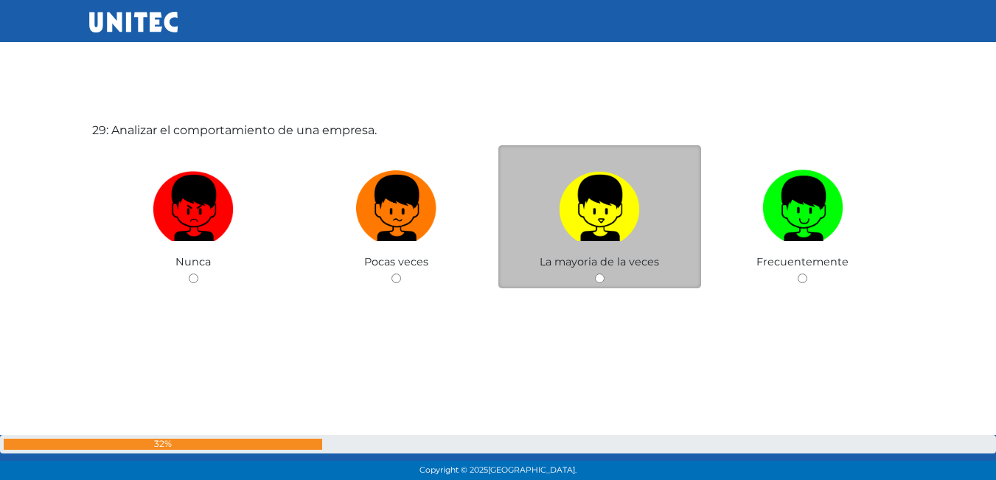
scroll to position [13507, 0]
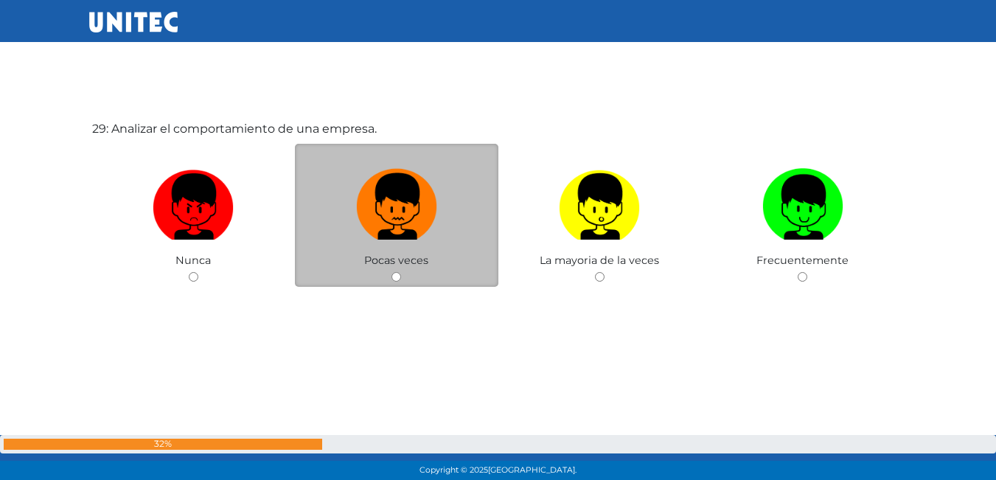
click at [405, 200] on img at bounding box center [396, 201] width 81 height 77
click at [401, 272] on input "radio" at bounding box center [396, 277] width 10 height 10
radio input "true"
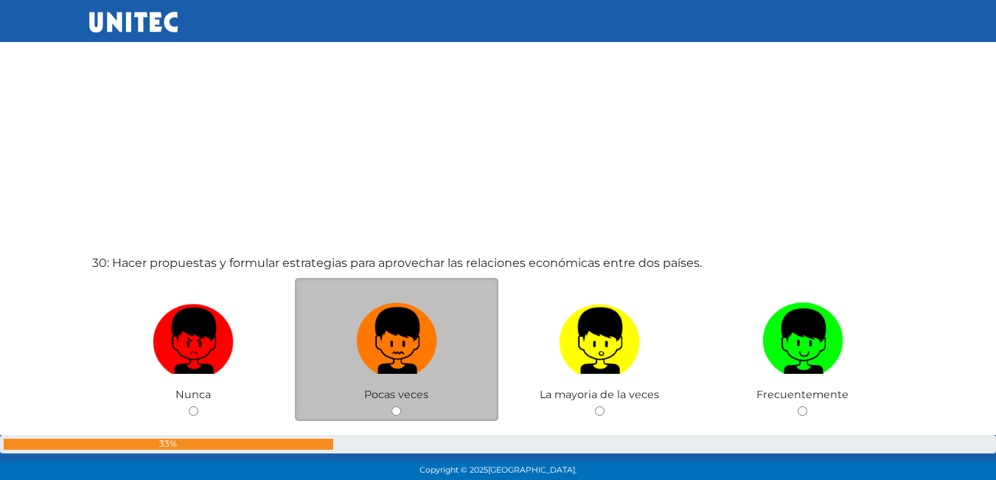
scroll to position [13879, 0]
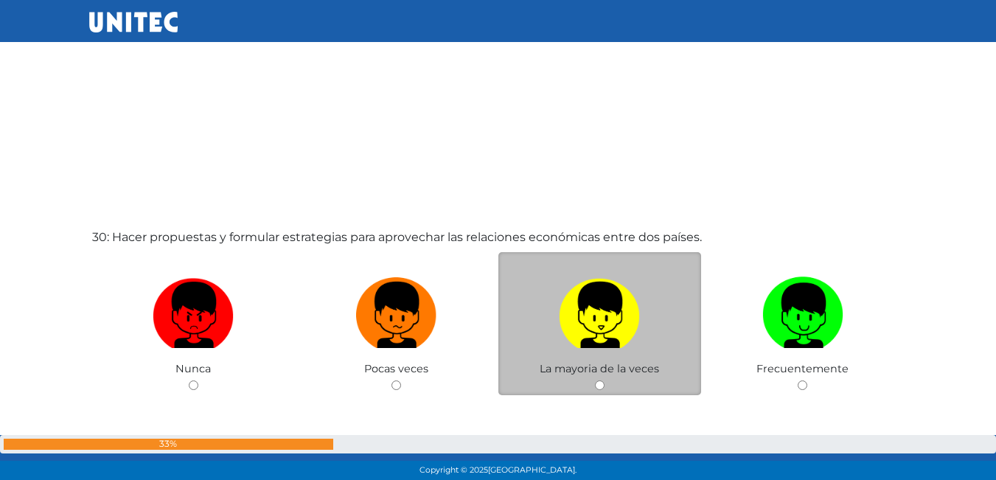
click at [578, 318] on img at bounding box center [599, 309] width 81 height 77
click at [595, 380] on input "radio" at bounding box center [600, 385] width 10 height 10
radio input "true"
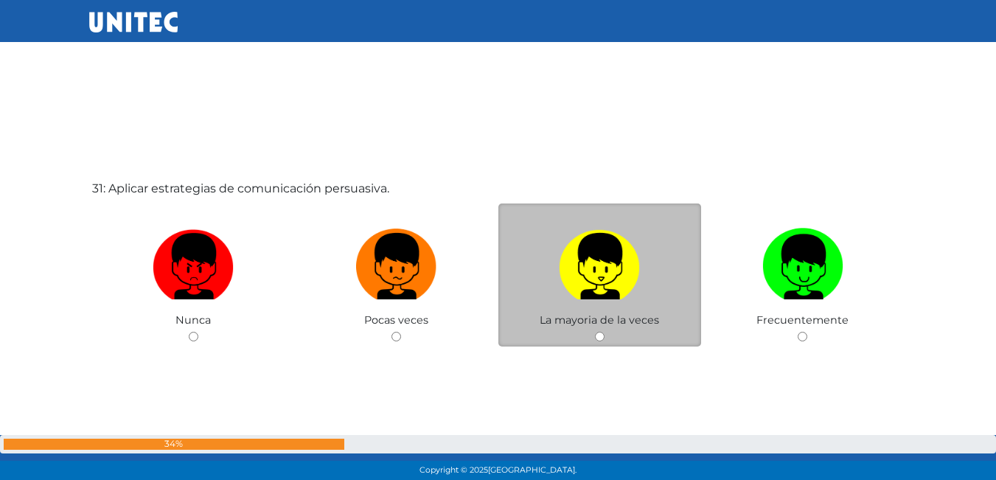
scroll to position [14521, 0]
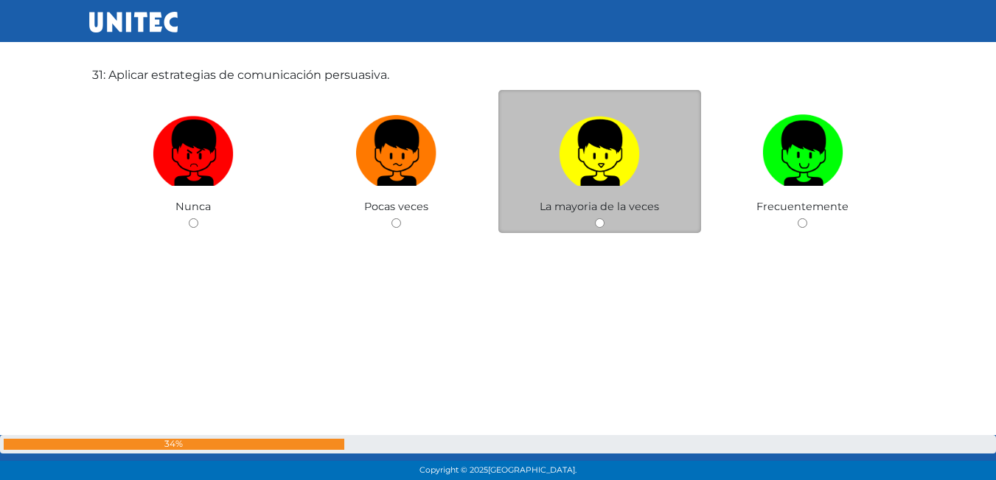
click at [601, 120] on img at bounding box center [599, 147] width 81 height 77
click at [601, 218] on input "radio" at bounding box center [600, 223] width 10 height 10
radio input "true"
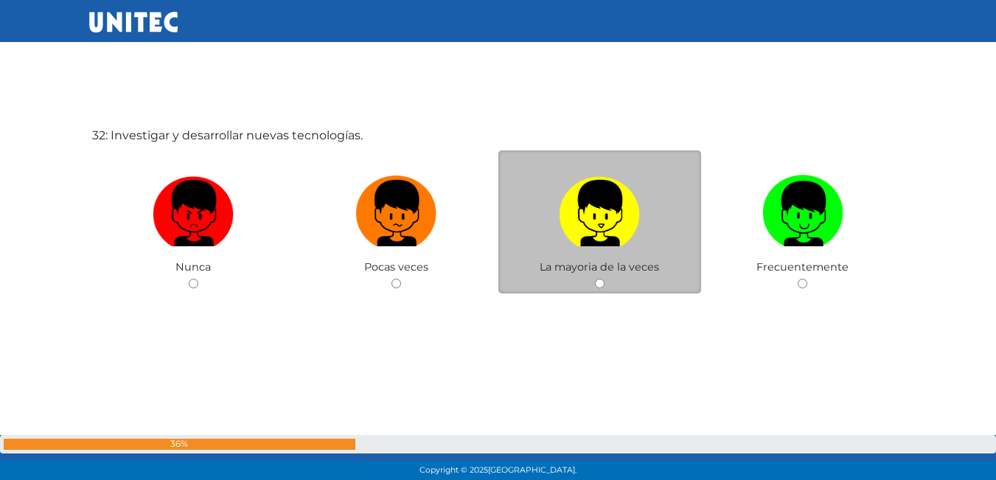
click at [615, 223] on img at bounding box center [599, 208] width 81 height 77
click at [604, 279] on input "radio" at bounding box center [600, 284] width 10 height 10
radio input "true"
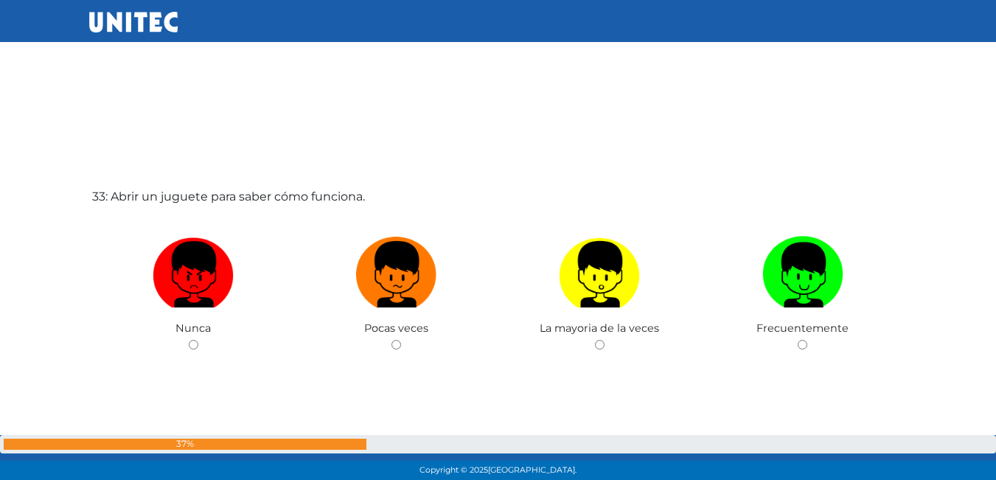
scroll to position [15360, 0]
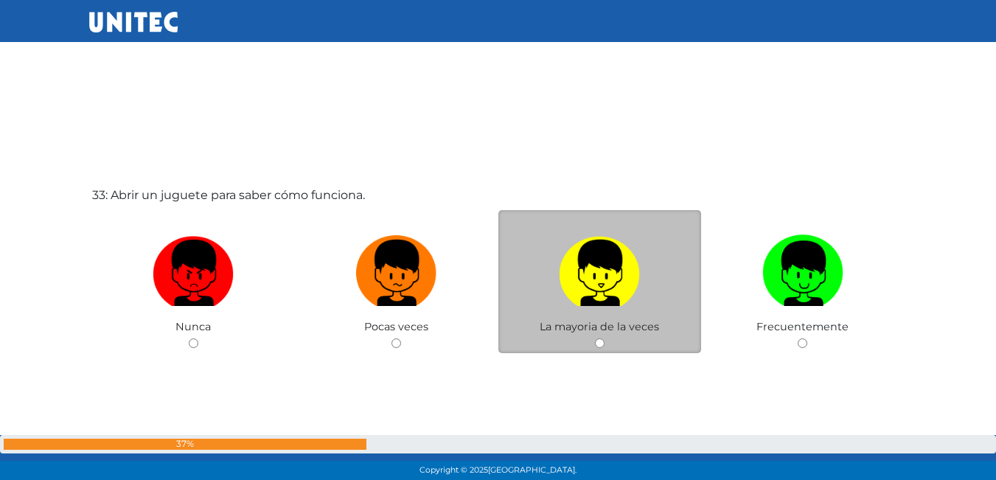
click at [605, 291] on img at bounding box center [599, 267] width 81 height 77
click at [604, 338] on input "radio" at bounding box center [600, 343] width 10 height 10
radio input "true"
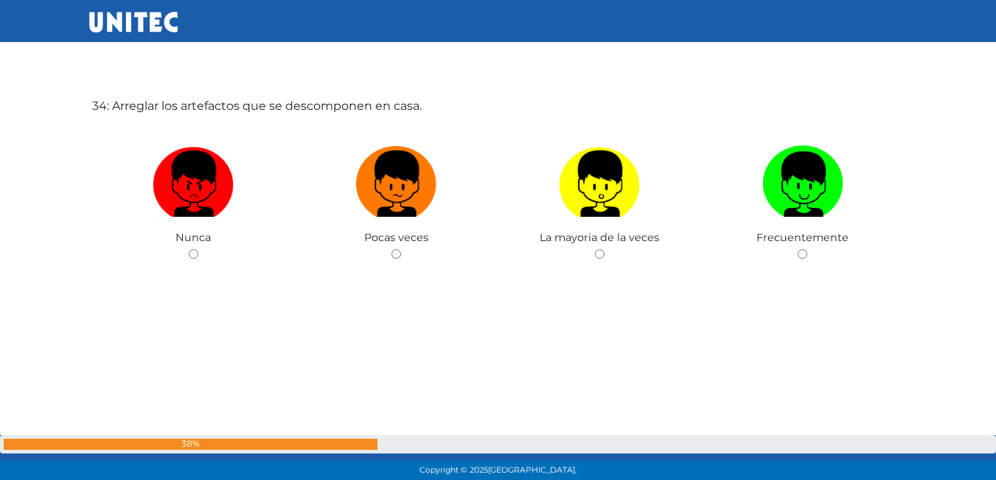
scroll to position [15975, 0]
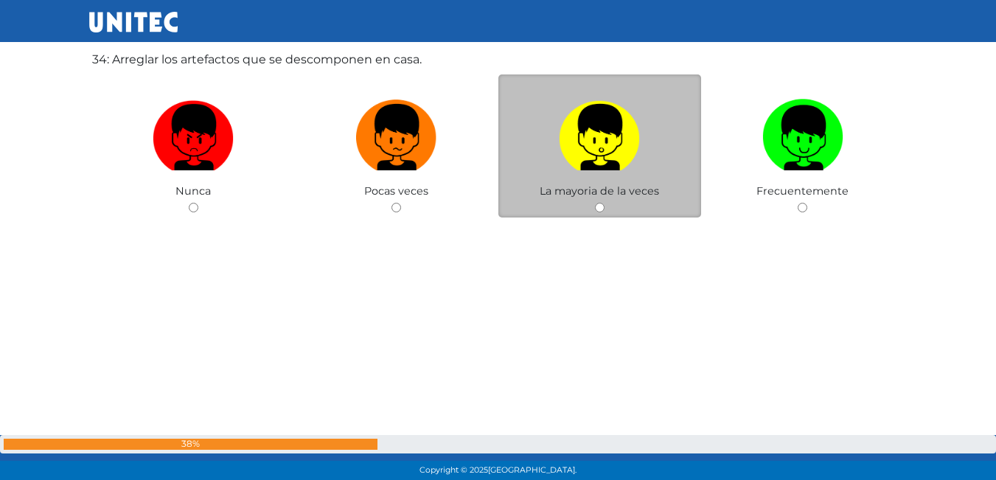
click at [546, 186] on span "La mayoria de la veces" at bounding box center [598, 190] width 119 height 13
click at [573, 139] on img at bounding box center [599, 132] width 81 height 77
click at [595, 203] on input "radio" at bounding box center [600, 208] width 10 height 10
radio input "true"
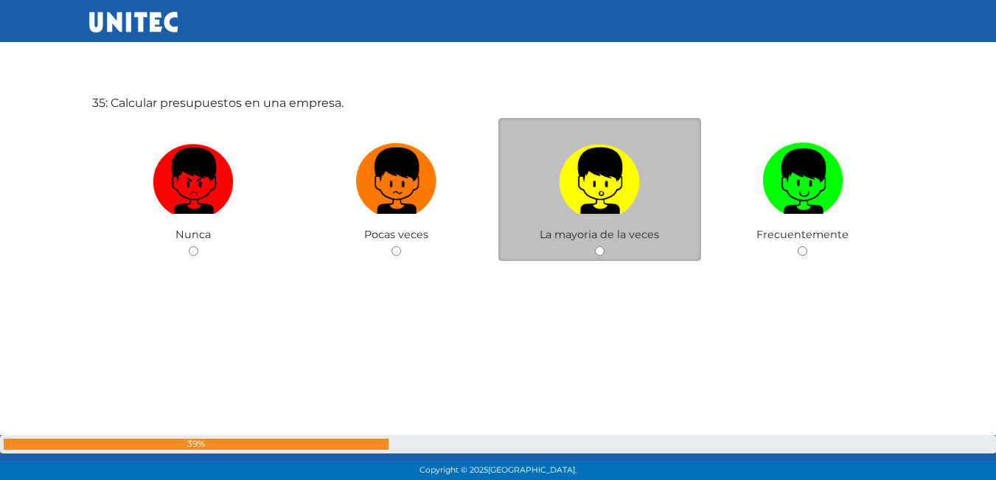
scroll to position [16386, 0]
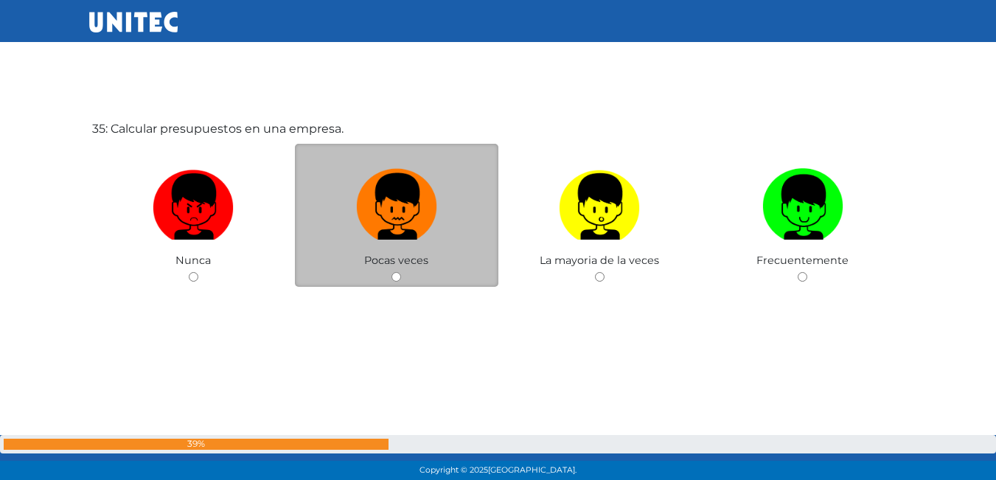
click at [382, 237] on img at bounding box center [396, 201] width 81 height 77
click at [391, 272] on input "radio" at bounding box center [396, 277] width 10 height 10
radio input "true"
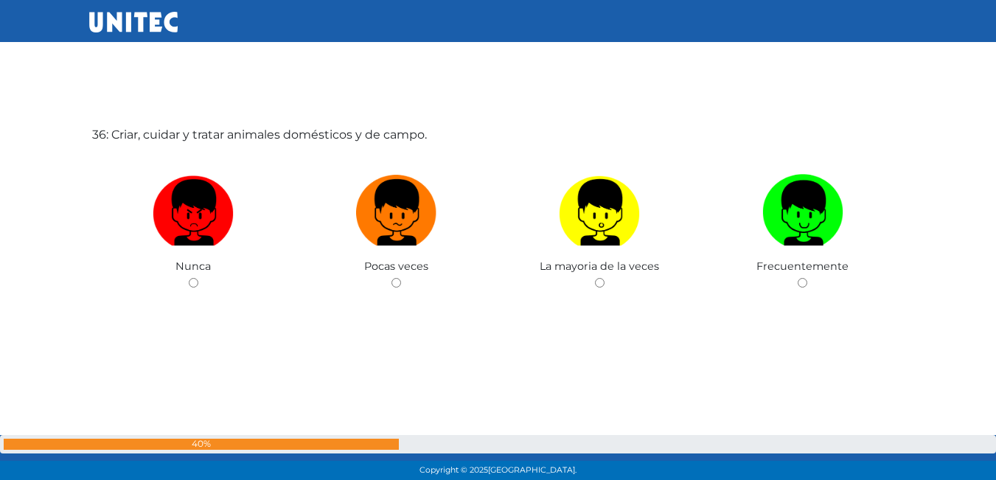
scroll to position [16866, 0]
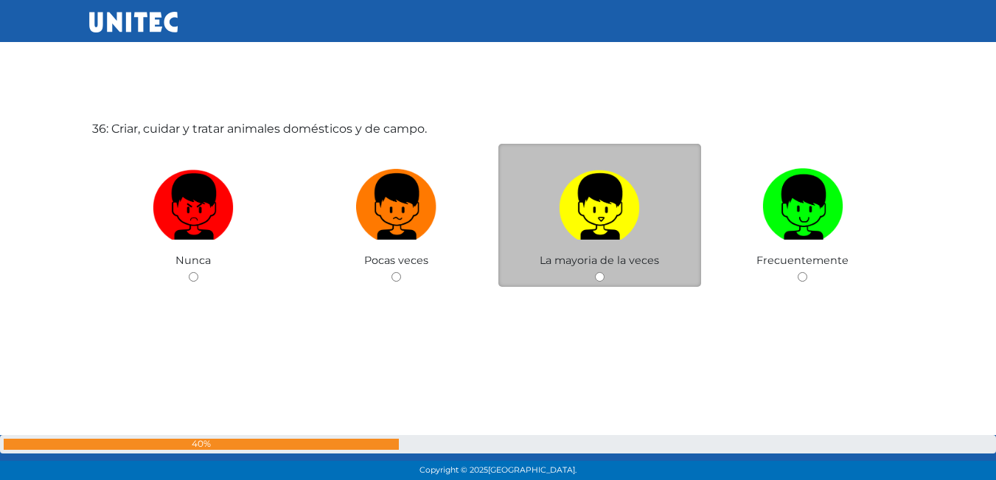
click at [573, 206] on img at bounding box center [599, 201] width 81 height 77
click at [595, 272] on input "radio" at bounding box center [600, 277] width 10 height 10
radio input "true"
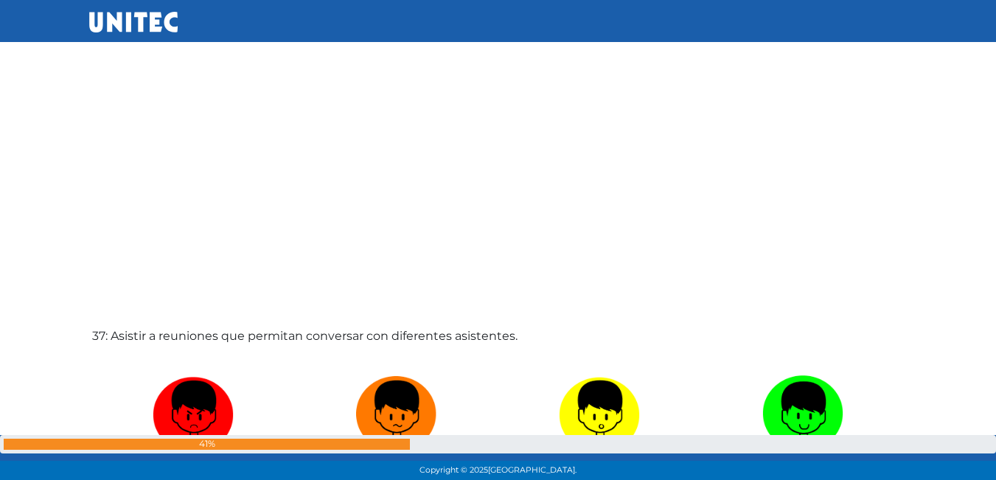
scroll to position [17164, 0]
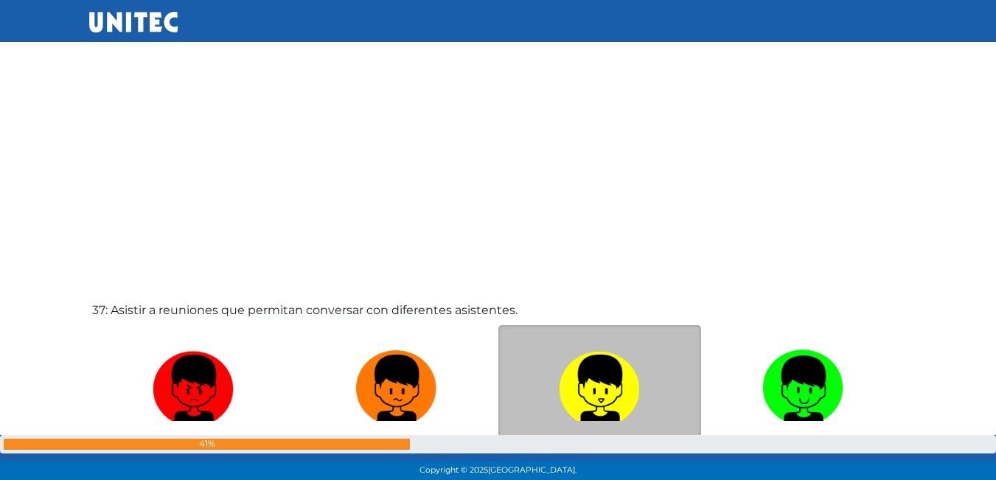
click at [632, 401] on img at bounding box center [599, 382] width 81 height 77
click at [604, 453] on input "radio" at bounding box center [600, 458] width 10 height 10
radio input "true"
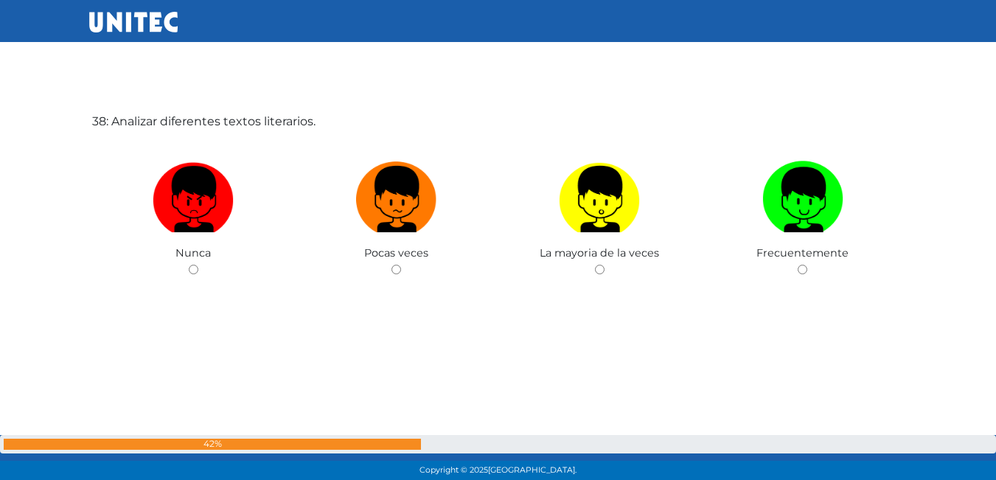
scroll to position [17795, 0]
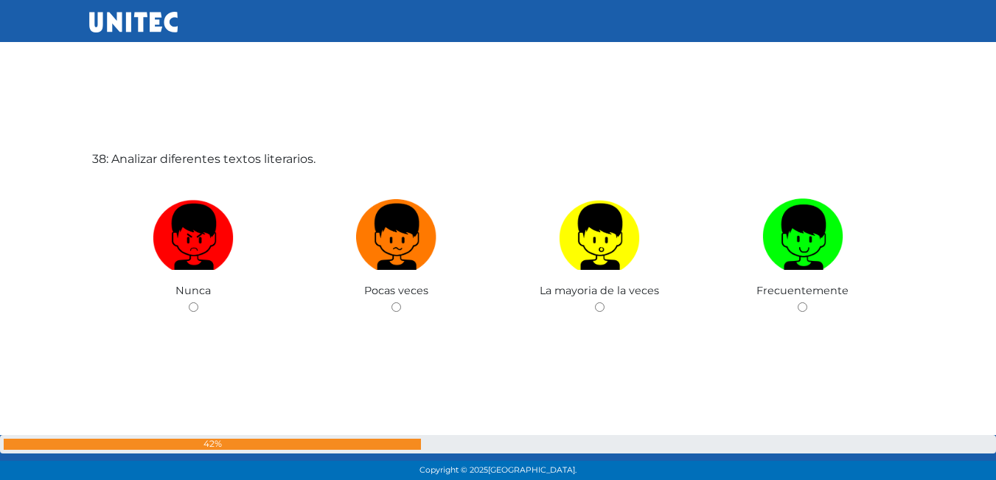
click at [605, 256] on img at bounding box center [599, 231] width 81 height 77
click at [604, 302] on input "radio" at bounding box center [600, 307] width 10 height 10
radio input "true"
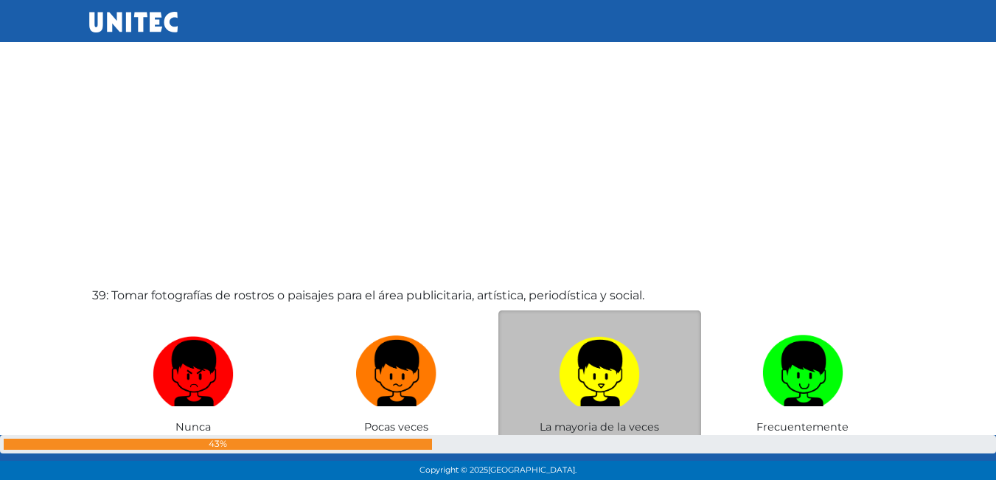
scroll to position [18164, 0]
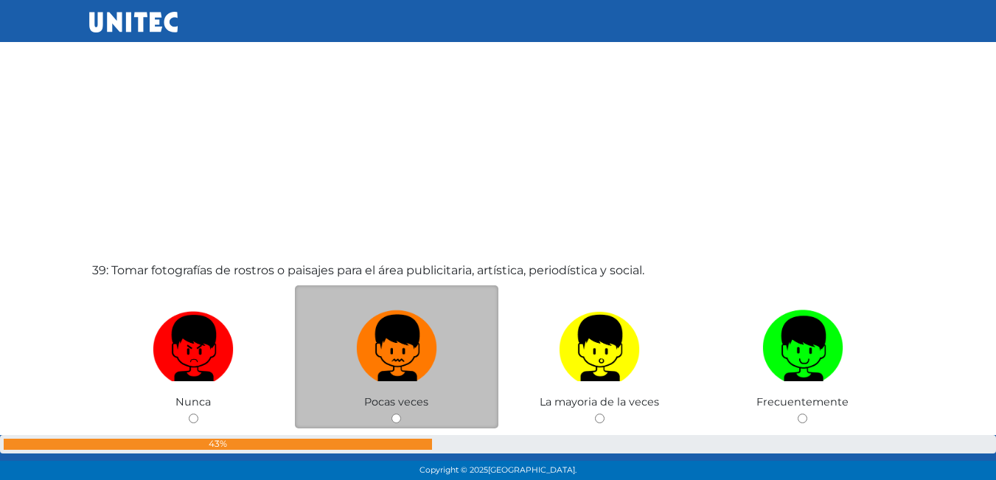
click at [388, 355] on img at bounding box center [396, 342] width 81 height 77
click at [391, 413] on input "radio" at bounding box center [396, 418] width 10 height 10
radio input "true"
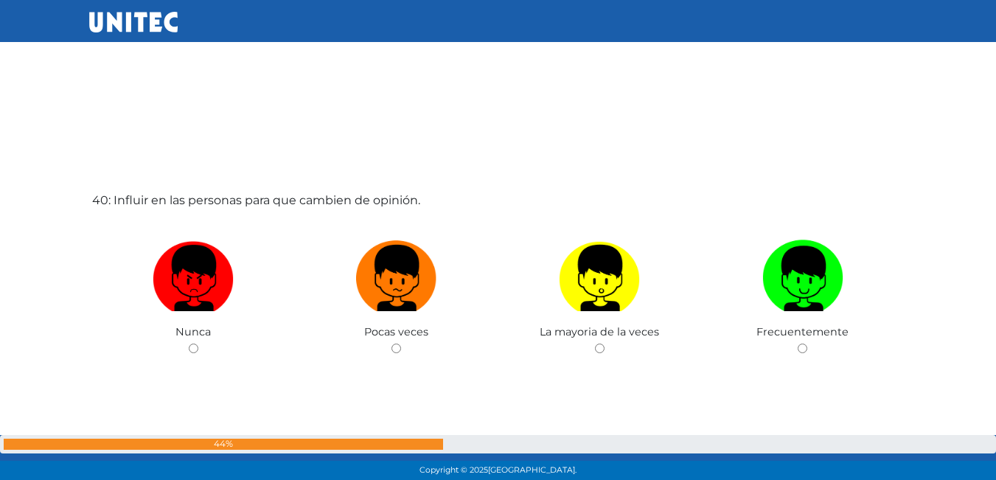
scroll to position [18719, 0]
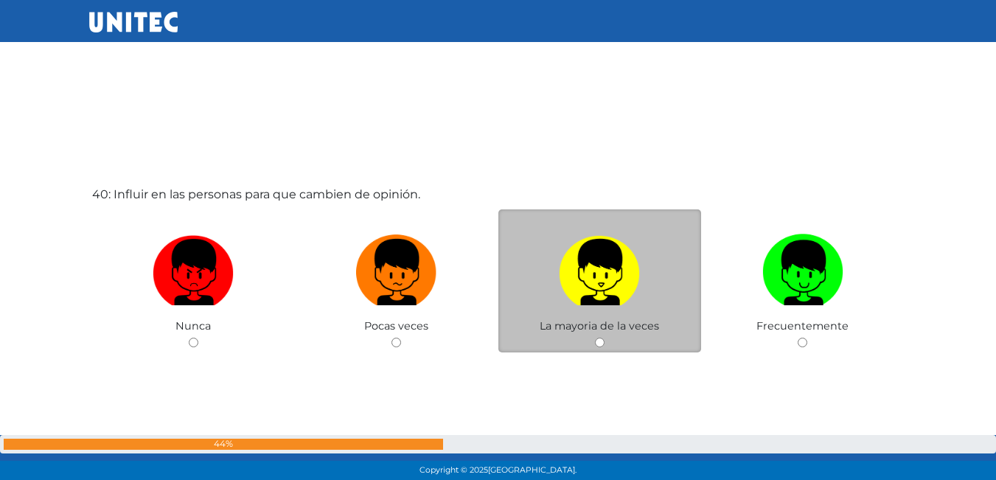
click at [595, 270] on img at bounding box center [599, 266] width 81 height 77
click at [595, 338] on input "radio" at bounding box center [600, 343] width 10 height 10
radio input "true"
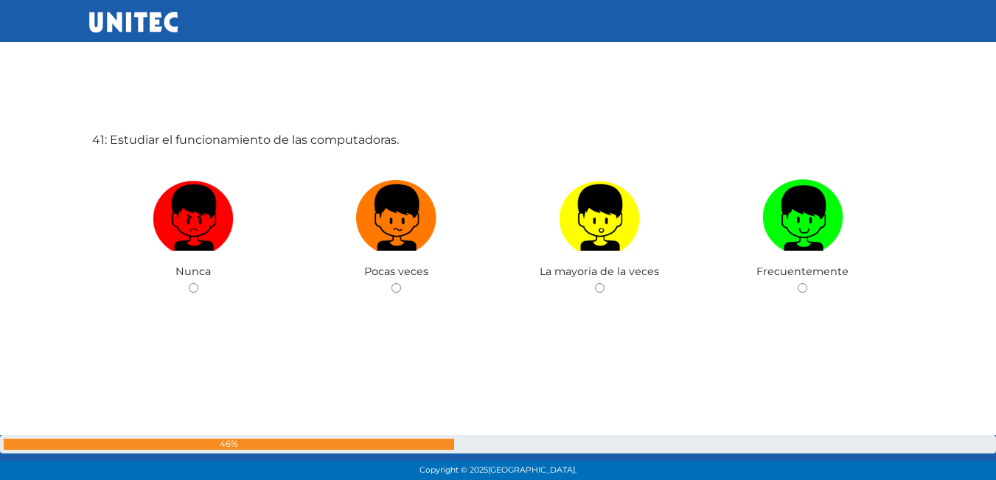
scroll to position [19265, 0]
